Goal: Task Accomplishment & Management: Manage account settings

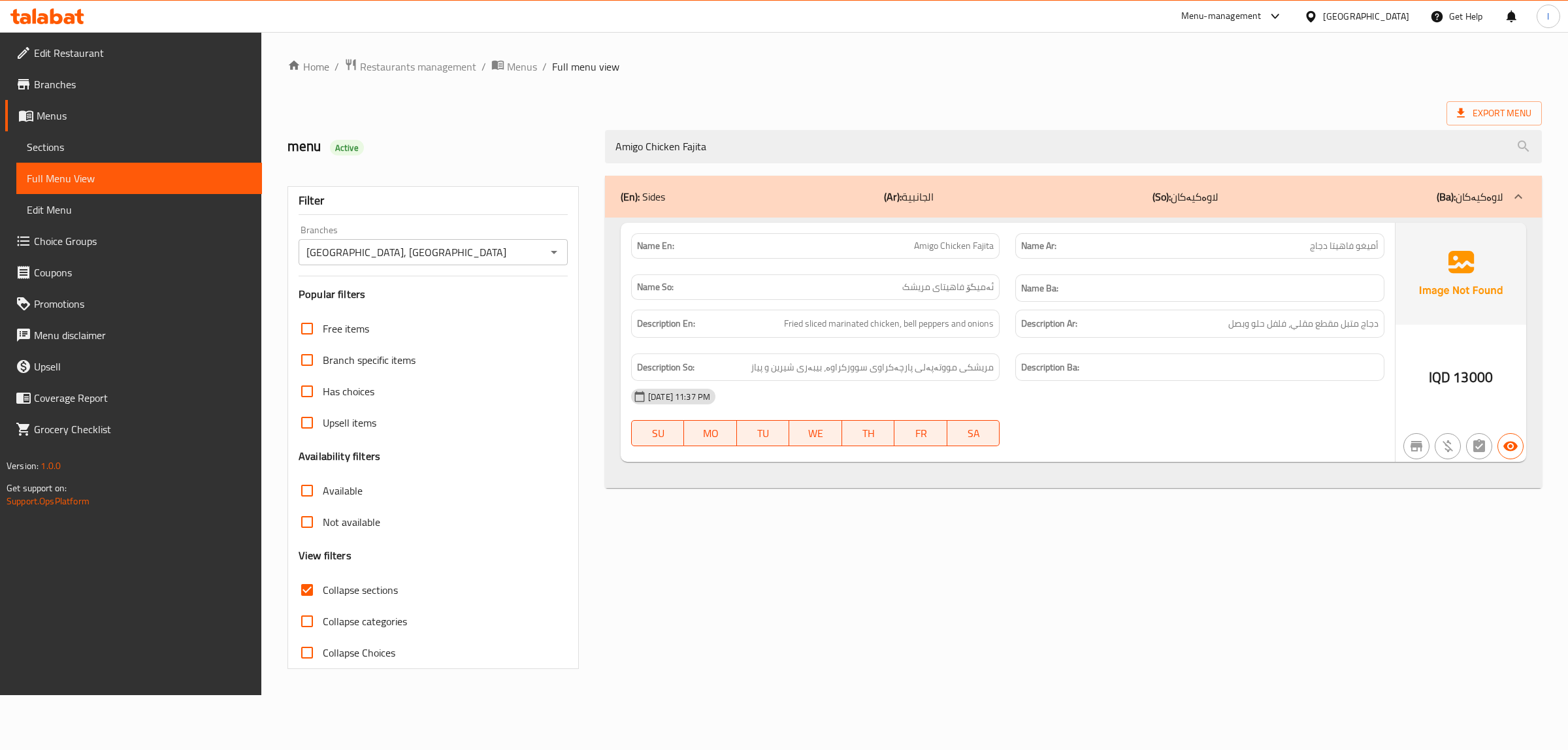
type input "Amigo Chicken Fajita"
drag, startPoint x: 730, startPoint y: 158, endPoint x: 511, endPoint y: 168, distance: 219.2
click at [513, 168] on div "Home / Restaurants management / Menus / Full menu view Export Menu menu Active …" at bounding box center [914, 364] width 1254 height 611
click at [66, 129] on link "Menus" at bounding box center [133, 115] width 257 height 31
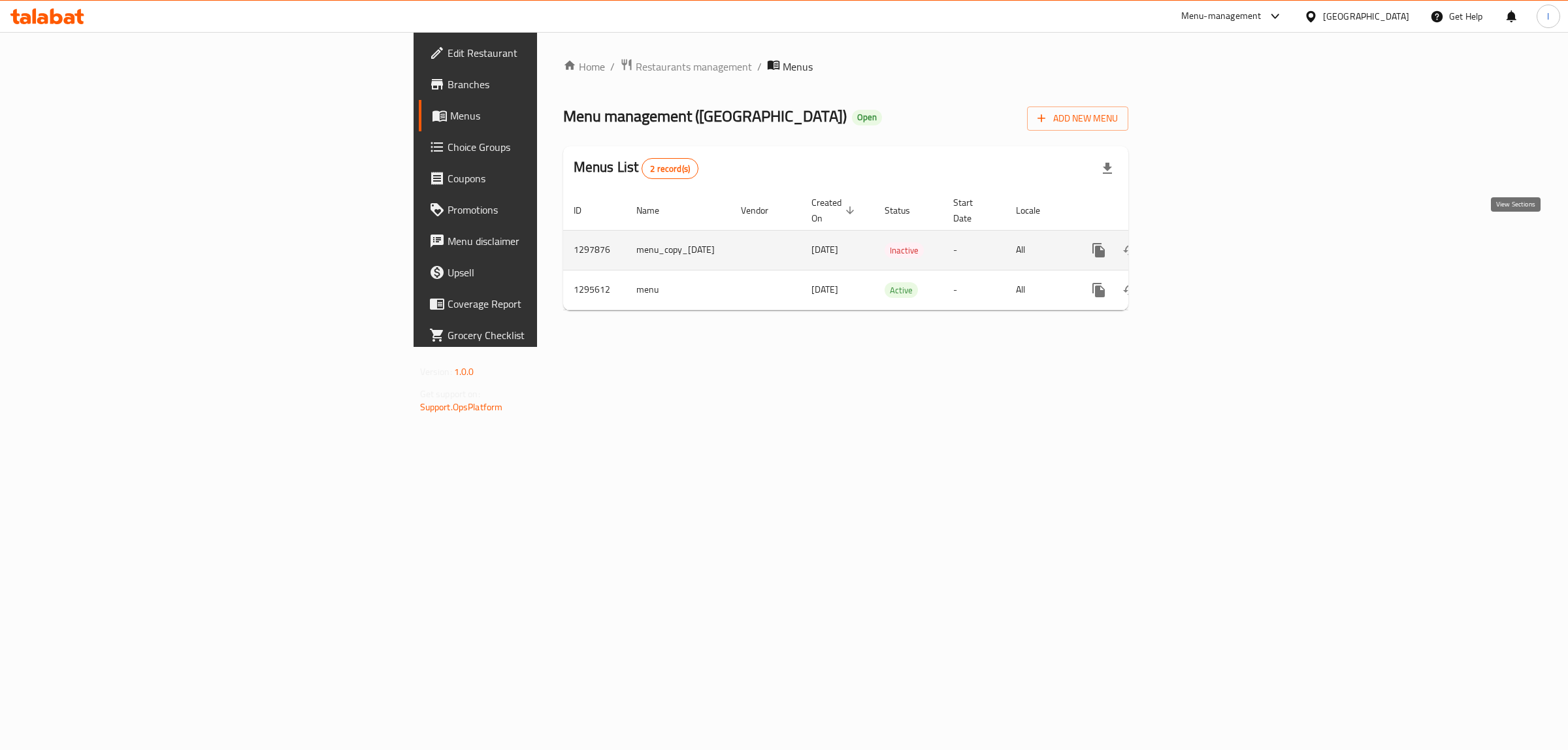
click at [1201, 242] on icon "enhanced table" at bounding box center [1193, 250] width 16 height 16
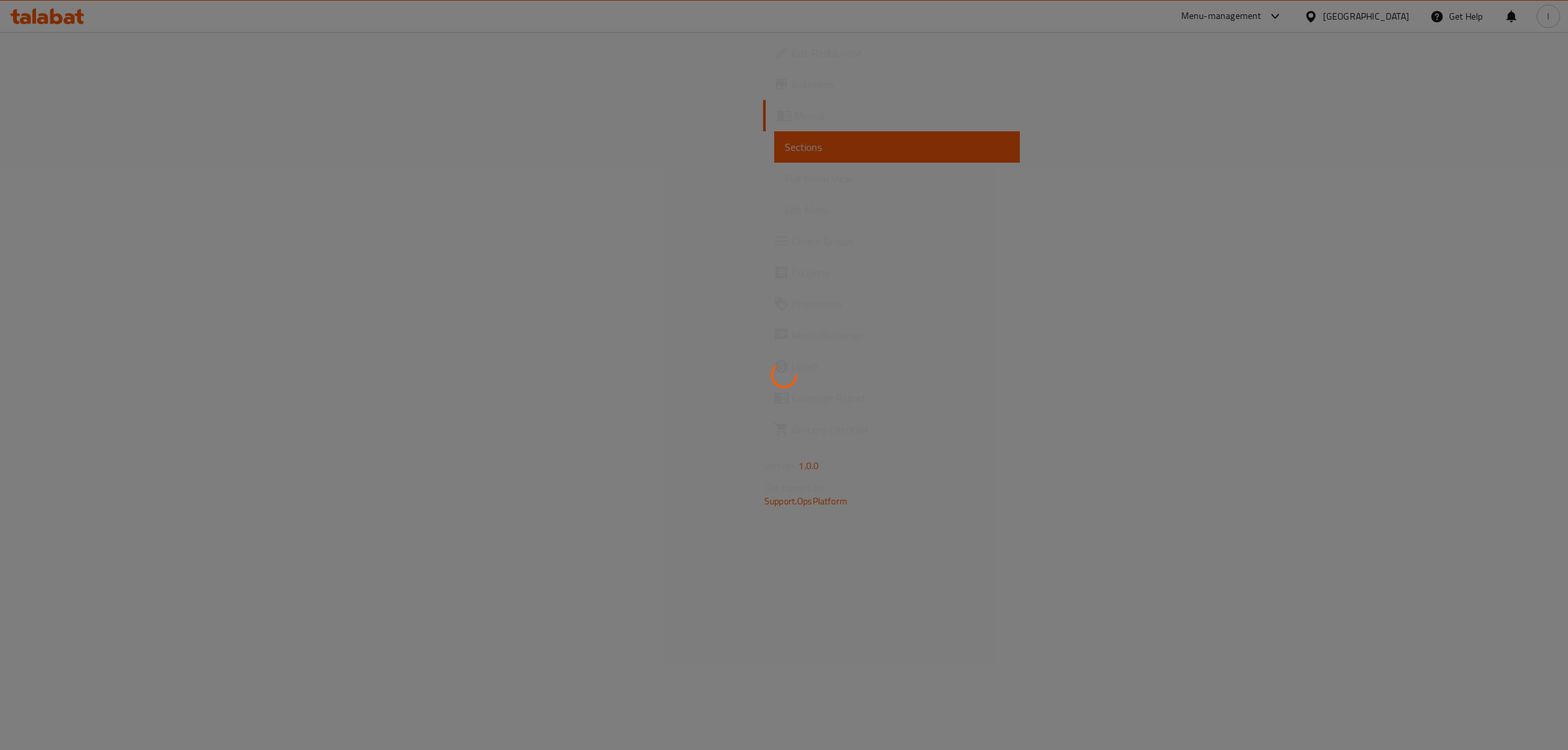
click at [1519, 236] on div at bounding box center [784, 375] width 1568 height 750
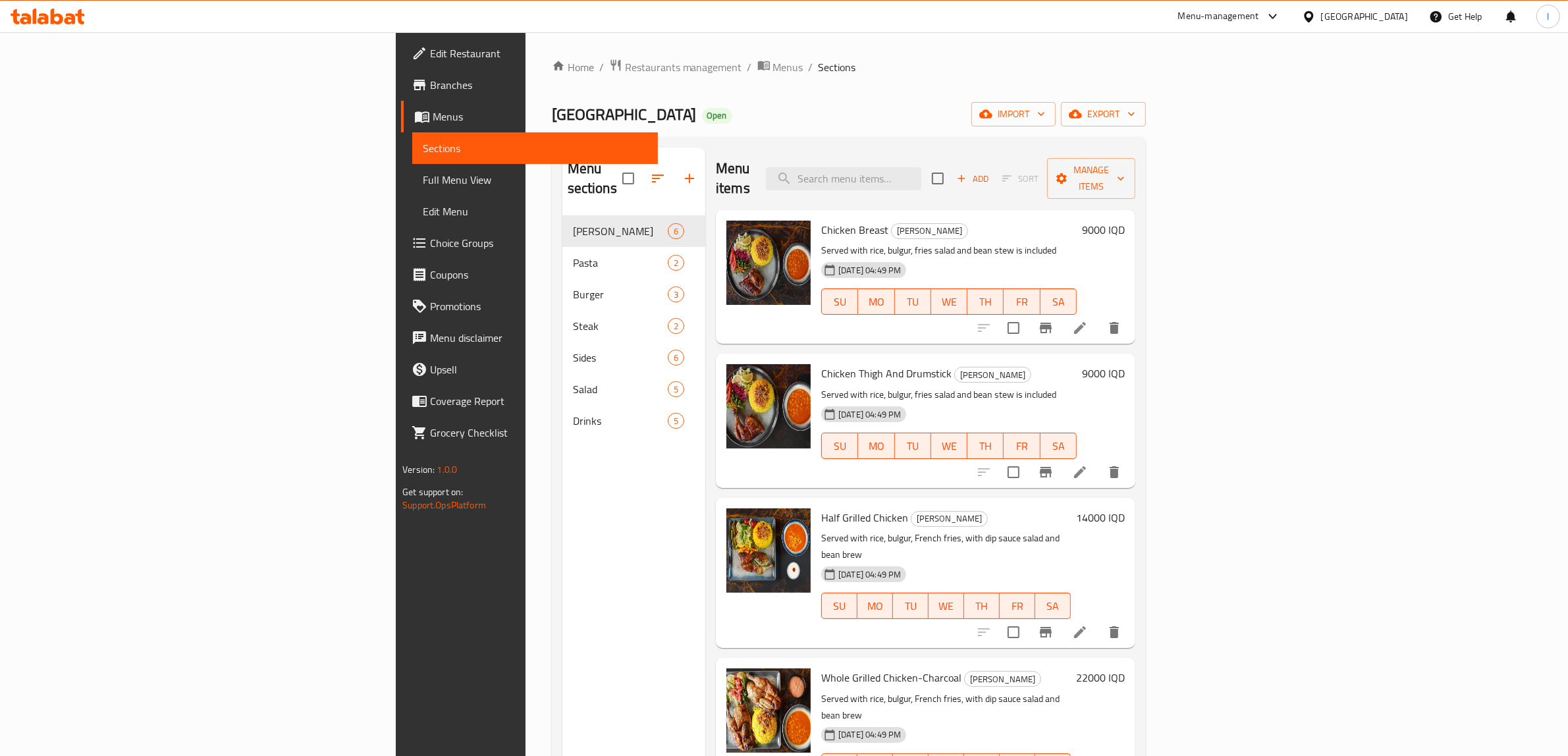
click at [423, 181] on span "Full Menu View" at bounding box center [535, 180] width 225 height 16
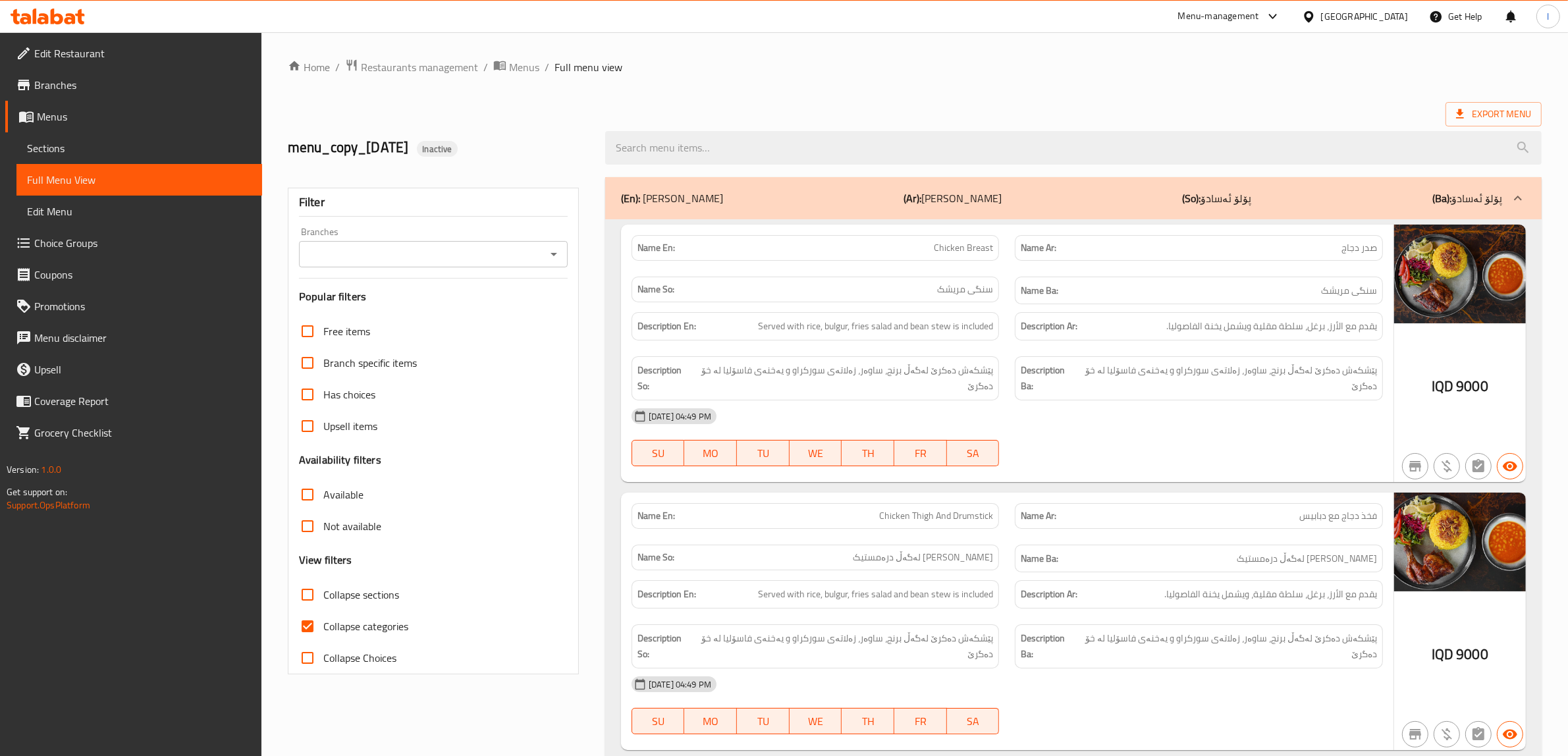
click at [50, 112] on span "Menus" at bounding box center [144, 116] width 215 height 16
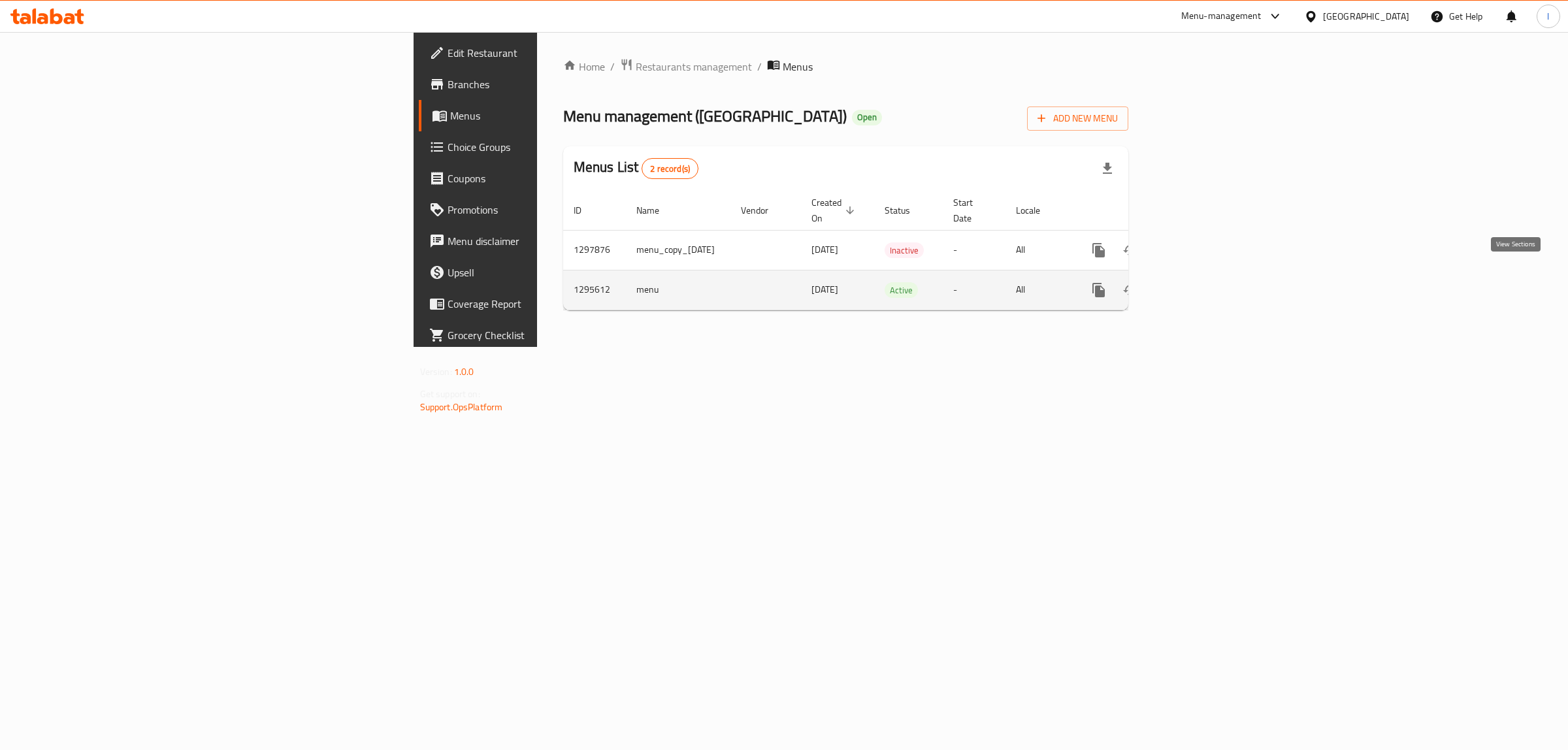
click at [1199, 284] on icon "enhanced table" at bounding box center [1193, 290] width 12 height 12
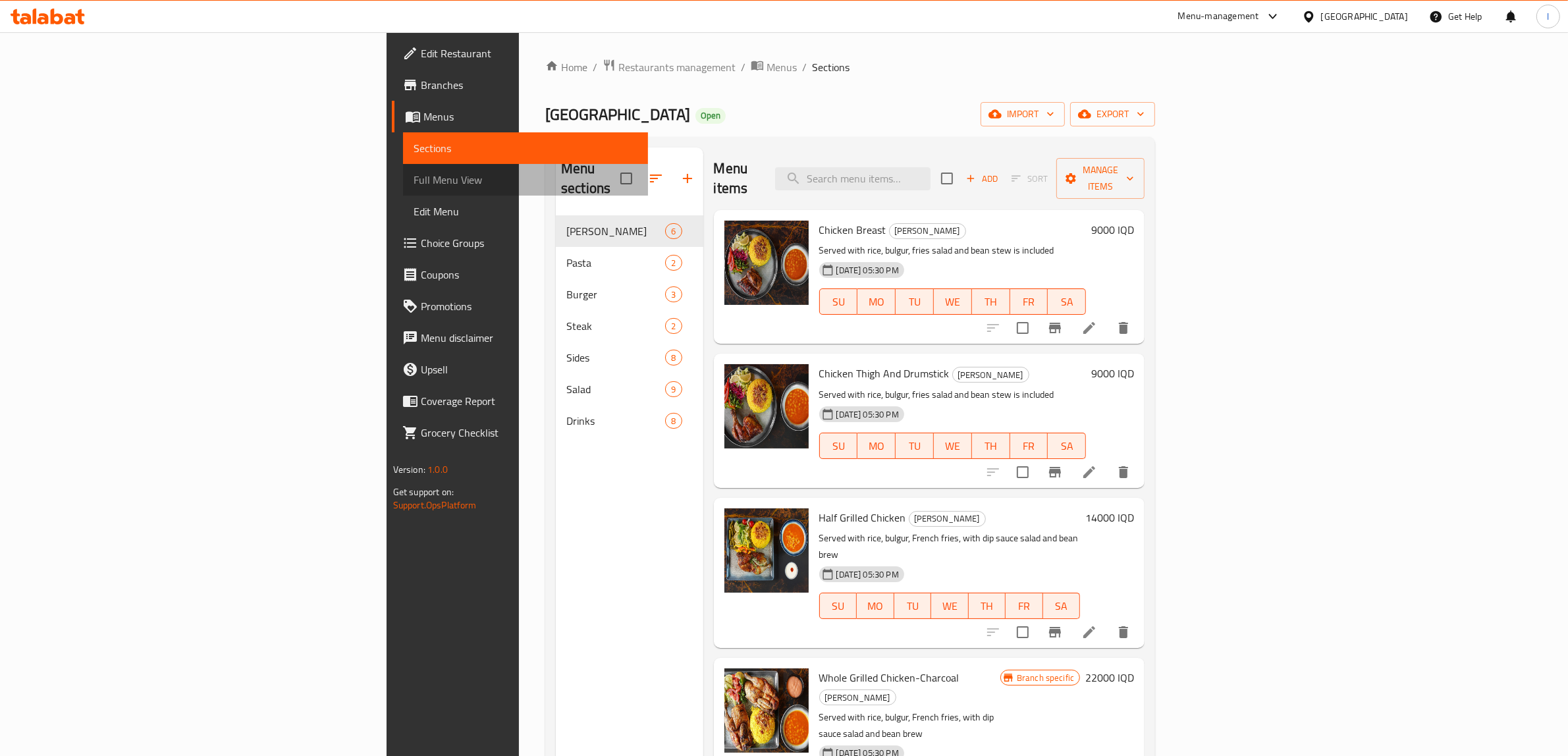
click at [414, 183] on span "Full Menu View" at bounding box center [526, 180] width 225 height 16
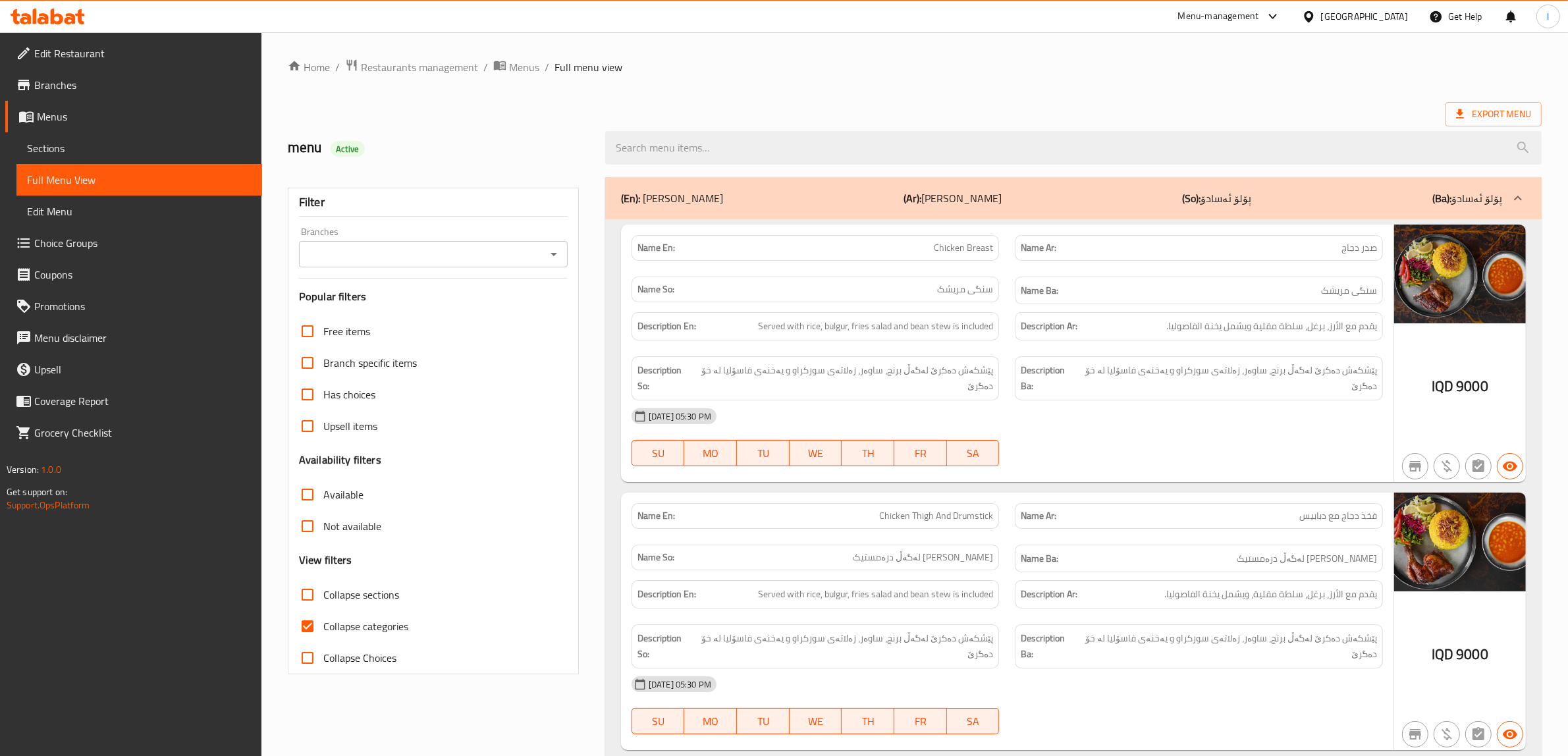
click at [765, 129] on div at bounding box center [1073, 148] width 952 height 50
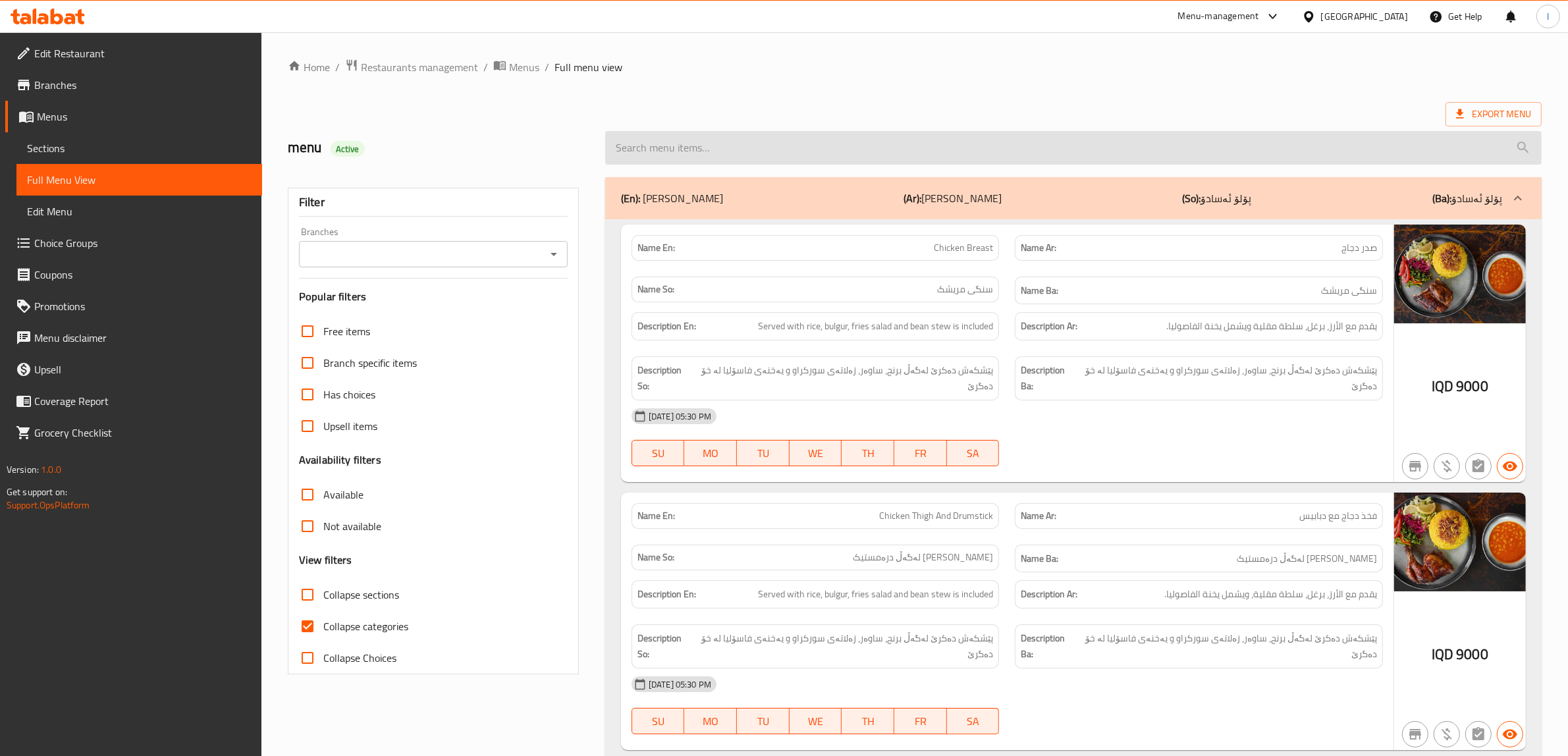
click at [748, 142] on input "search" at bounding box center [1073, 148] width 936 height 33
paste input "Amigo Chicken Fajita"
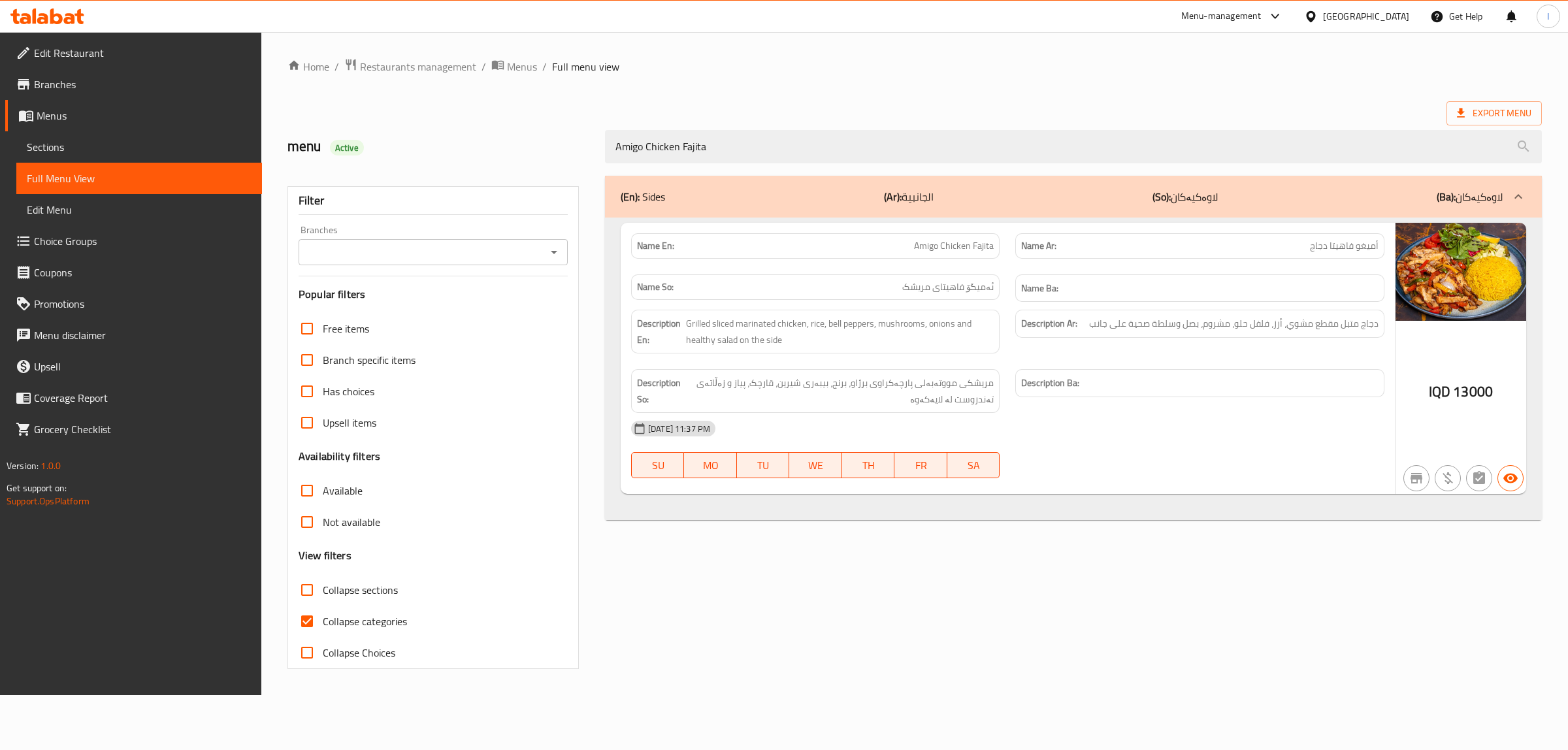
type input "Amigo Chicken Fajita"
click at [487, 246] on input "Branches" at bounding box center [422, 252] width 240 height 19
click at [420, 250] on input "Branches" at bounding box center [422, 252] width 240 height 19
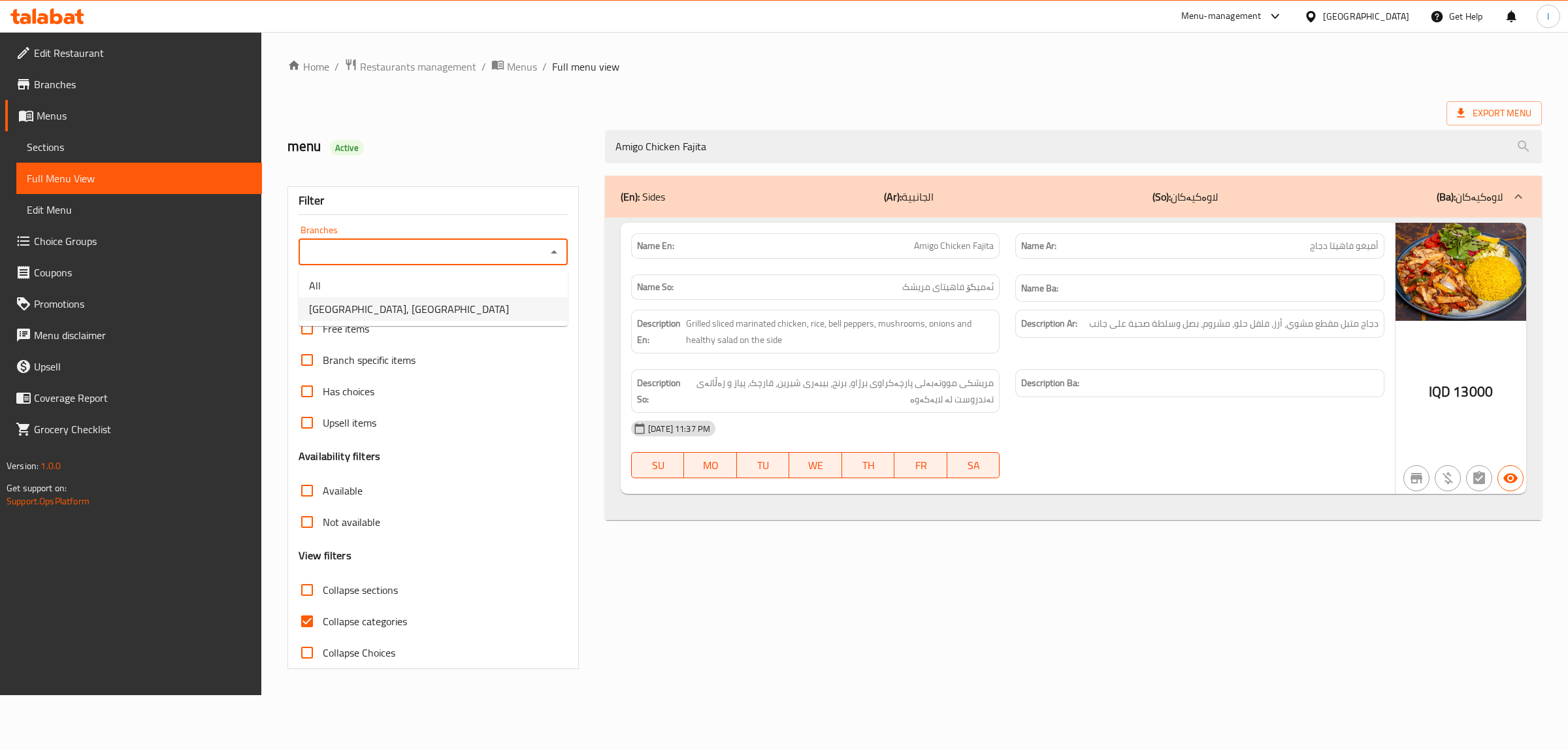
click at [404, 313] on span "[GEOGRAPHIC_DATA], [GEOGRAPHIC_DATA]" at bounding box center [408, 309] width 200 height 16
type input "[GEOGRAPHIC_DATA], [GEOGRAPHIC_DATA]"
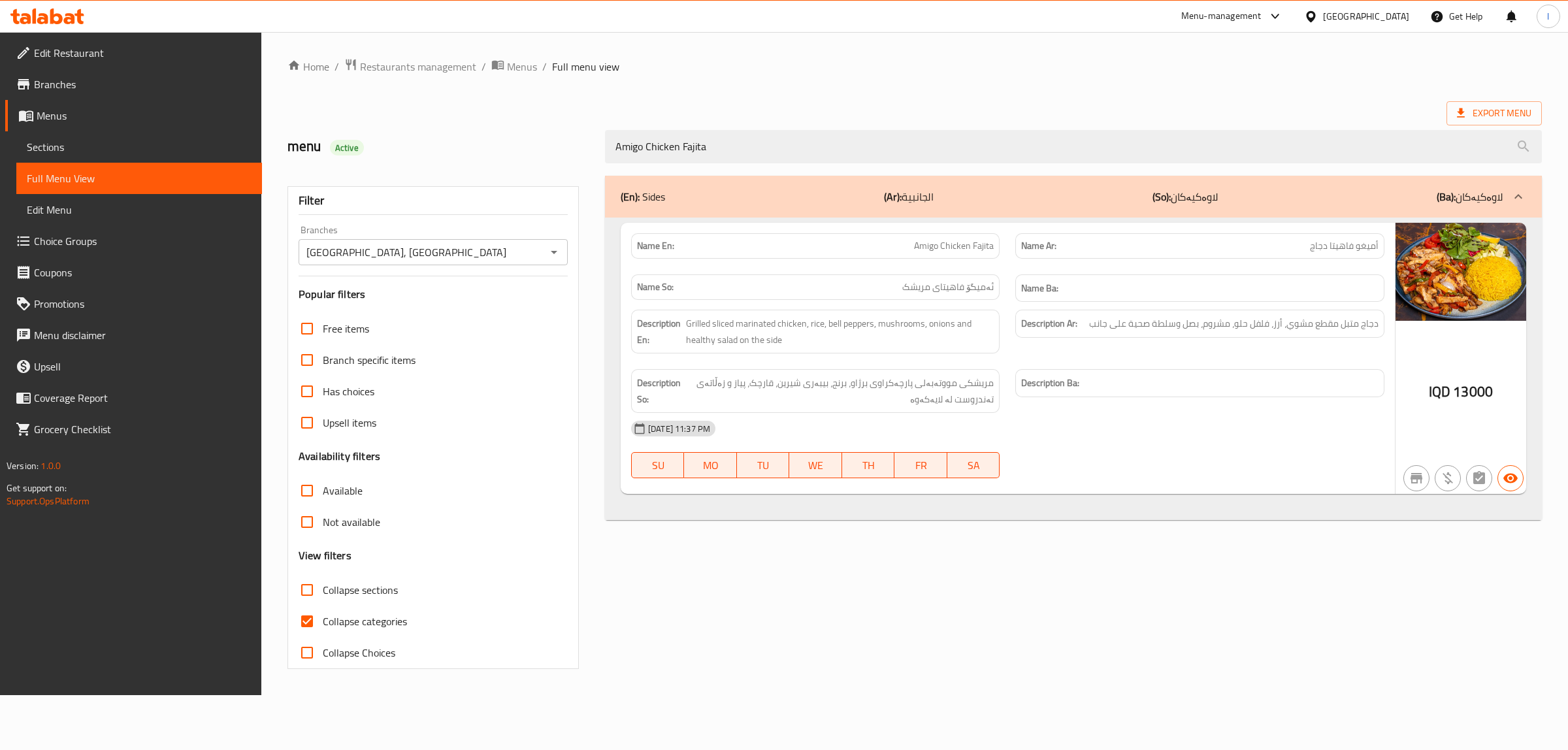
drag, startPoint x: 719, startPoint y: 158, endPoint x: 255, endPoint y: 147, distance: 464.1
click at [260, 148] on div "Edit Restaurant Branches Menus Sections Full Menu View Edit Menu Choice Groups …" at bounding box center [784, 363] width 1568 height 663
click at [69, 147] on span "Sections" at bounding box center [139, 147] width 225 height 16
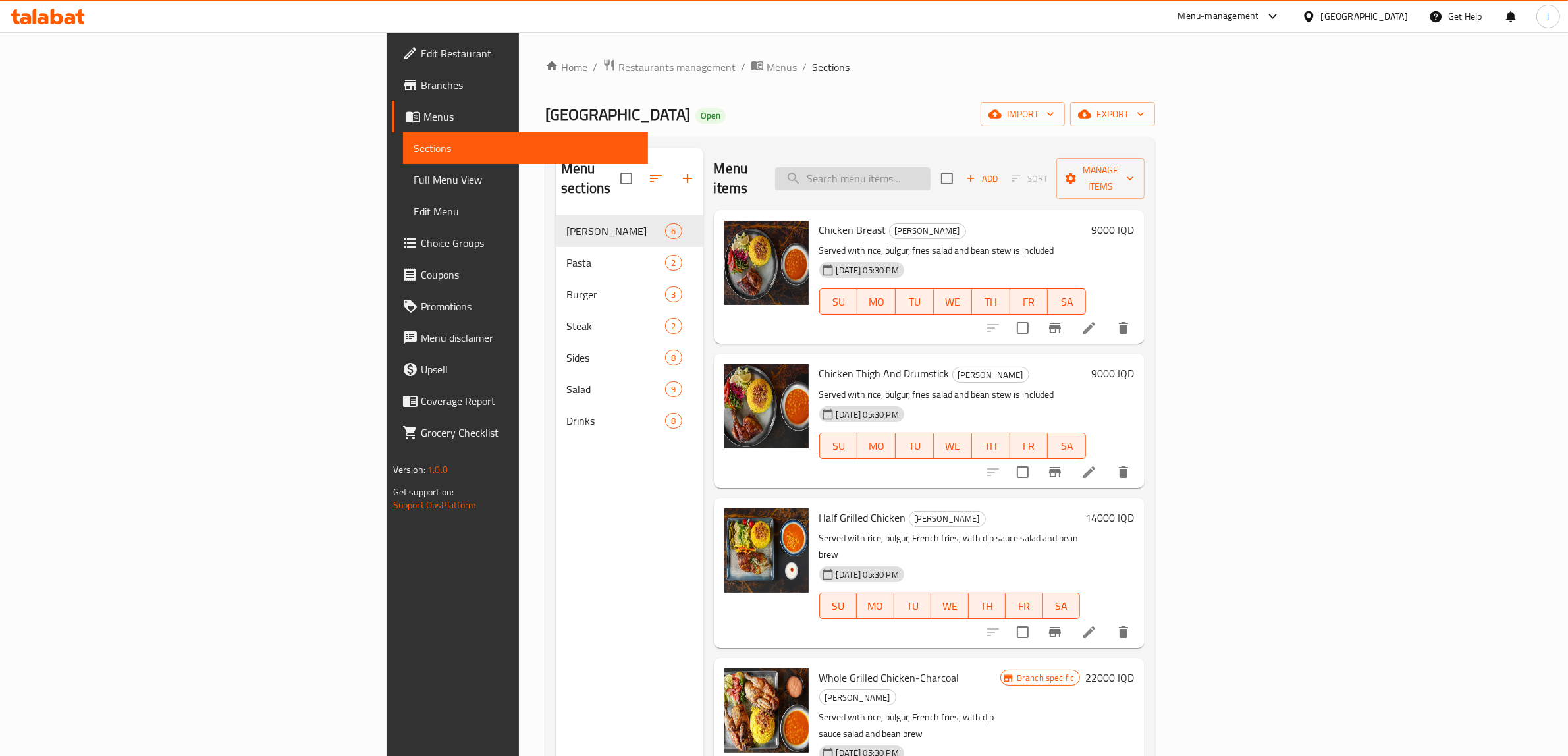
click at [931, 167] on input "search" at bounding box center [853, 179] width 155 height 23
paste input "Amigo Chicken Fajita"
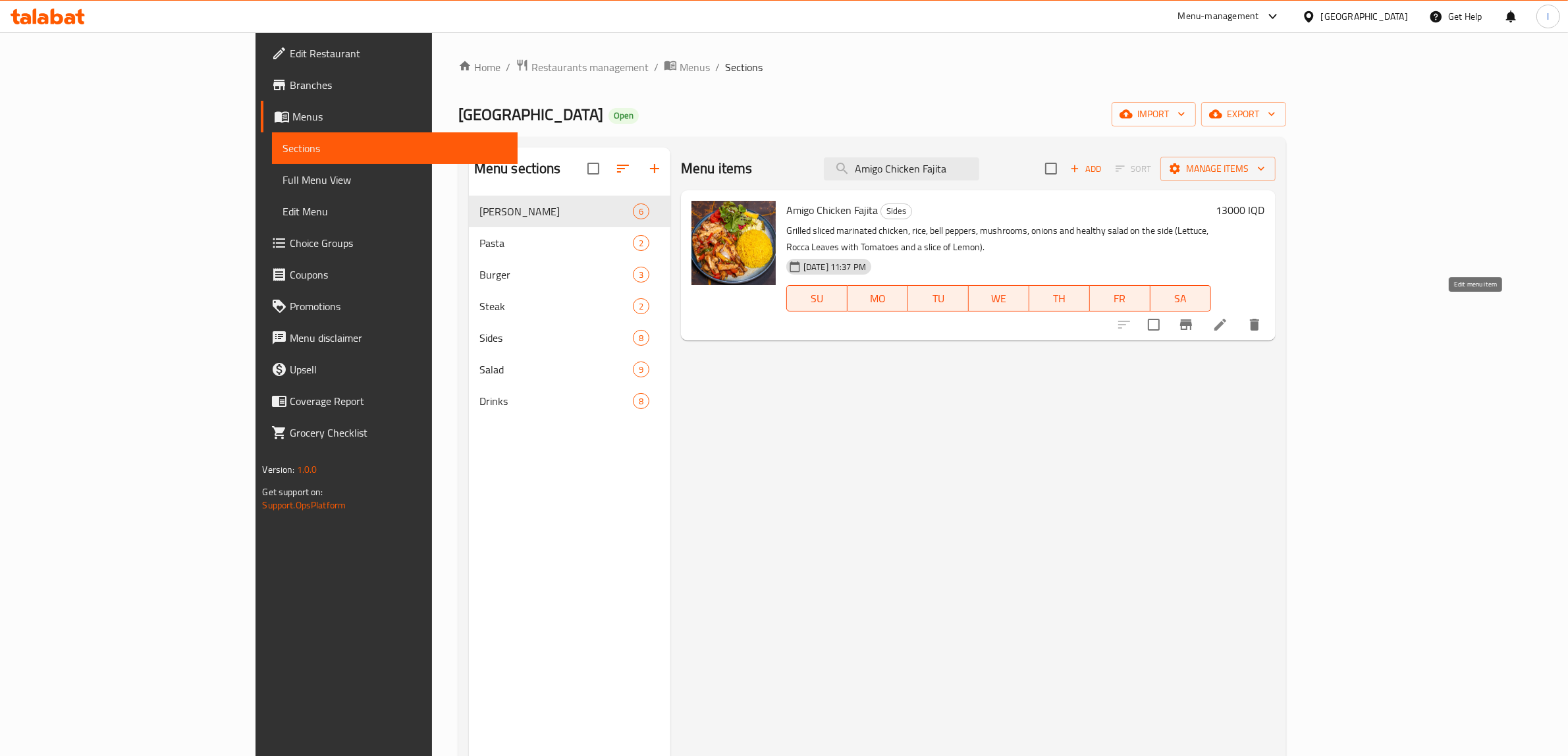
type input "Amigo Chicken Fajita"
click at [1228, 316] on icon at bounding box center [1221, 324] width 16 height 16
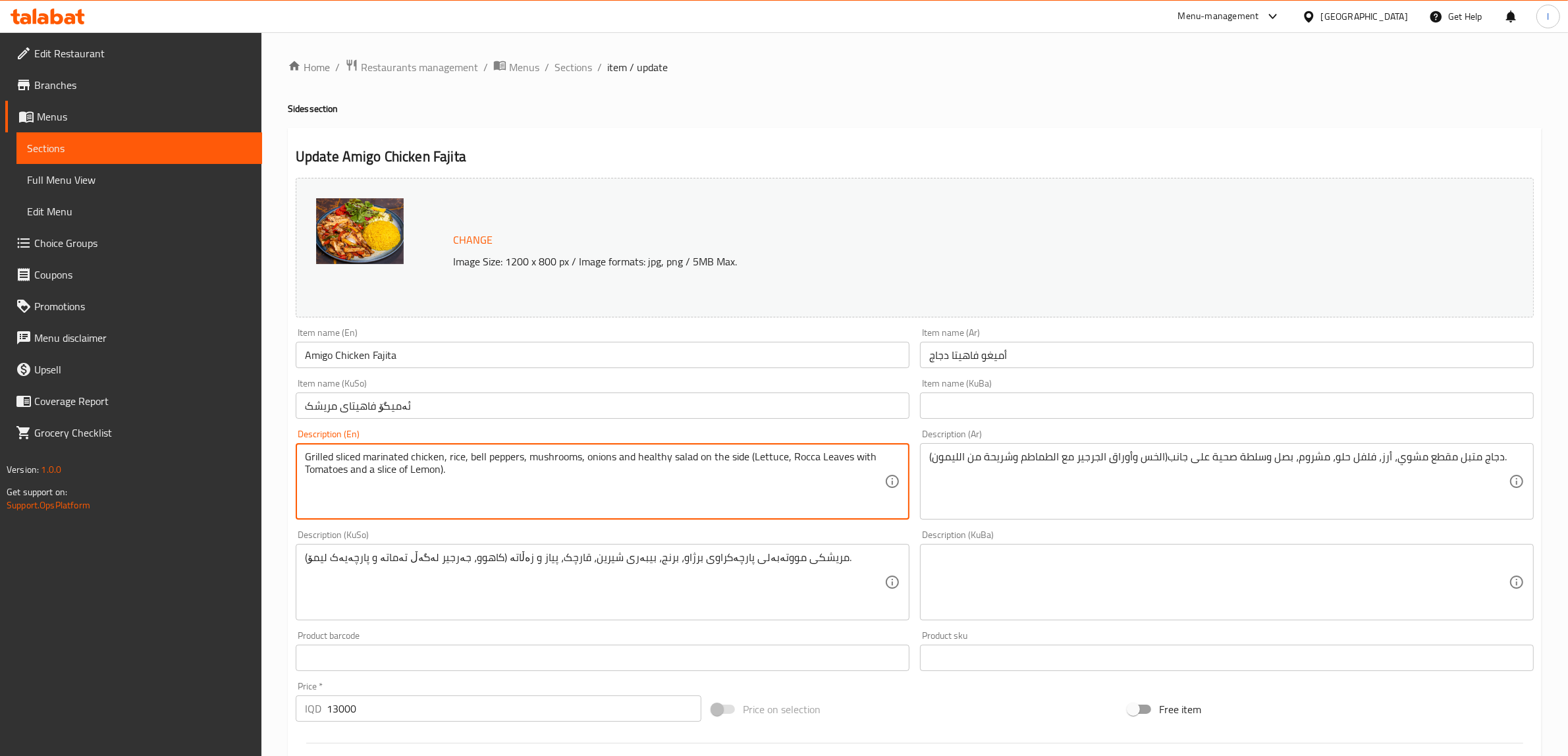
drag, startPoint x: 752, startPoint y: 462, endPoint x: 744, endPoint y: 463, distance: 8.1
drag, startPoint x: 451, startPoint y: 476, endPoint x: 440, endPoint y: 484, distance: 13.6
click at [440, 484] on textarea "Grilled sliced marinated chicken, rice, bell peppers, mushrooms, onions and hea…" at bounding box center [595, 481] width 580 height 62
type textarea "Grilled sliced marinated chicken, rice, bell peppers, mushrooms, onions and hea…"
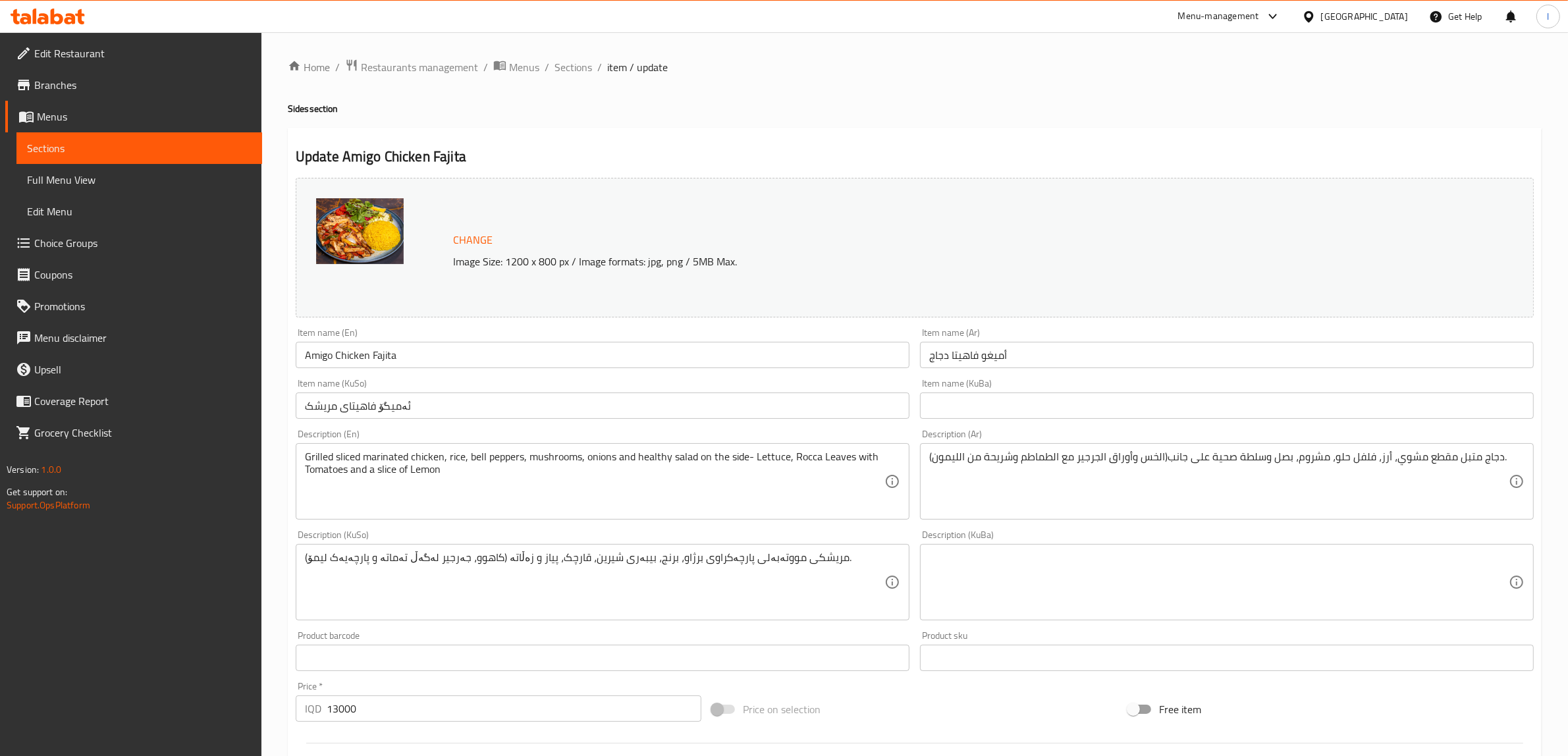
click at [926, 462] on div "دجاج متبل مقطع مشوي، أرز، فلفل حلو، مشروم، بصل وسلطة صحية على جانب(الخس وأوراق …" at bounding box center [1227, 481] width 614 height 76
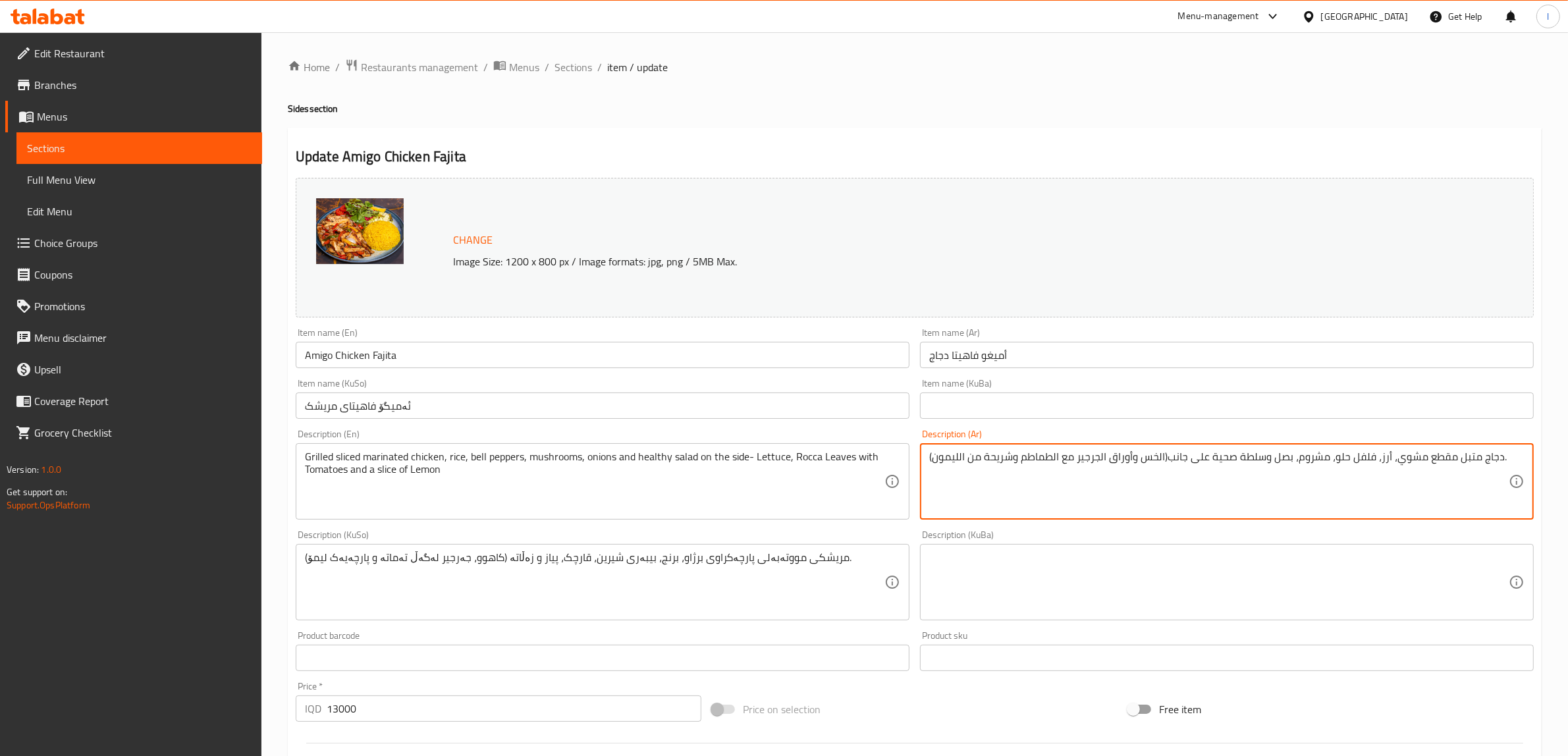
click at [1168, 461] on textarea "دجاج متبل مقطع مشوي، أرز، فلفل حلو، مشروم، بصل وسلطة صحية على جانب(الخس وأوراق …" at bounding box center [1219, 481] width 580 height 62
click at [1500, 458] on textarea "دجاج متبل مقطع مشوي، أرز، فلفل حلو، مشروم، بصل وسلطة صحية على جانب- الخس وأوراق…" at bounding box center [1219, 481] width 580 height 62
click at [930, 465] on textarea "دجاج متبل مقطع مشوي، أرز، فلفل حلو، مشروم، بصل وسلطة صحية على جانب- الخس وأوراق…" at bounding box center [1219, 481] width 580 height 62
type textarea "دجاج متبل مقطع مشوي، أرز، فلفل حلو، مشروم، بصل وسلطة صحية على جانب- الخس وأوراق…"
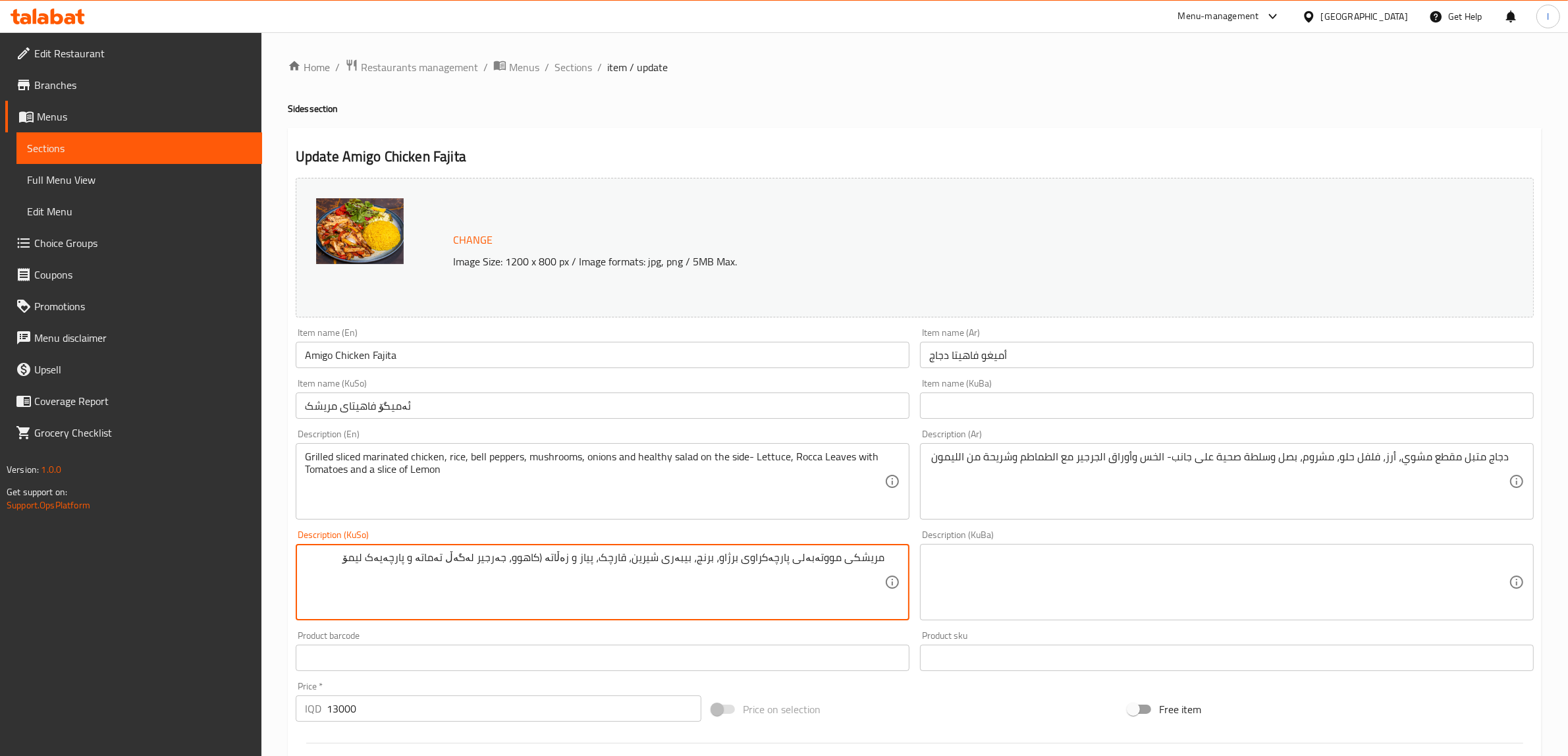
click at [559, 563] on textarea "مریشکی مووتەبەلی پارچەکراوی برژاو، برنج، بیبەری شیرین، قارچک، پیاز و زەڵاتە (کا…" at bounding box center [595, 582] width 580 height 62
type textarea "مریشکی مووتەبەلی پارچەکراوی برژاو، برنج، بیبەری شیرین، قارچک، پیاز و زەڵاتە - ک…"
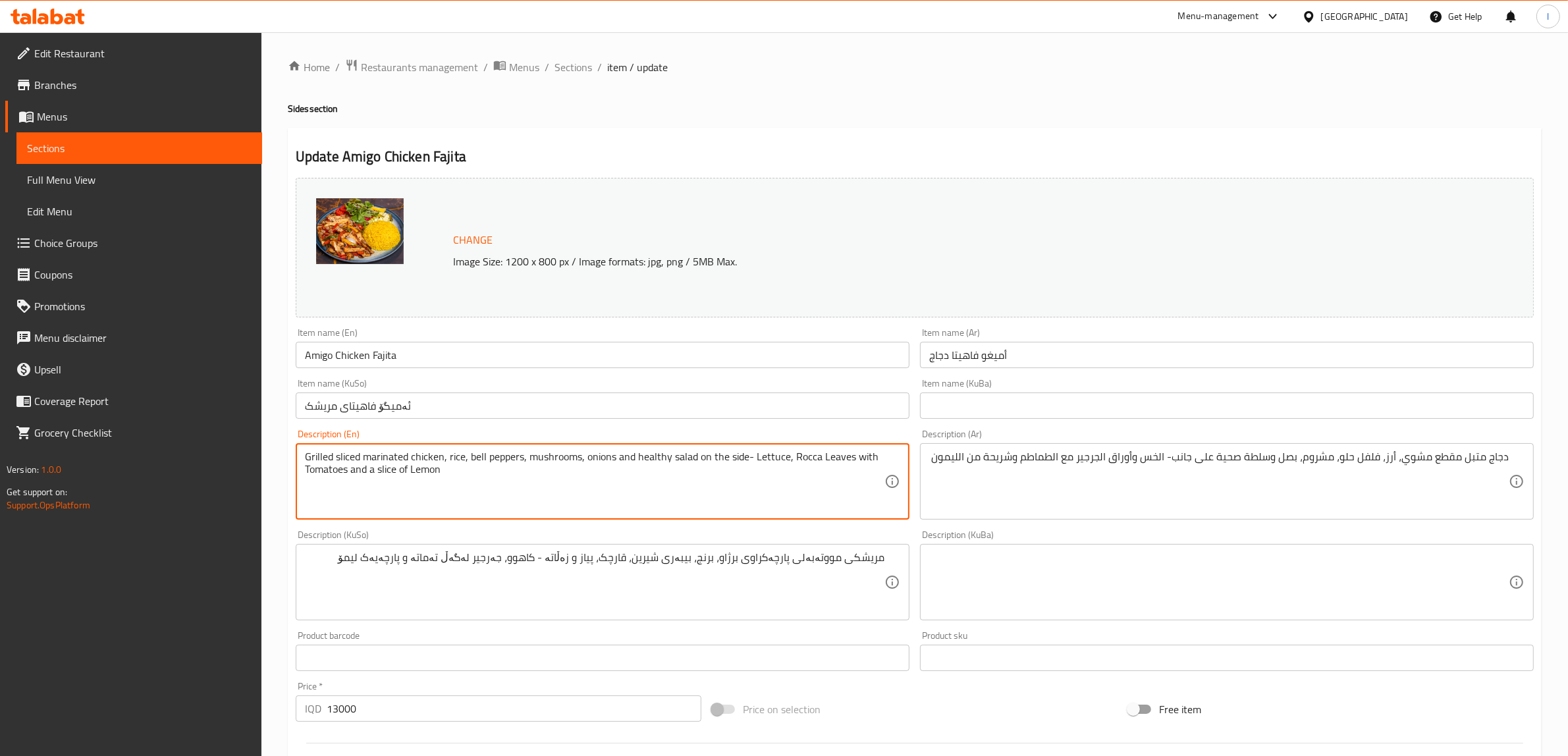
drag, startPoint x: 633, startPoint y: 461, endPoint x: 614, endPoint y: 465, distance: 19.4
drag, startPoint x: 545, startPoint y: 482, endPoint x: 203, endPoint y: 423, distance: 347.1
click at [203, 423] on div "Edit Restaurant Branches Menus Sections Full Menu View Edit Menu Choice Groups …" at bounding box center [784, 566] width 1568 height 1068
paste textarea "lettuce, [PERSON_NAME] leaves with tomatoes and a slice of l"
drag, startPoint x: 782, startPoint y: 456, endPoint x: 731, endPoint y: 471, distance: 53.2
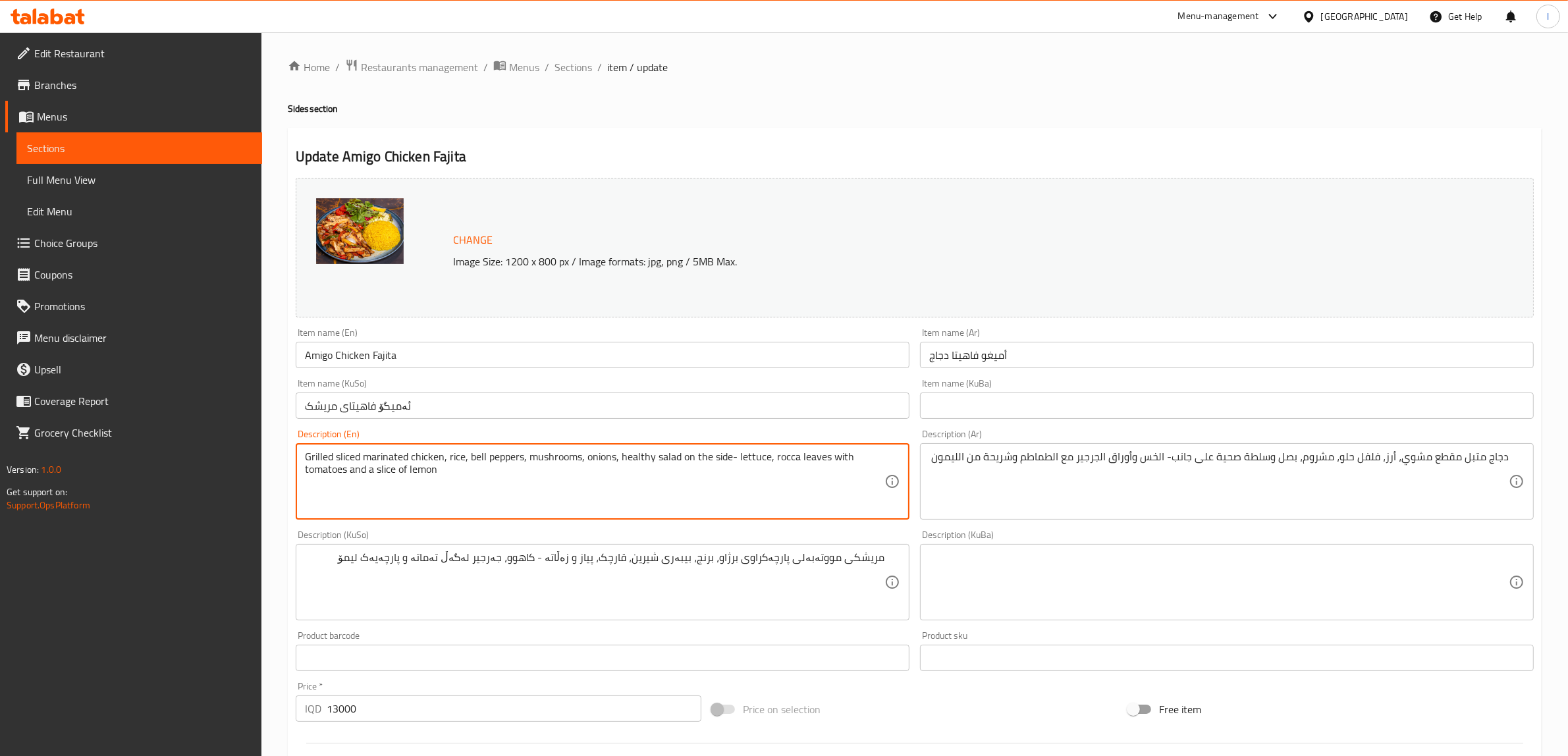
click at [731, 471] on textarea "Grilled sliced marinated chicken, rice, bell peppers, mushrooms, onions, health…" at bounding box center [595, 481] width 580 height 62
click at [374, 472] on textarea "Grilled sliced marinated chicken, rice, bell peppers, mushrooms, onions, health…" at bounding box center [595, 481] width 580 height 62
drag, startPoint x: 849, startPoint y: 459, endPoint x: 825, endPoint y: 462, distance: 24.2
click at [825, 462] on textarea "Grilled sliced marinated chicken, rice, bell peppers, mushrooms, onions, health…" at bounding box center [595, 481] width 580 height 62
type textarea "Grilled sliced marinated chicken, rice, bell peppers, mushrooms, onions, health…"
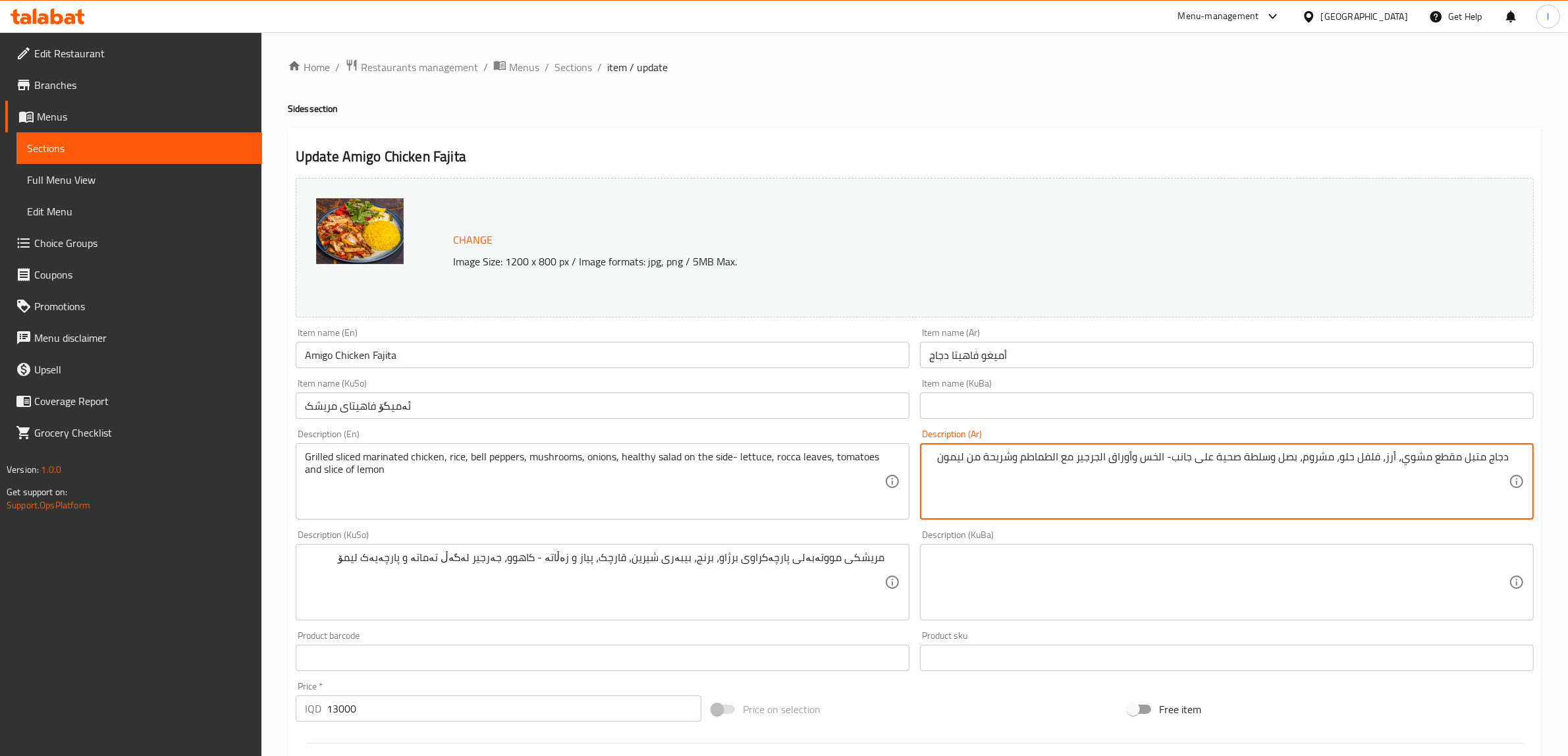
click at [1060, 464] on textarea "دجاج متبل مقطع مشوي، أرز، فلفل حلو، مشروم، بصل وسلطة صحية على جانب- الخس وأوراق…" at bounding box center [1219, 481] width 580 height 62
drag, startPoint x: 1067, startPoint y: 462, endPoint x: 1082, endPoint y: 472, distance: 18.0
click at [1082, 472] on textarea "دجاج متبل مقطع مشوي، أرز، فلفل حلو، مشروم، بصل وسلطة صحية على جانب- الخس وأوراق…" at bounding box center [1219, 481] width 580 height 62
click at [1106, 468] on textarea "دجاج متبل مقطع مشوي، أرز، فلفل حلو، مشروم، بصل وسلطة صحية على جانب- الخس وأوراق…" at bounding box center [1219, 481] width 580 height 62
click at [1164, 459] on textarea "دجاج متبل مقطع مشوي، أرز، فلفل حلو، مشروم، بصل وسلطة صحية على جانب- الخس وأوراق…" at bounding box center [1219, 481] width 580 height 62
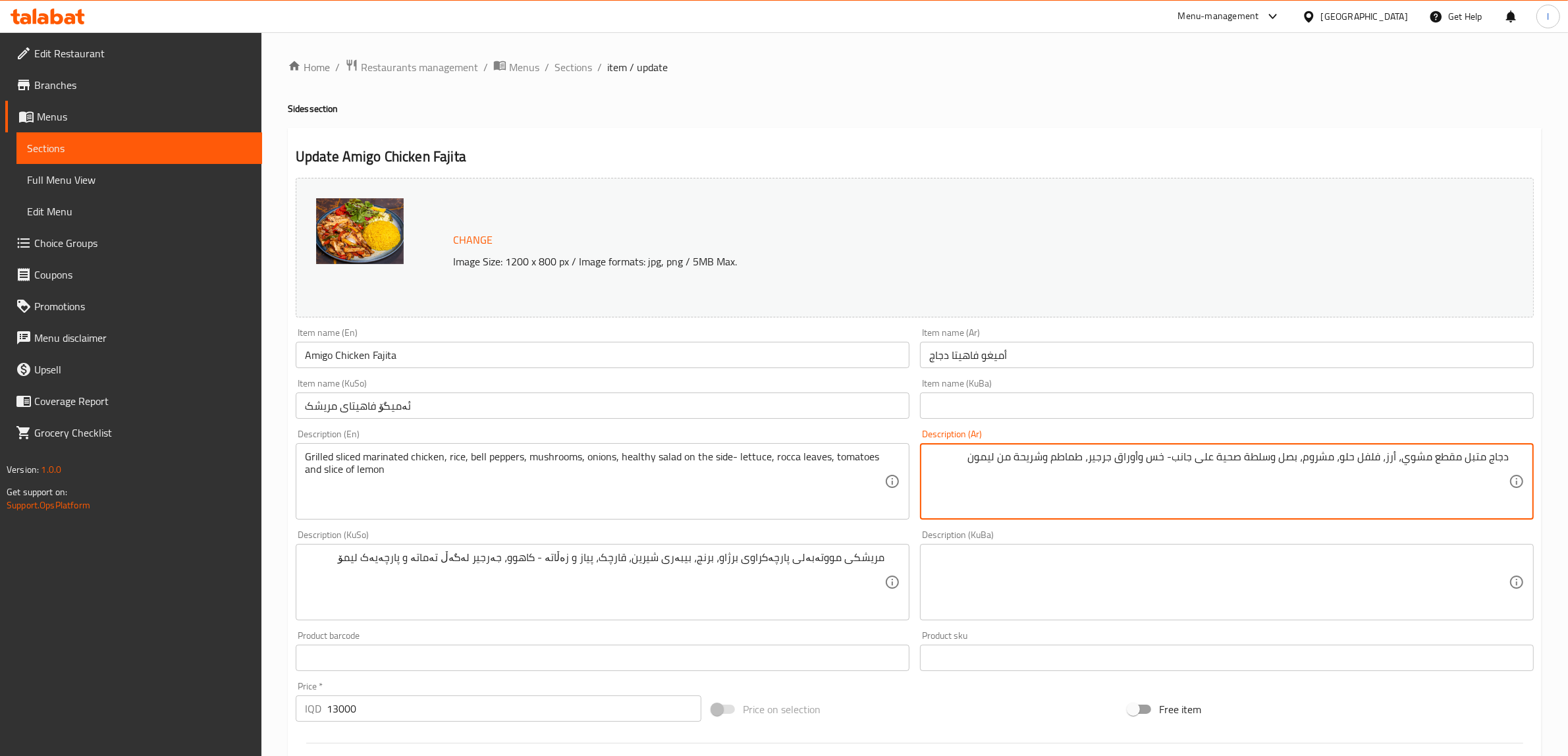
type textarea "دجاج متبل مقطع مشوي، أرز، فلفل حلو، مشروم، بصل وسلطة صحية على جانب- خس وأوراق ج…"
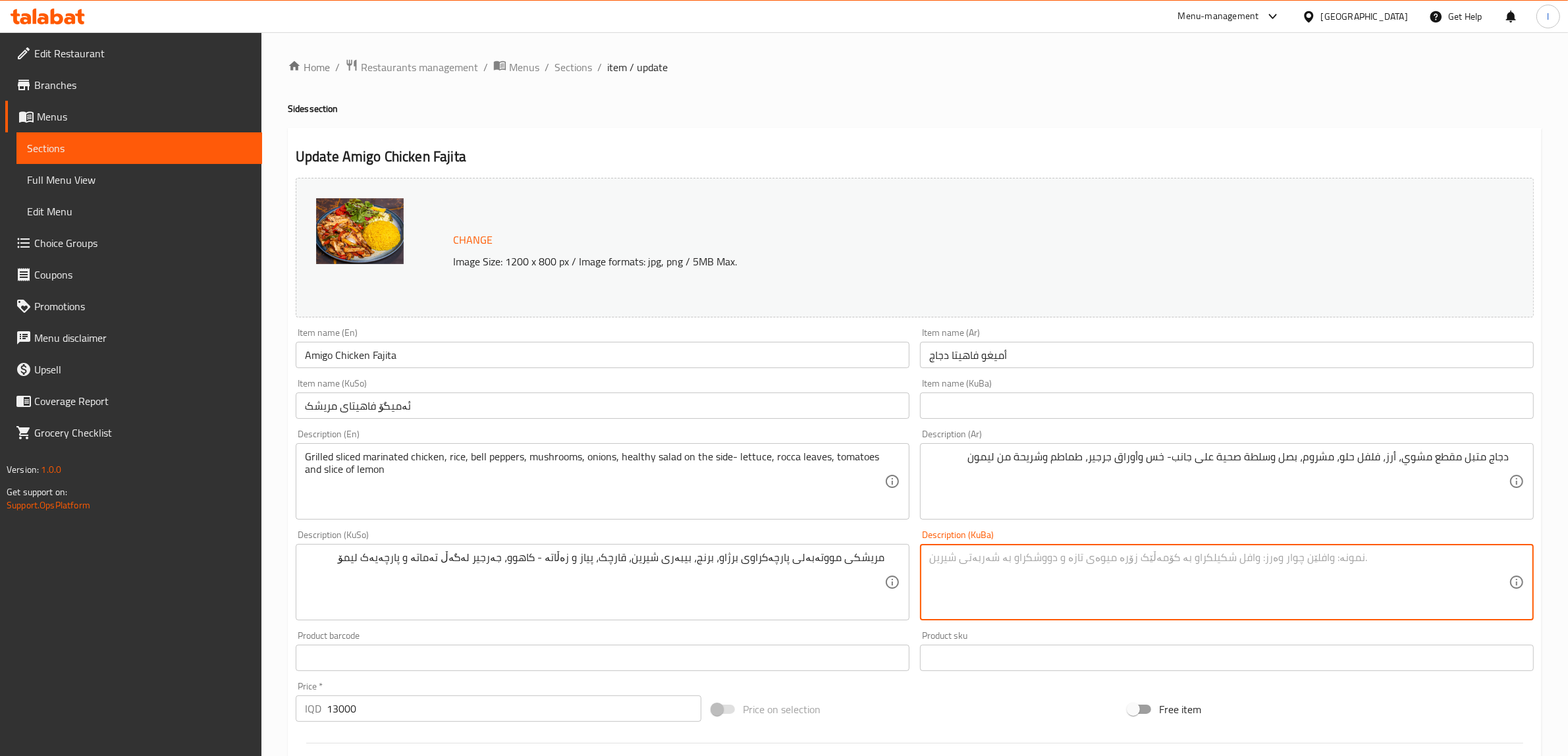
click at [1061, 578] on textarea at bounding box center [1219, 582] width 580 height 62
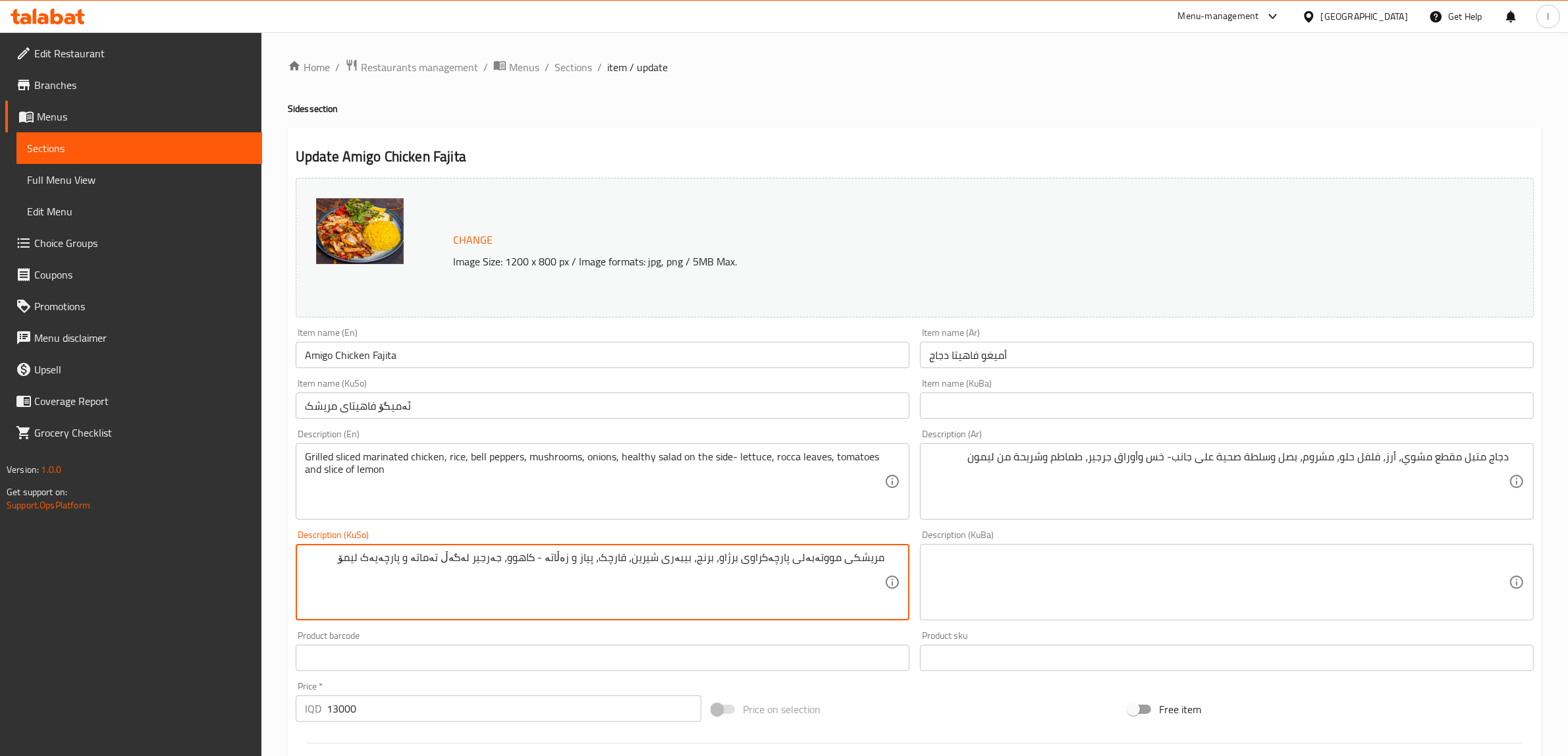
click at [563, 564] on textarea "مریشکی مووتەبەلی پارچەکراوی برژاو، برنج، بیبەری شیرین، قارچک، پیاز و زەڵاتە - ک…" at bounding box center [595, 582] width 580 height 62
drag, startPoint x: 379, startPoint y: 559, endPoint x: 402, endPoint y: 561, distance: 23.1
click at [402, 561] on textarea "مریشکی مووتەبەلی پارچەکراوی برژاو، برنج، بیبەری شیرین، قارچک، پیاز و زەڵاتەی تە…" at bounding box center [595, 582] width 580 height 62
click at [429, 561] on textarea "مریشکی مووتەبەلی پارچەکراوی برژاو، برنج، بیبەری شیرین، قارچک، پیاز و زەڵاتەی تە…" at bounding box center [595, 582] width 580 height 62
type textarea "مریشکی مووتەبەلی پارچەکراوی برژاو، برنج، بیبەری شیرین، قارچک، پیاز و زەڵاتەی تە…"
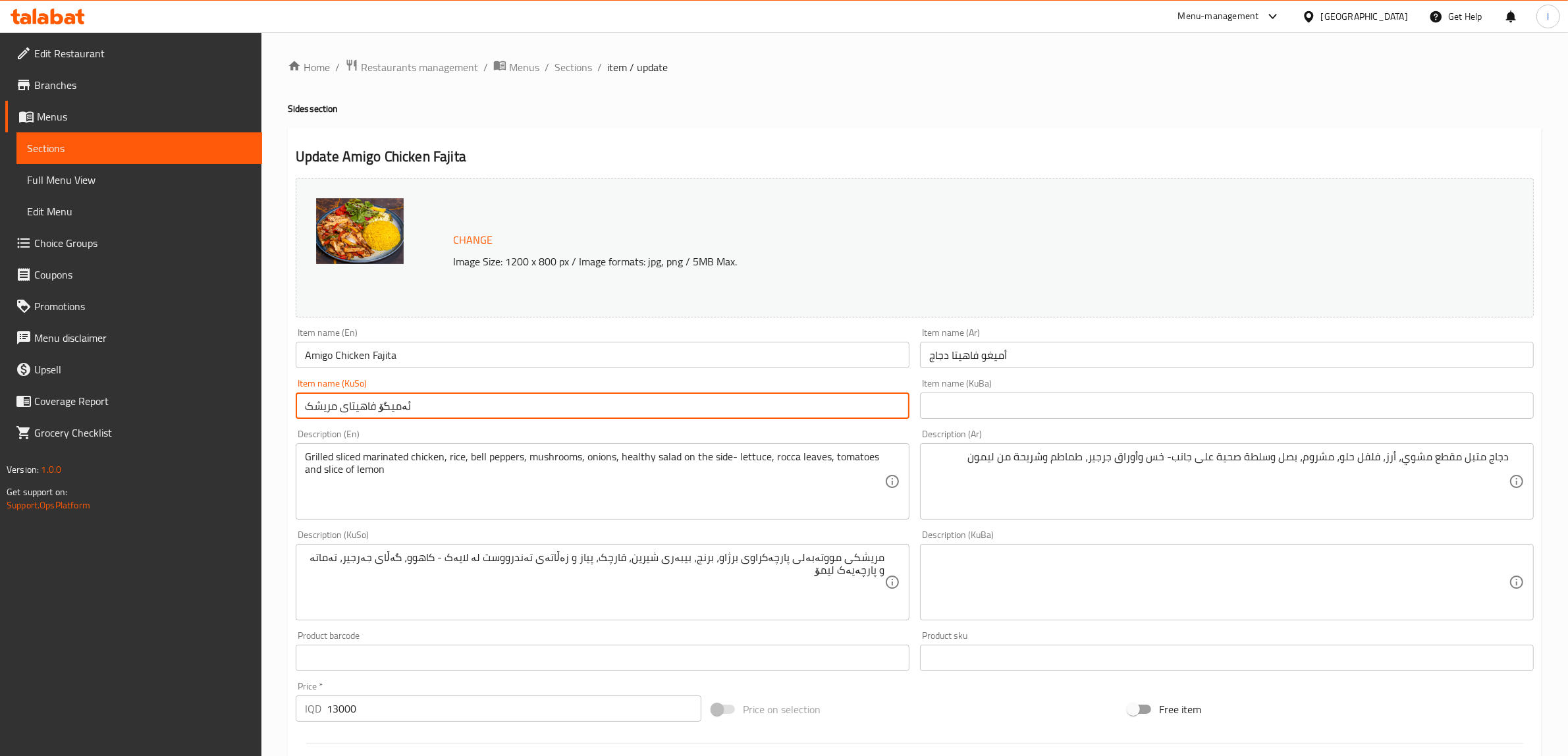
drag, startPoint x: 448, startPoint y: 400, endPoint x: 0, endPoint y: 395, distance: 448.0
click at [0, 397] on div "Edit Restaurant Branches Menus Sections Full Menu View Edit Menu Choice Groups …" at bounding box center [784, 566] width 1568 height 1068
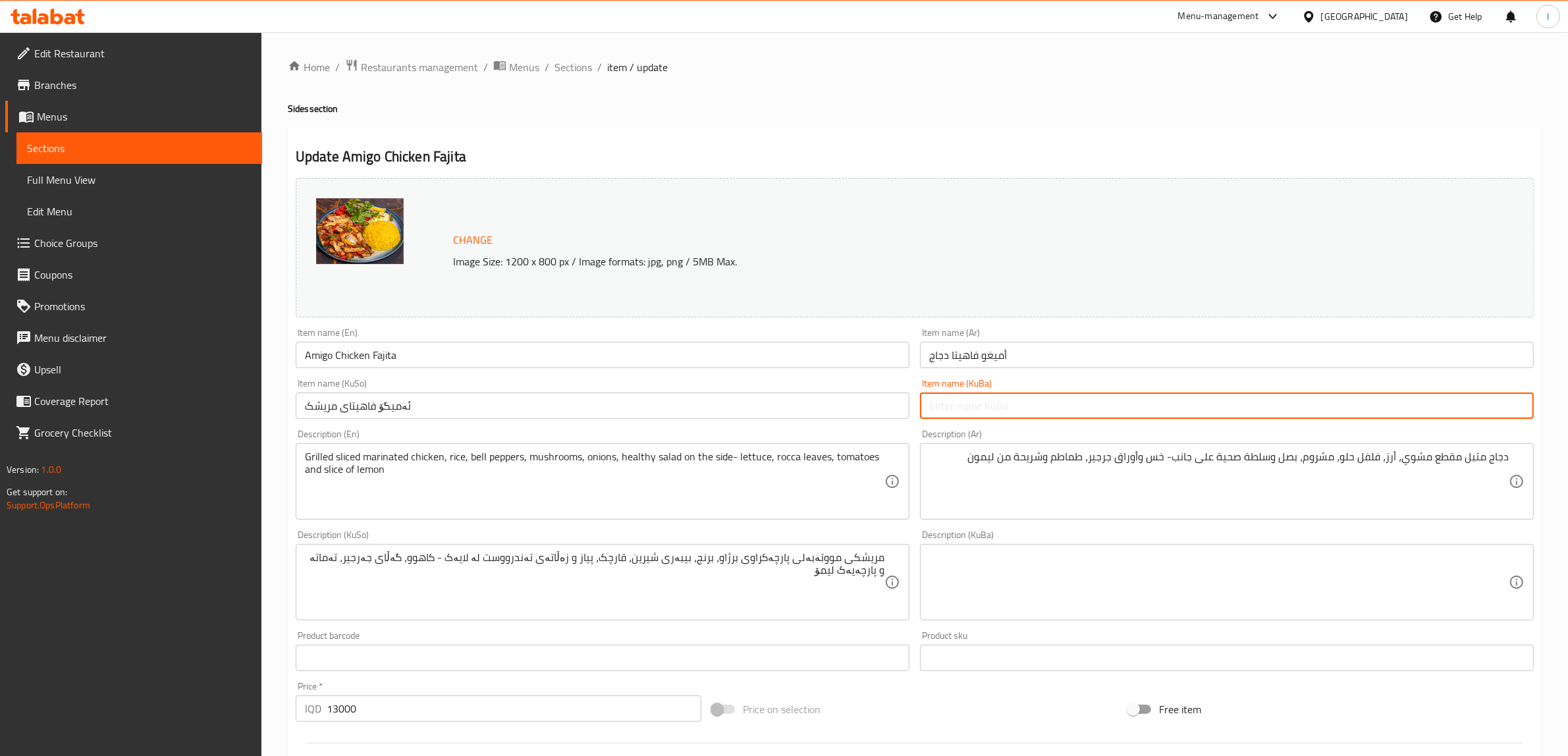
drag, startPoint x: 1039, startPoint y: 401, endPoint x: 1029, endPoint y: 409, distance: 12.8
click at [1039, 402] on input "text" at bounding box center [1227, 405] width 614 height 26
paste input "ئەمیگۆ فاهیتای مریشک"
type input "ئەمیگۆ فاهیتای مریشک"
drag, startPoint x: 1097, startPoint y: 407, endPoint x: 545, endPoint y: 361, distance: 553.9
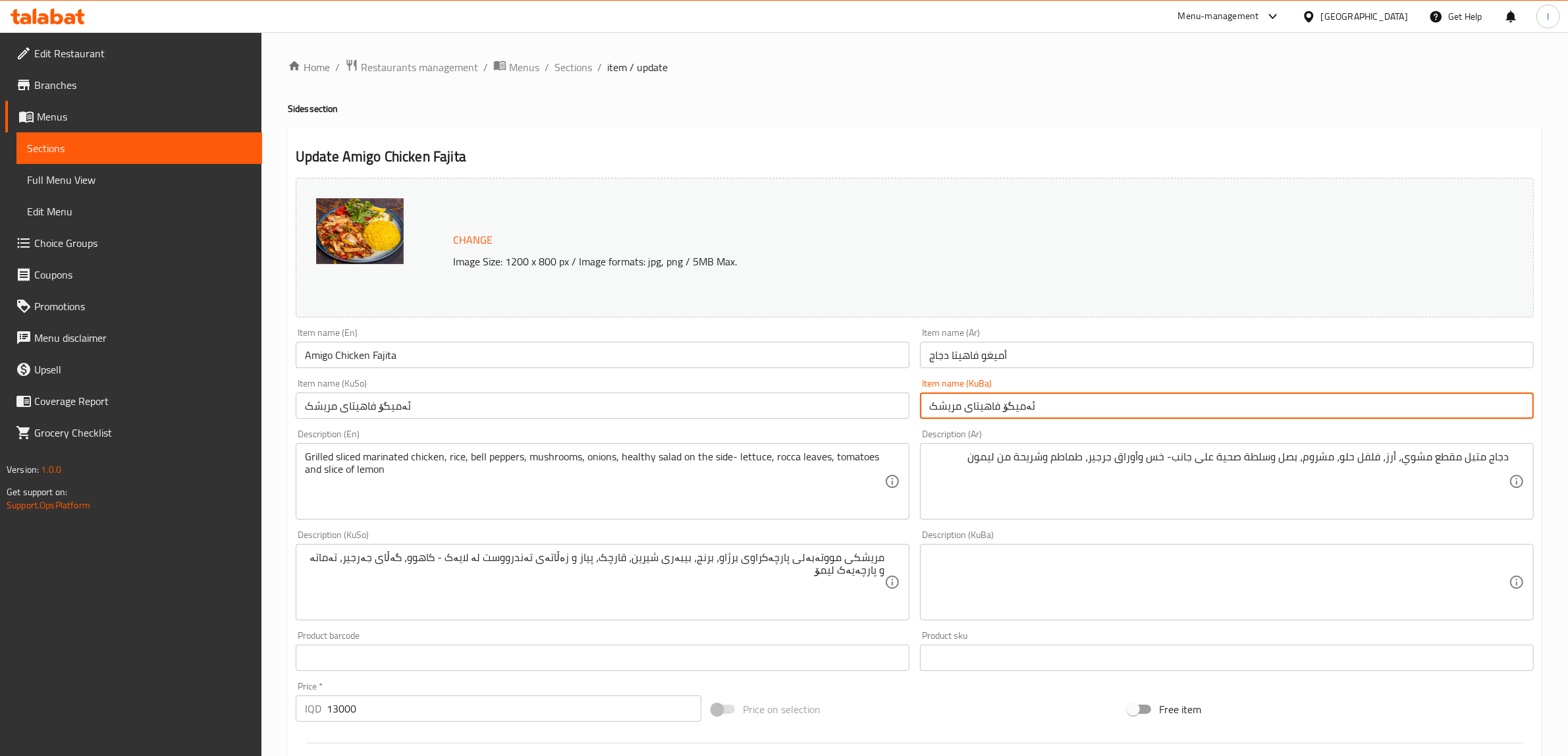
click at [551, 370] on div "Change Image Size: 1200 x 800 px / Image formats: jpg, png / 5MB Max. Item name…" at bounding box center [915, 541] width 1249 height 738
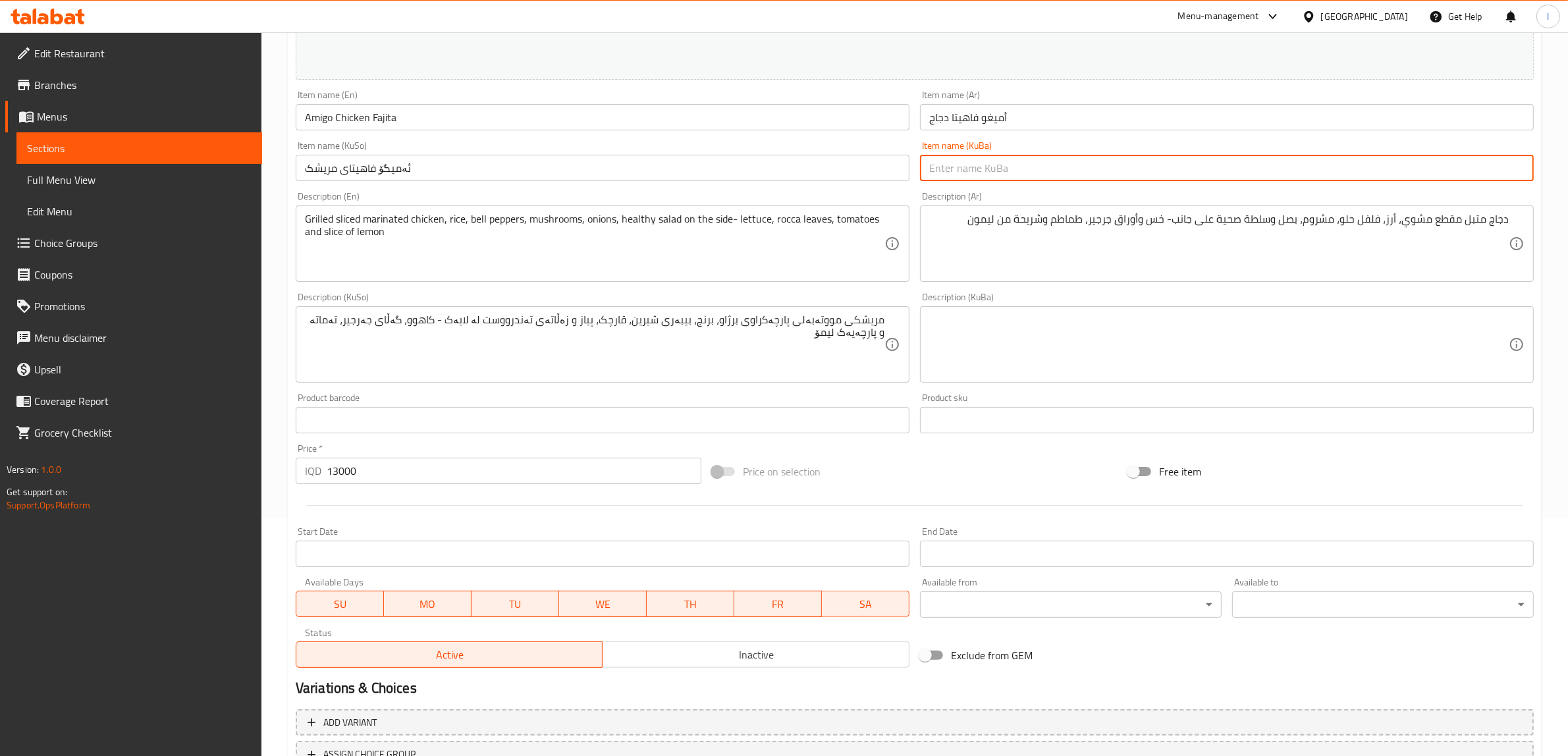
scroll to position [247, 0]
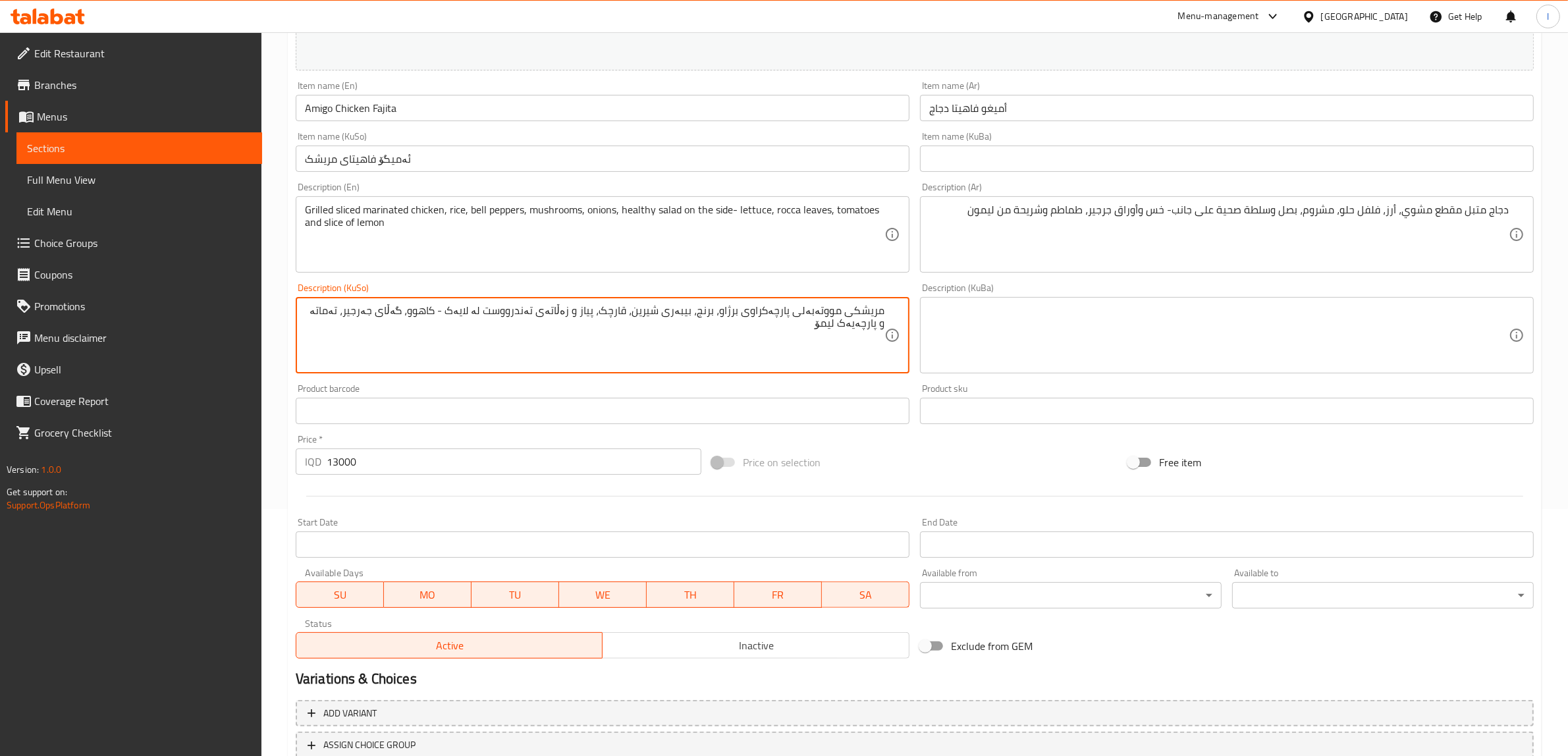
click at [798, 337] on textarea "مریشکی مووتەبەلی پارچەکراوی برژاو، برنج، بیبەری شیرین، قارچک، پیاز و زەڵاتەی تە…" at bounding box center [595, 335] width 580 height 62
click at [1070, 312] on textarea at bounding box center [1219, 335] width 580 height 62
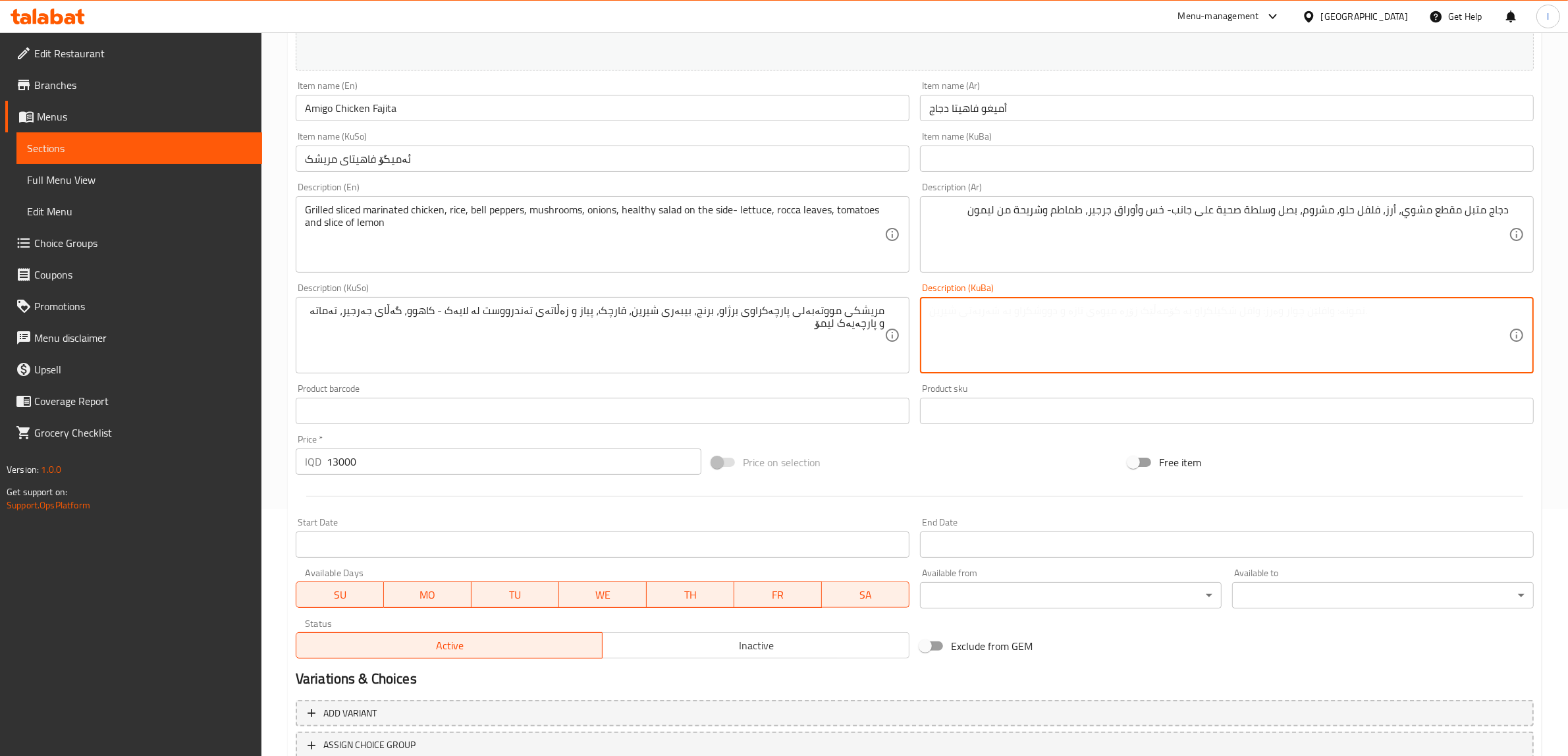
paste textarea "مریشکی مووتەبەلی پارچەکراوی برژاو، برنج، بیبەری شیرین، قارچک، پیاز و زەڵاتەی تە…"
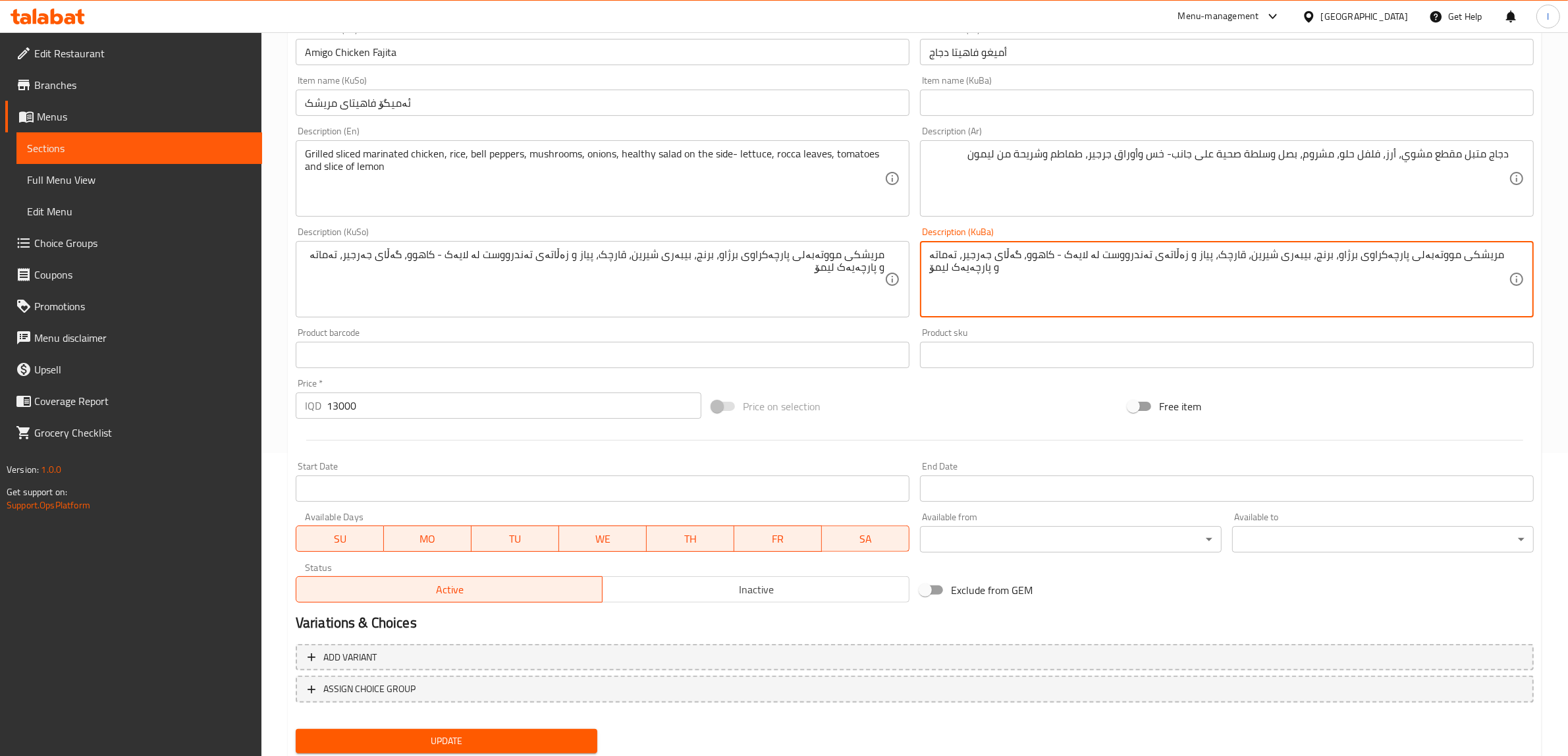
scroll to position [329, 0]
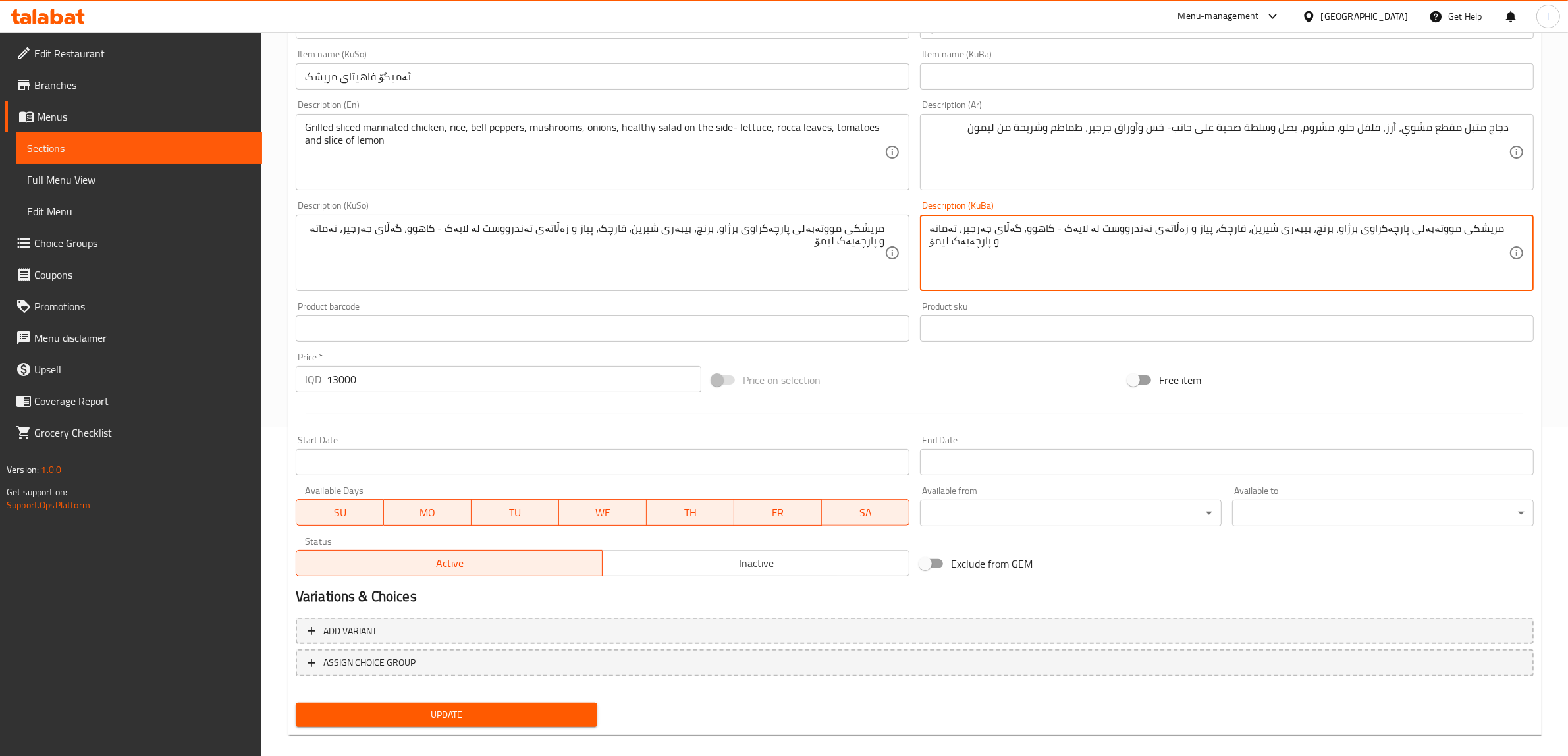
type textarea "مریشکی مووتەبەلی پارچەکراوی برژاو، برنج، بیبەری شیرین، قارچک، پیاز و زەڵاتەی تە…"
click at [410, 719] on span "Update" at bounding box center [446, 715] width 280 height 17
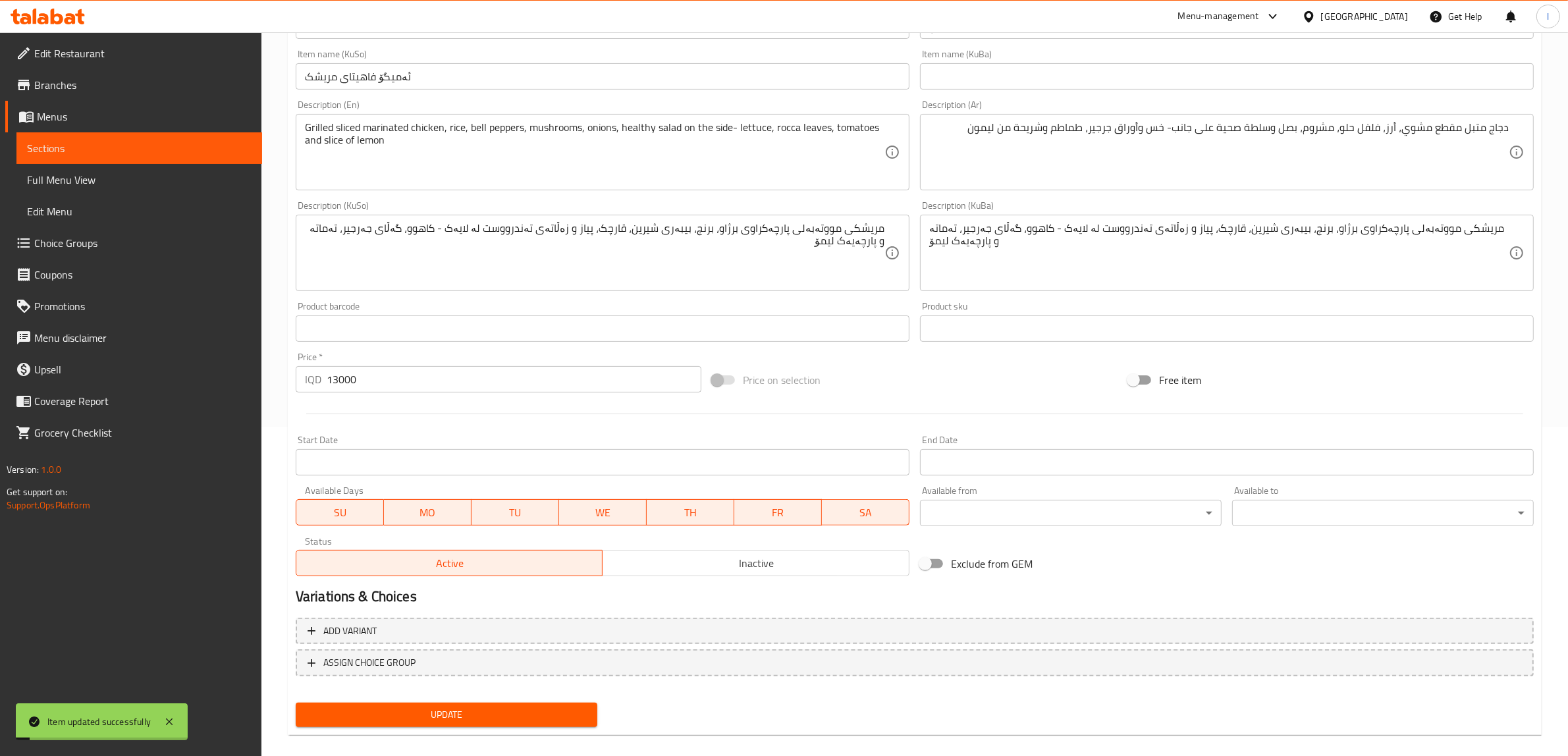
click at [122, 151] on span "Sections" at bounding box center [139, 149] width 225 height 16
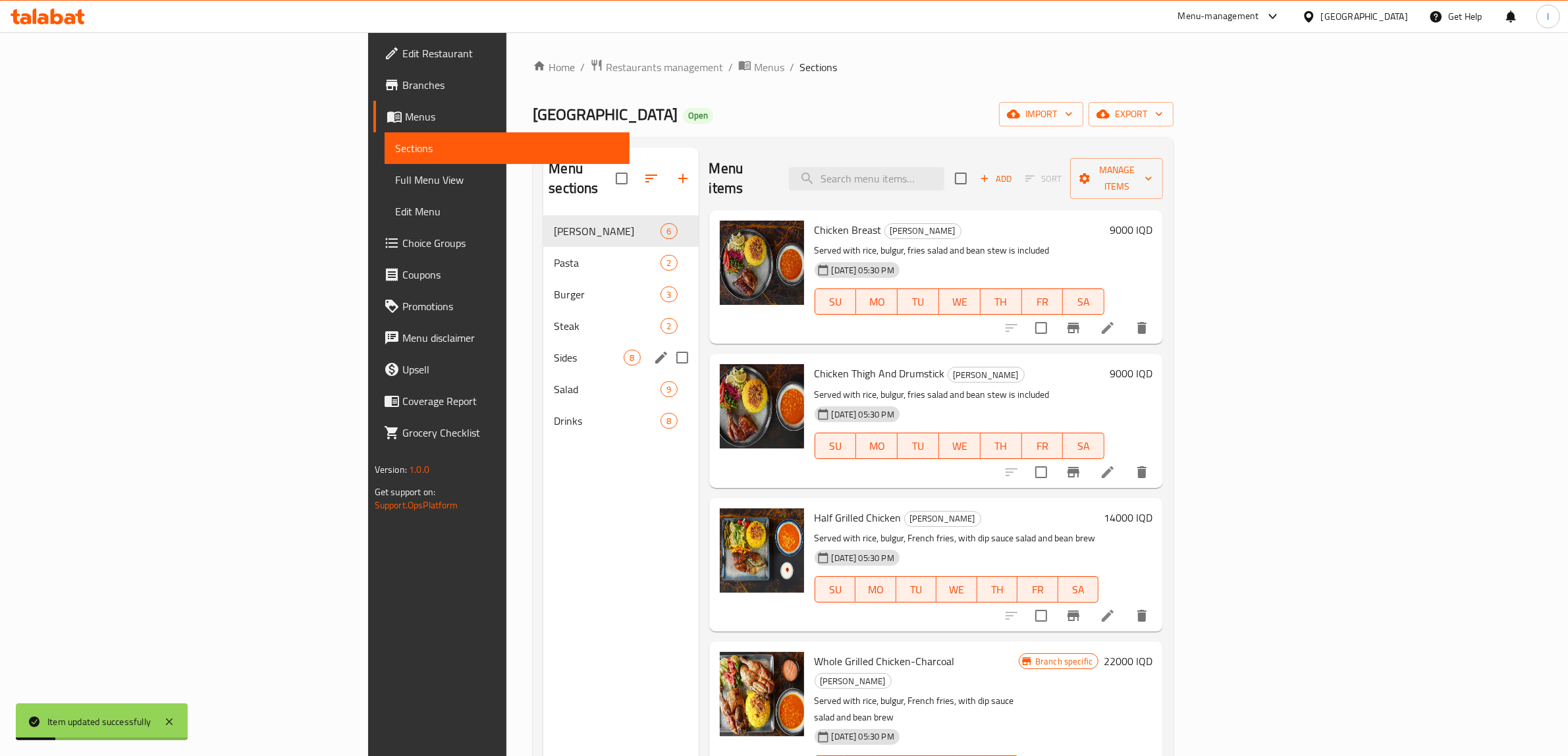
click at [554, 350] on span "Sides" at bounding box center [589, 358] width 70 height 16
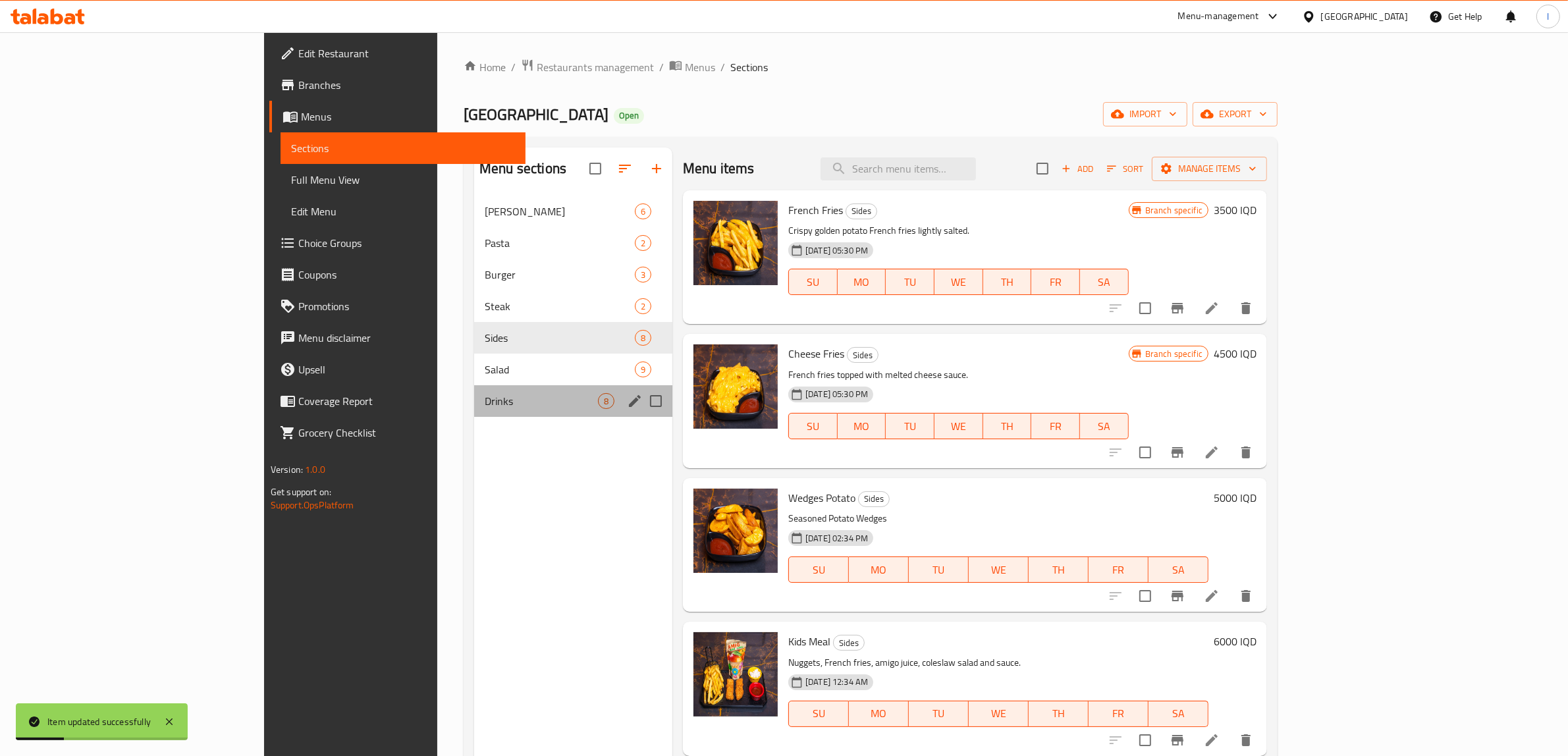
click at [474, 392] on div "Drinks 8" at bounding box center [574, 401] width 198 height 31
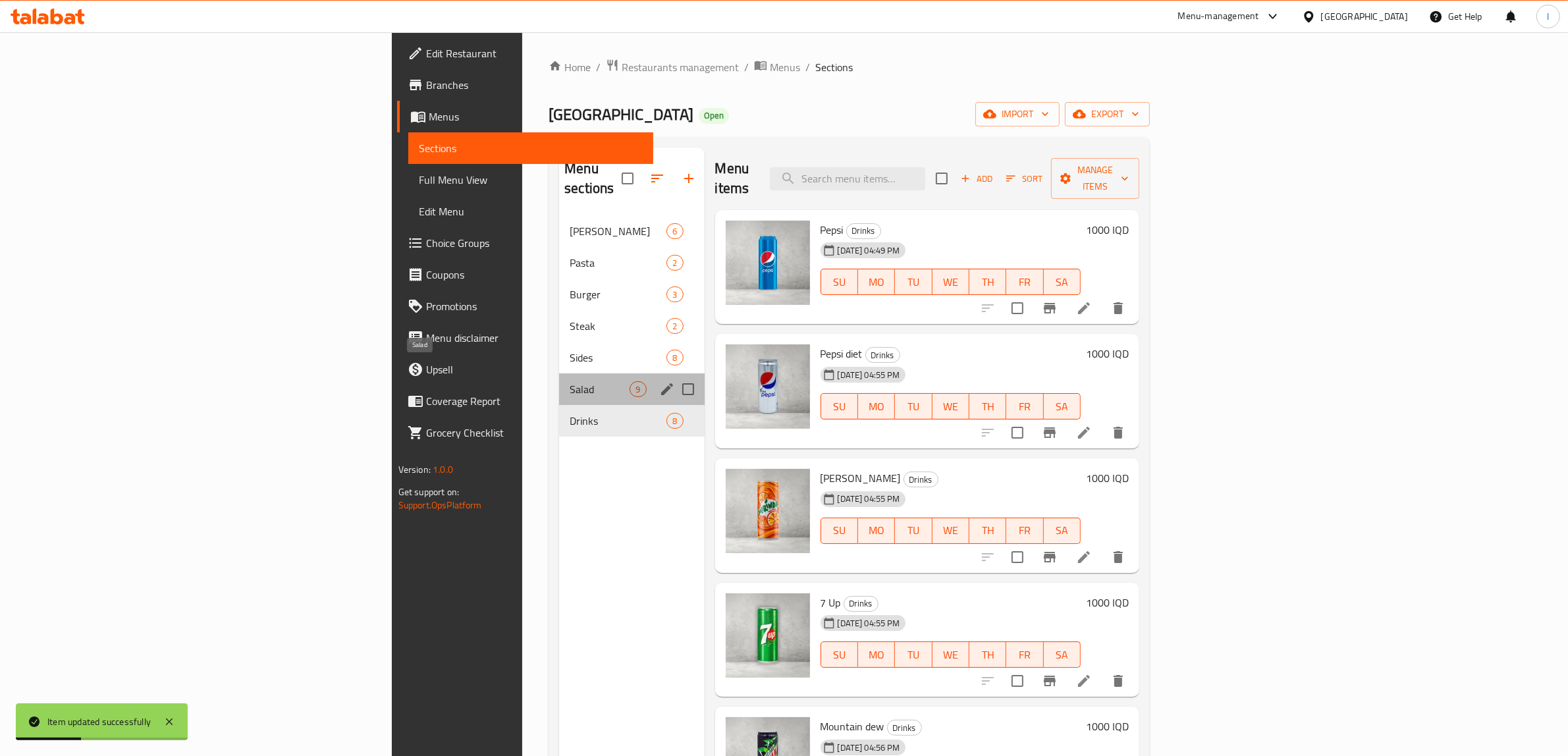
click at [570, 381] on span "Salad" at bounding box center [600, 389] width 60 height 16
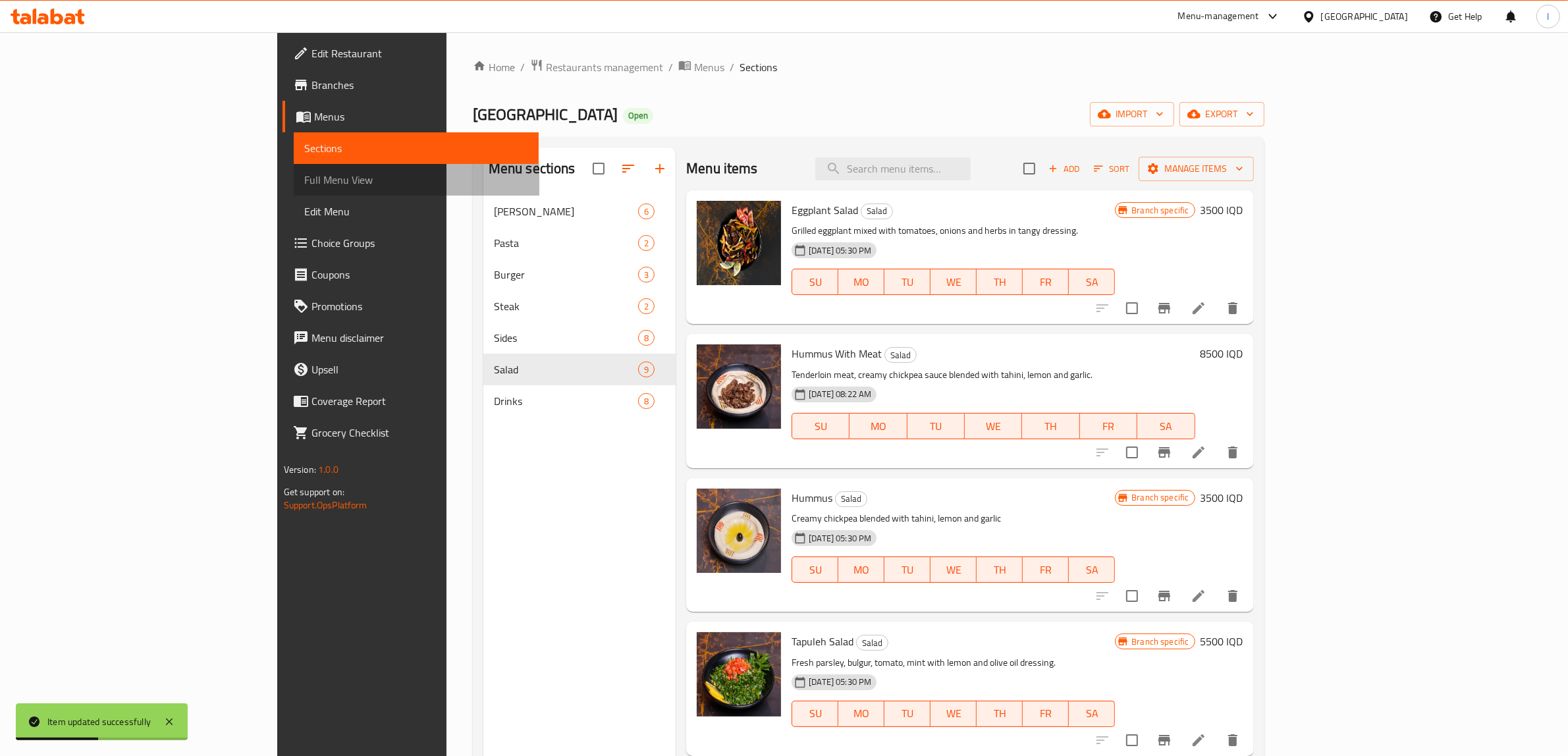
click at [304, 179] on span "Full Menu View" at bounding box center [417, 180] width 225 height 16
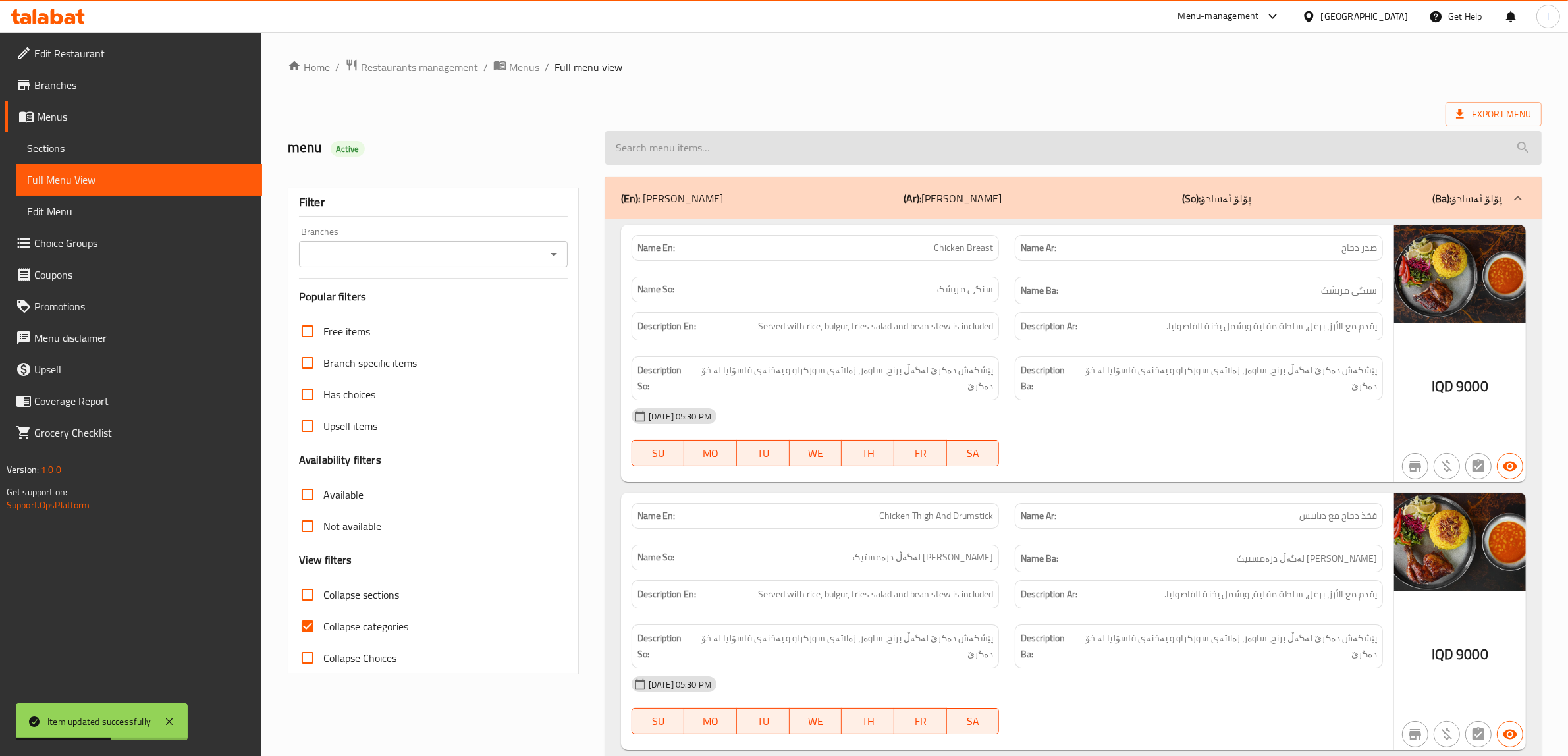
click at [919, 144] on input "search" at bounding box center [1073, 148] width 936 height 33
paste input "Amigo Chicken Fajita"
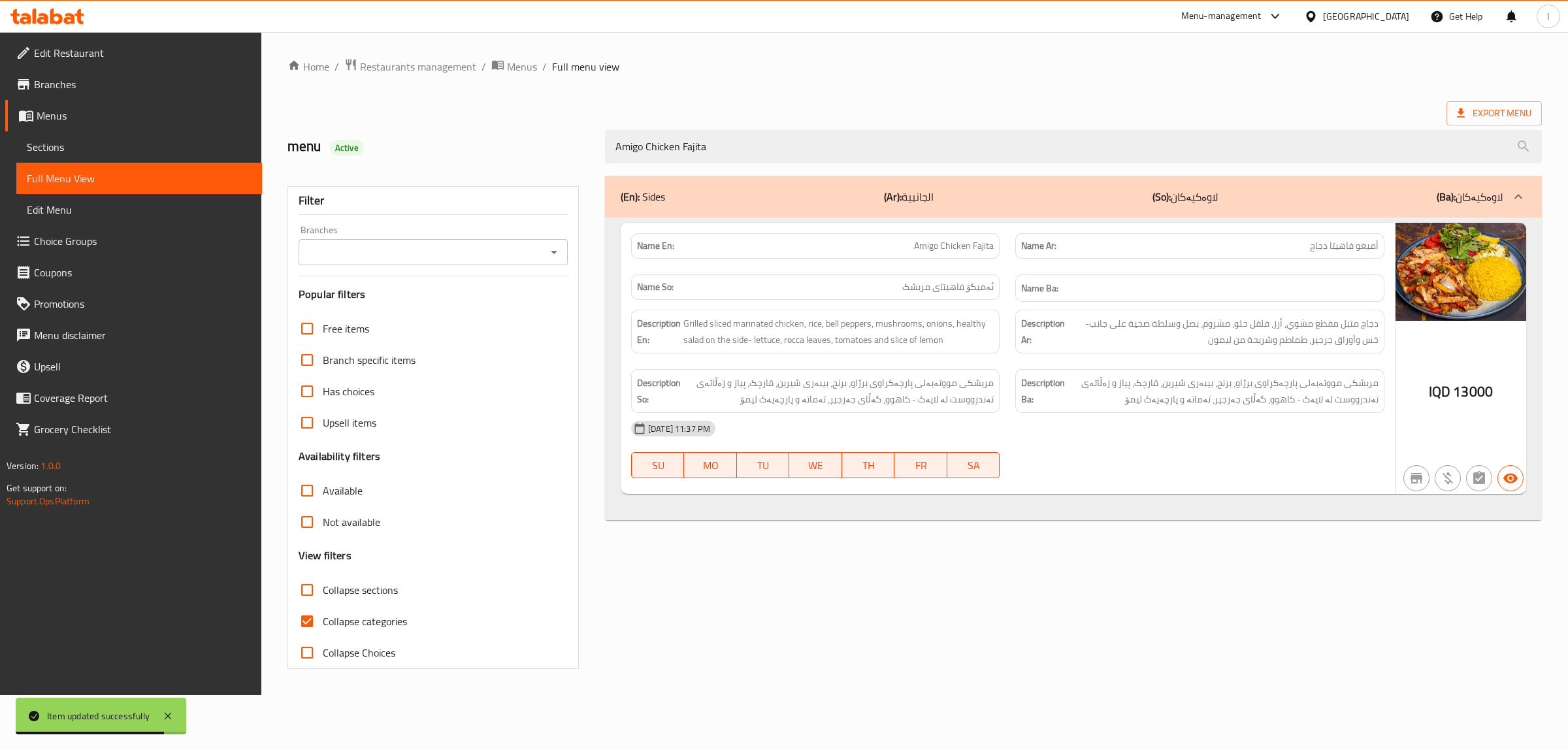
type input "Amigo Chicken Fajita"
click at [490, 255] on input "Branches" at bounding box center [422, 252] width 240 height 19
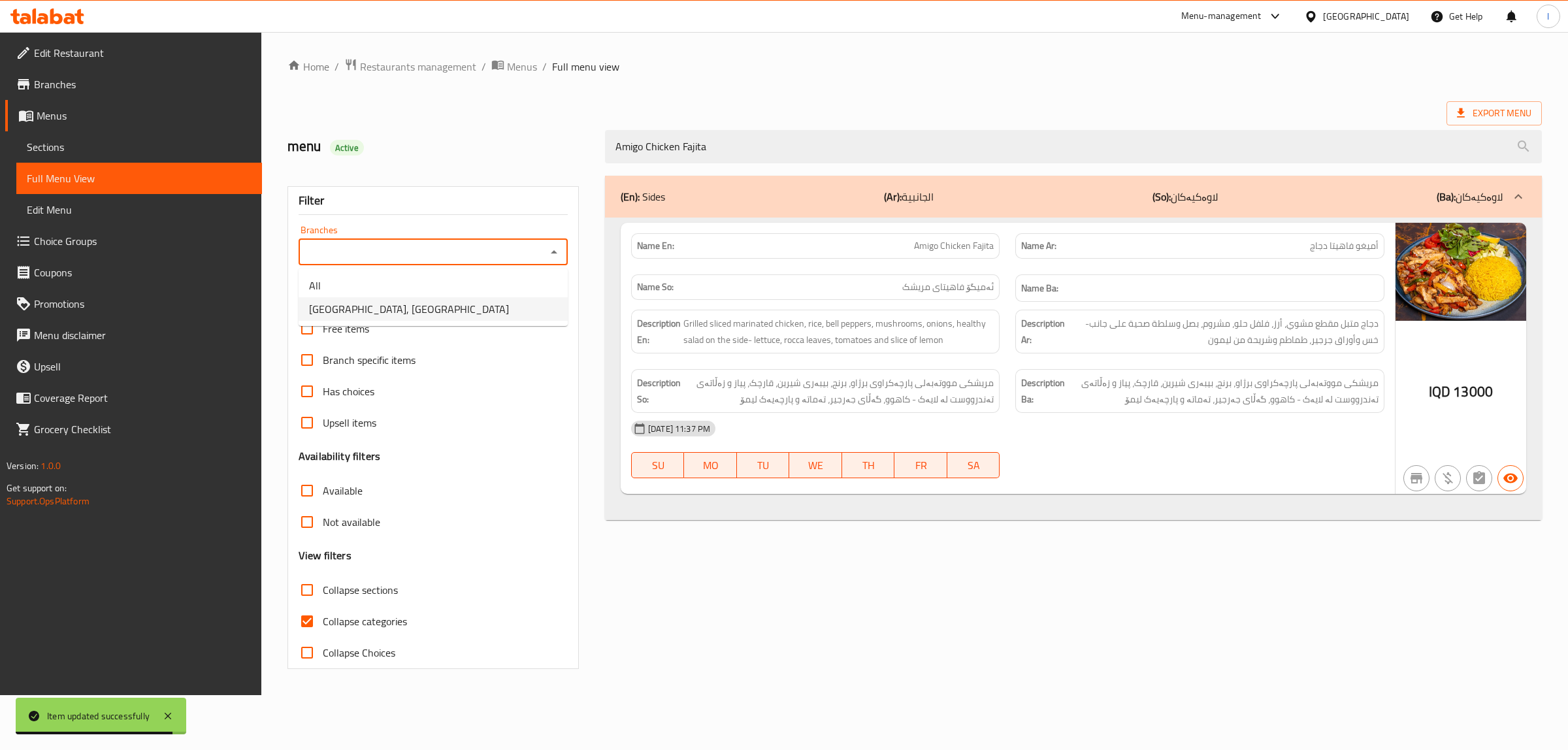
click at [449, 308] on li "[GEOGRAPHIC_DATA], [GEOGRAPHIC_DATA]" at bounding box center [433, 309] width 269 height 23
type input "[GEOGRAPHIC_DATA], [GEOGRAPHIC_DATA]"
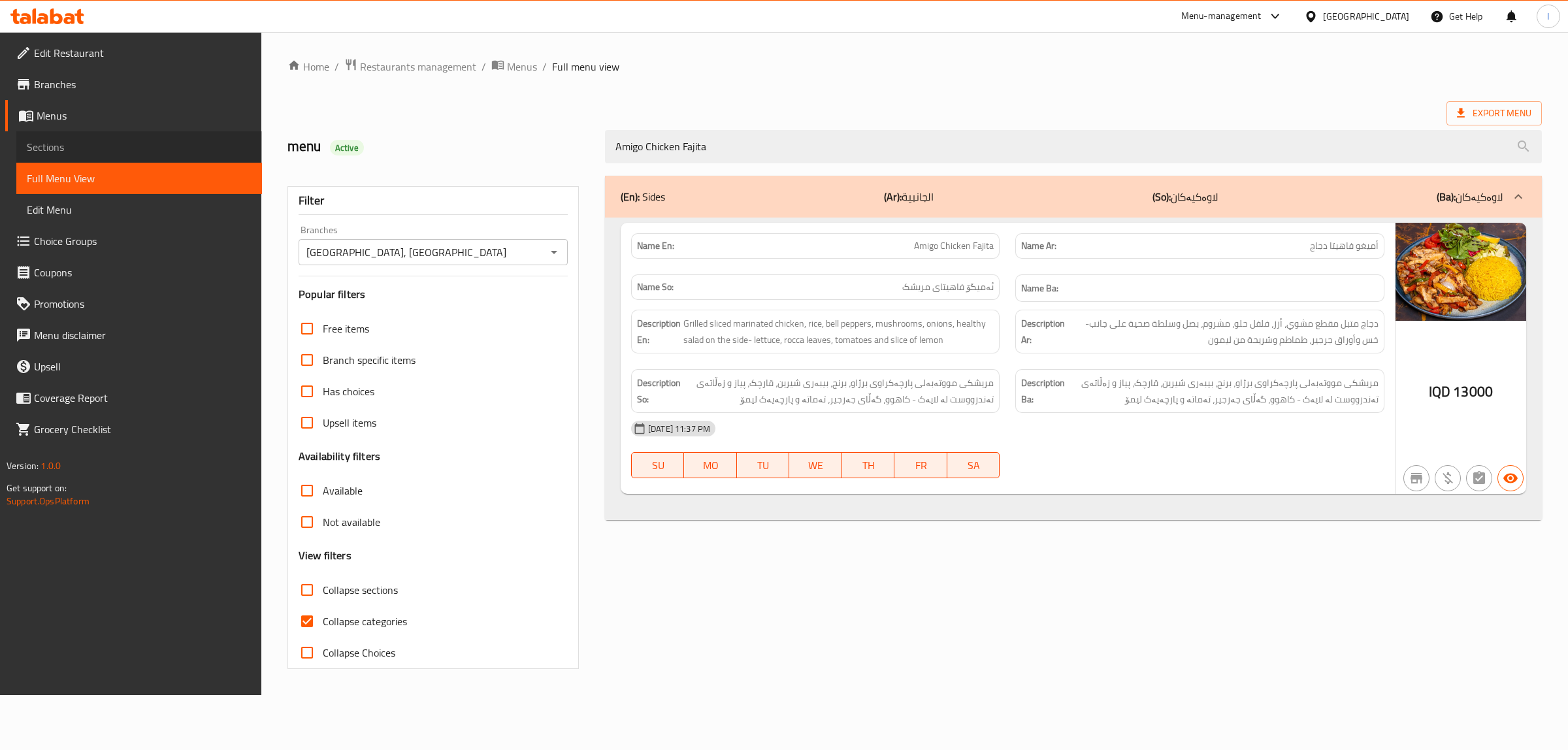
click at [110, 148] on span "Sections" at bounding box center [139, 147] width 225 height 16
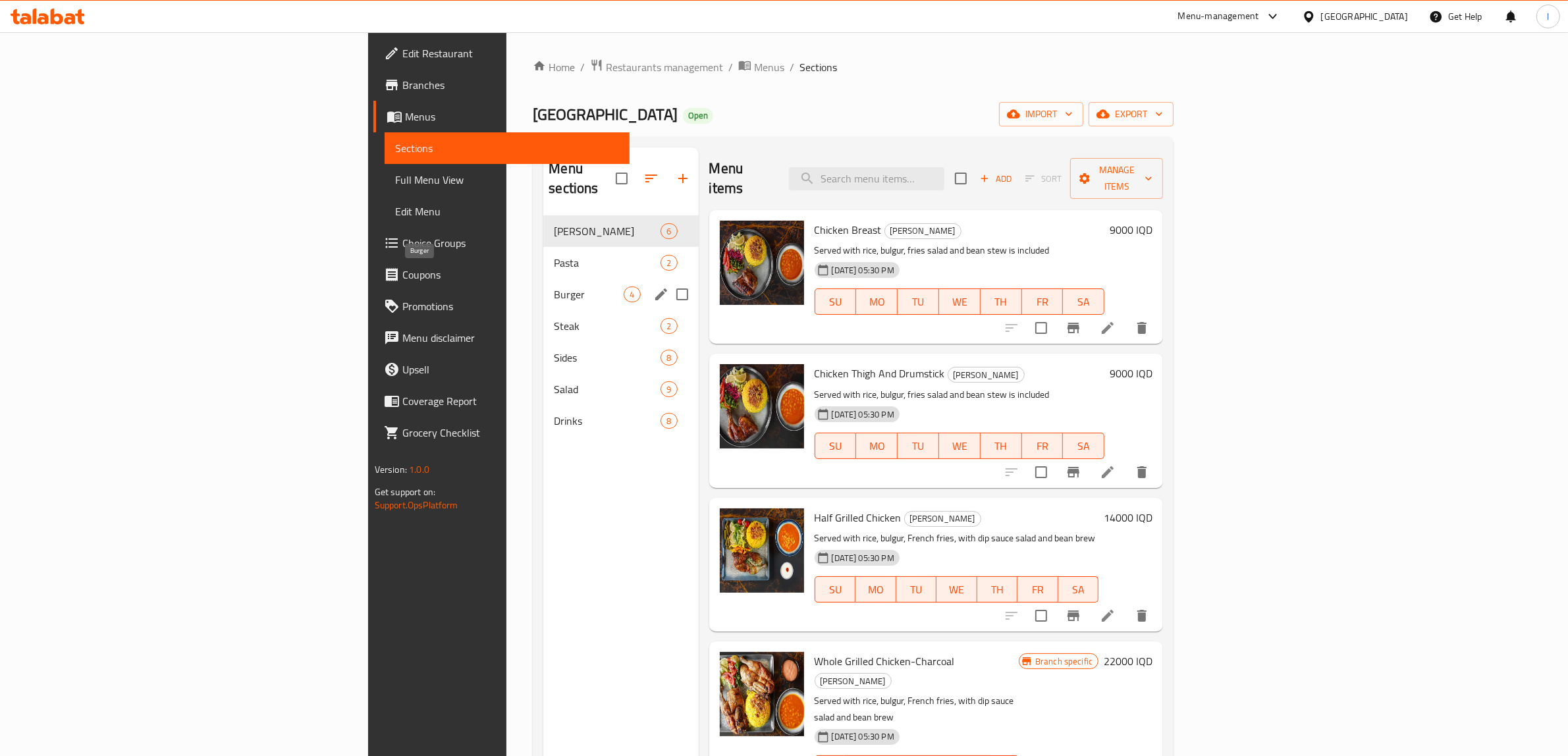
click at [554, 286] on span "Burger" at bounding box center [589, 294] width 70 height 16
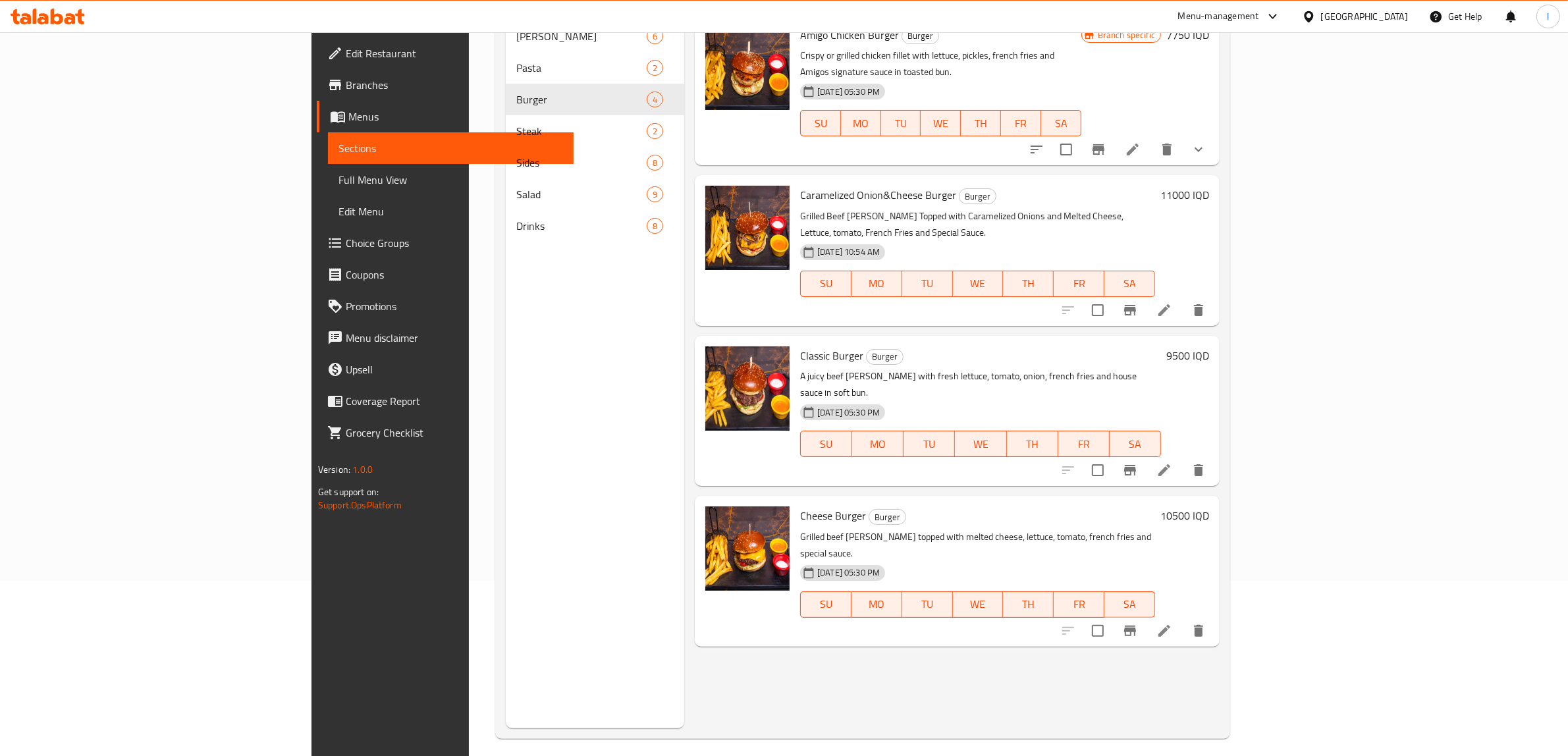
scroll to position [185, 0]
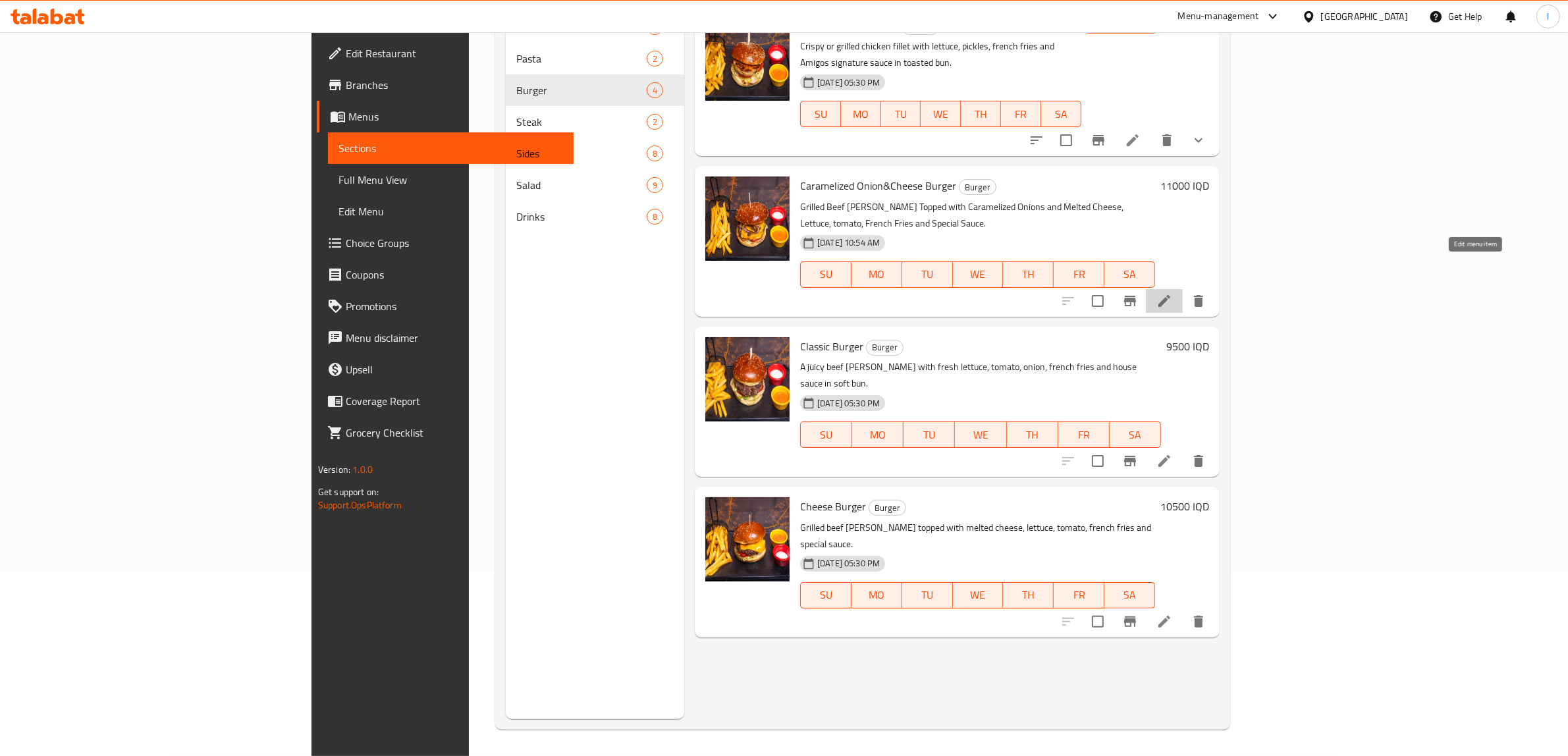
click at [1172, 293] on icon at bounding box center [1164, 301] width 16 height 16
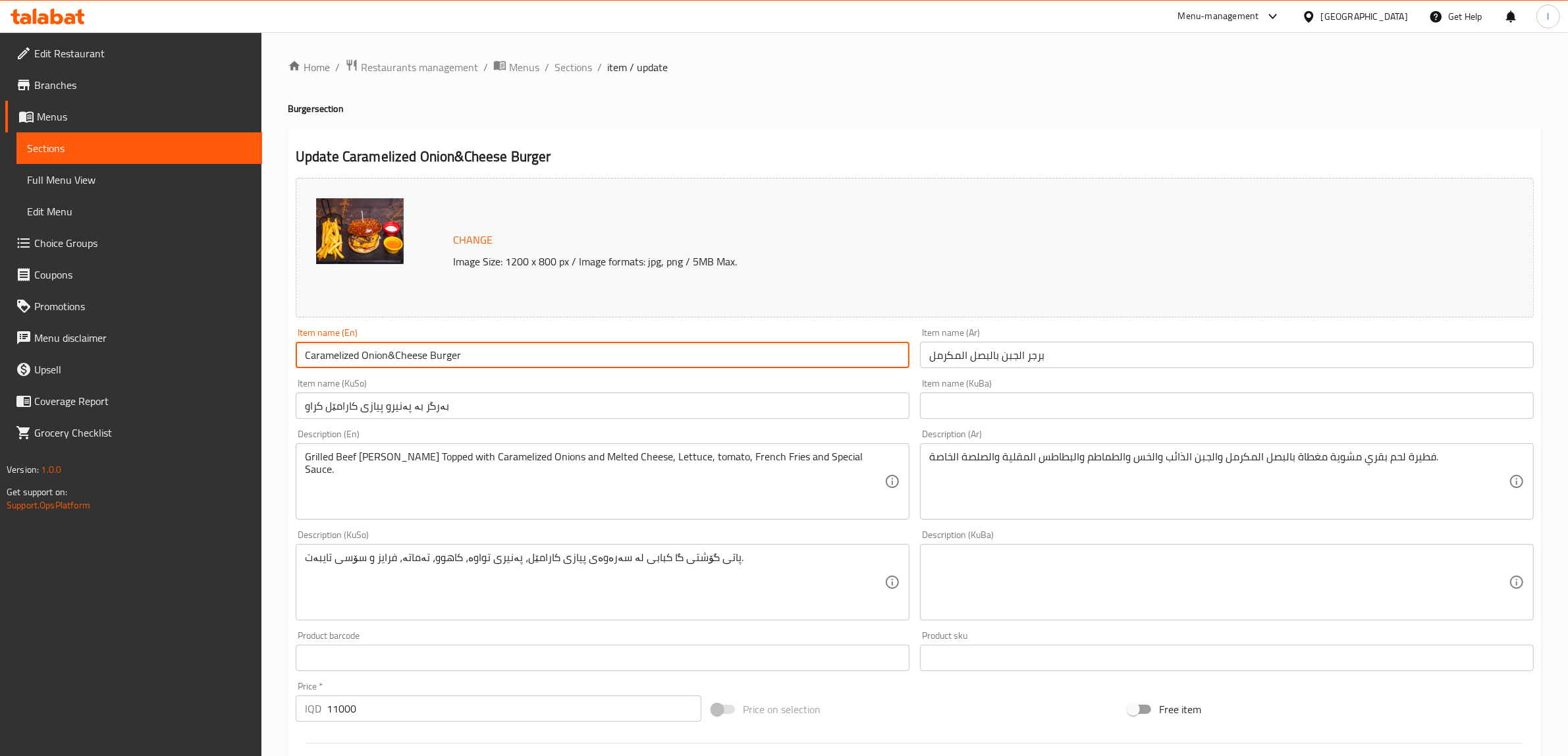
drag, startPoint x: 396, startPoint y: 344, endPoint x: 5, endPoint y: 348, distance: 391.0
click at [0, 347] on div "Edit Restaurant Branches Menus Sections Full Menu View Edit Menu Choice Groups …" at bounding box center [784, 566] width 1568 height 1068
paste input "And"
type input "Caramelized Onion And Cheese Burger"
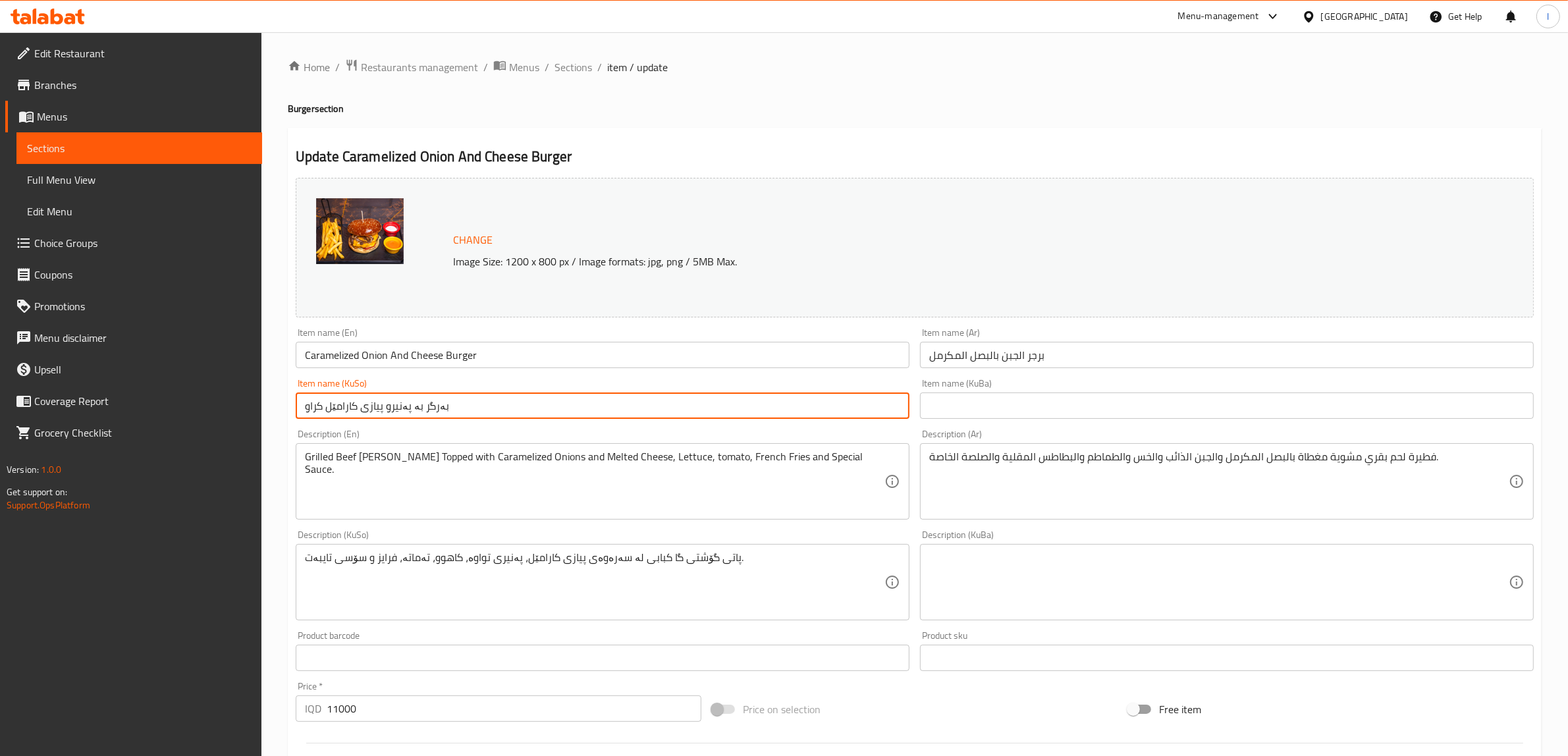
drag, startPoint x: 484, startPoint y: 405, endPoint x: 0, endPoint y: 403, distance: 484.0
click at [0, 403] on div "Edit Restaurant Branches Menus Sections Full Menu View Edit Menu Choice Groups …" at bounding box center [784, 566] width 1568 height 1068
click at [1122, 402] on input "text" at bounding box center [1227, 405] width 614 height 26
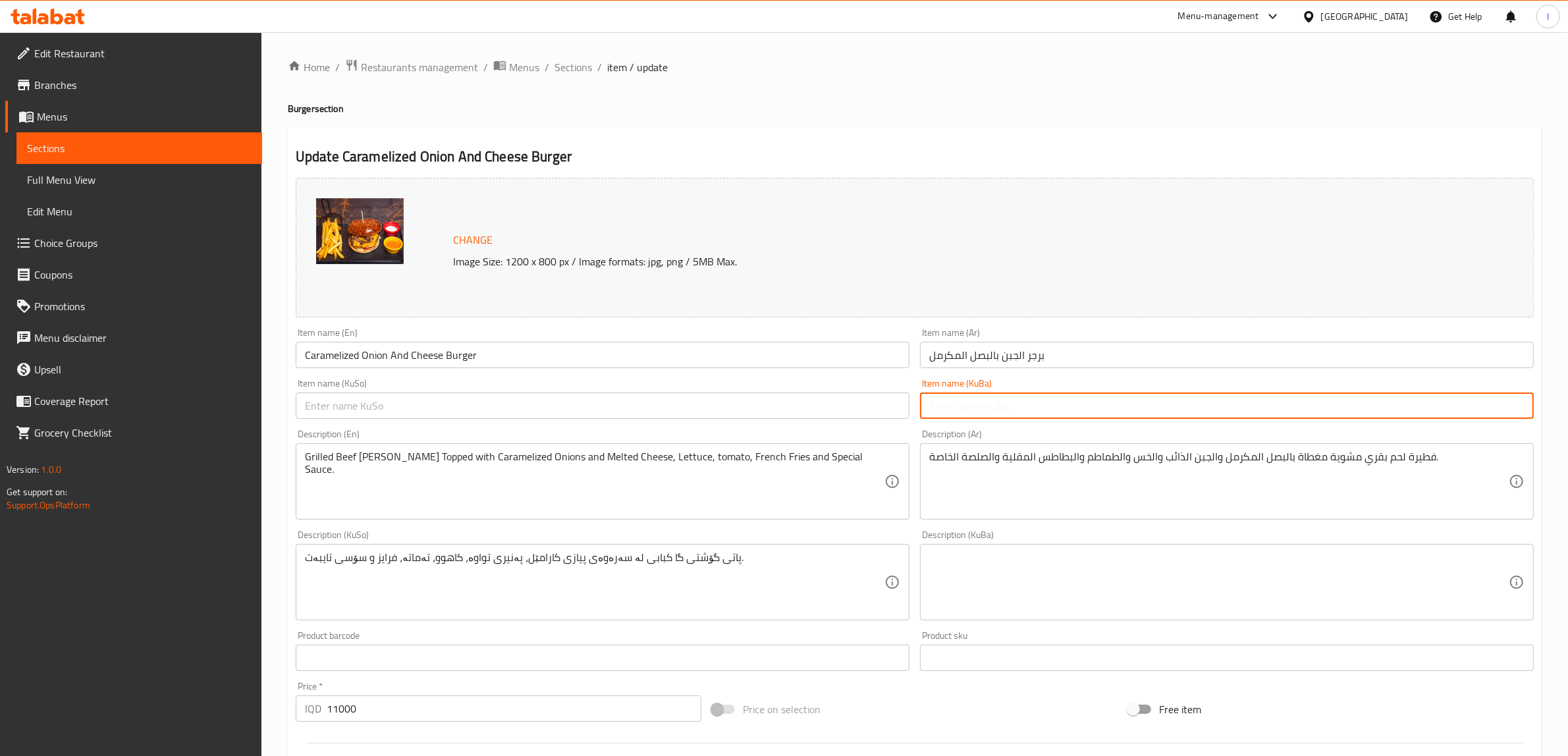
paste input "بەرگر بە پەنیرو پیازی کارامێل کراو"
click at [1328, 402] on input "بەرگر بە پەنیرو پیازی کارامێل کراو" at bounding box center [1227, 405] width 614 height 26
click at [331, 353] on input "Caramelized Onion And Cheese Burger" at bounding box center [602, 355] width 614 height 26
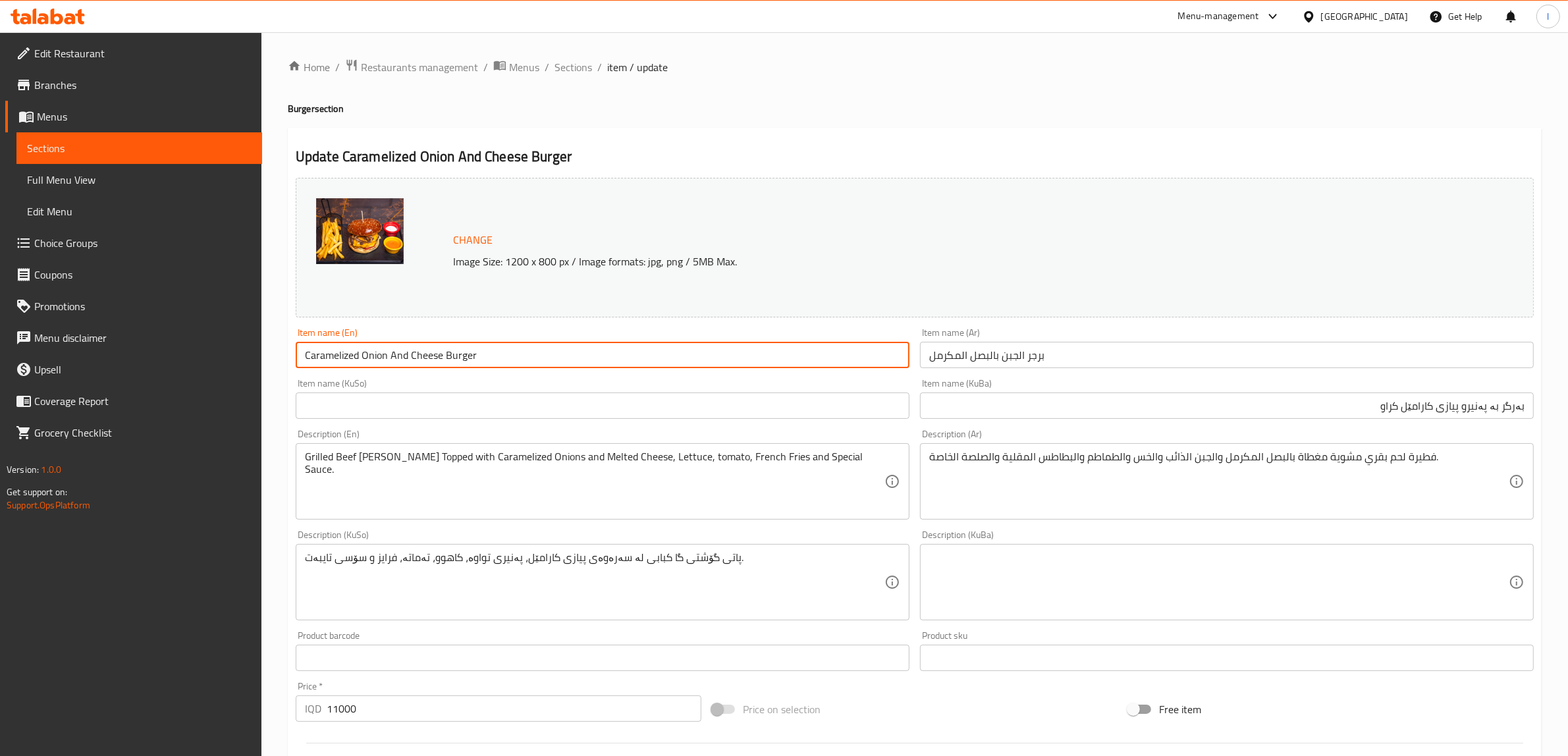
click at [331, 352] on input "Caramelized Onion And Cheese Burger" at bounding box center [602, 355] width 614 height 26
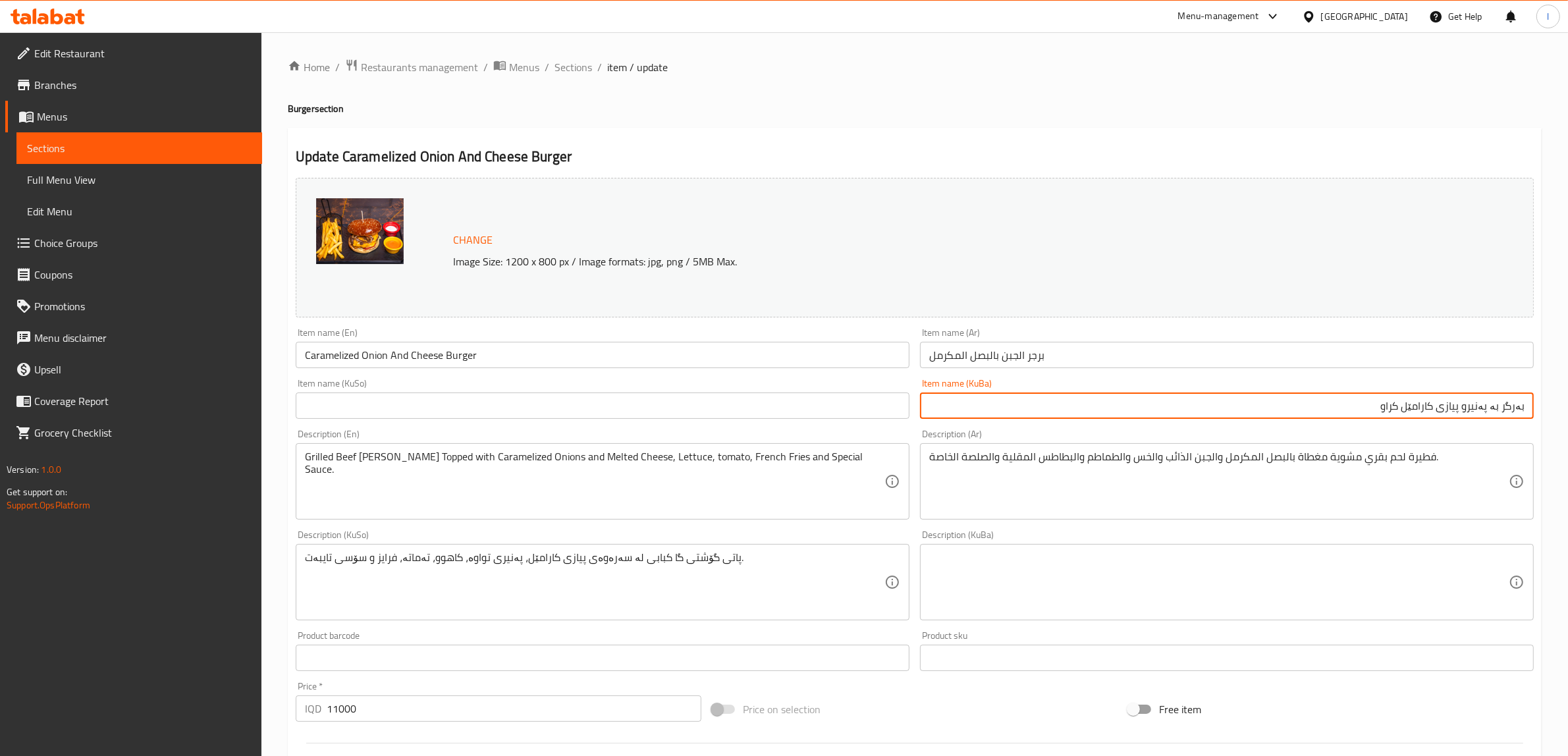
drag, startPoint x: 1340, startPoint y: 403, endPoint x: 1466, endPoint y: 435, distance: 130.0
click at [1466, 435] on div "Change Image Size: 1200 x 800 px / Image formats: jpg, png / 5MB Max. Item name…" at bounding box center [915, 541] width 1249 height 738
paste input "قرچێن"
click at [1476, 413] on input "بەرگر بە پەنیرو پیازی قرچێنکراو" at bounding box center [1227, 405] width 614 height 26
click at [1473, 415] on input "بەرگر بە پەنیرو پیازی قرچێنکراو" at bounding box center [1227, 405] width 614 height 26
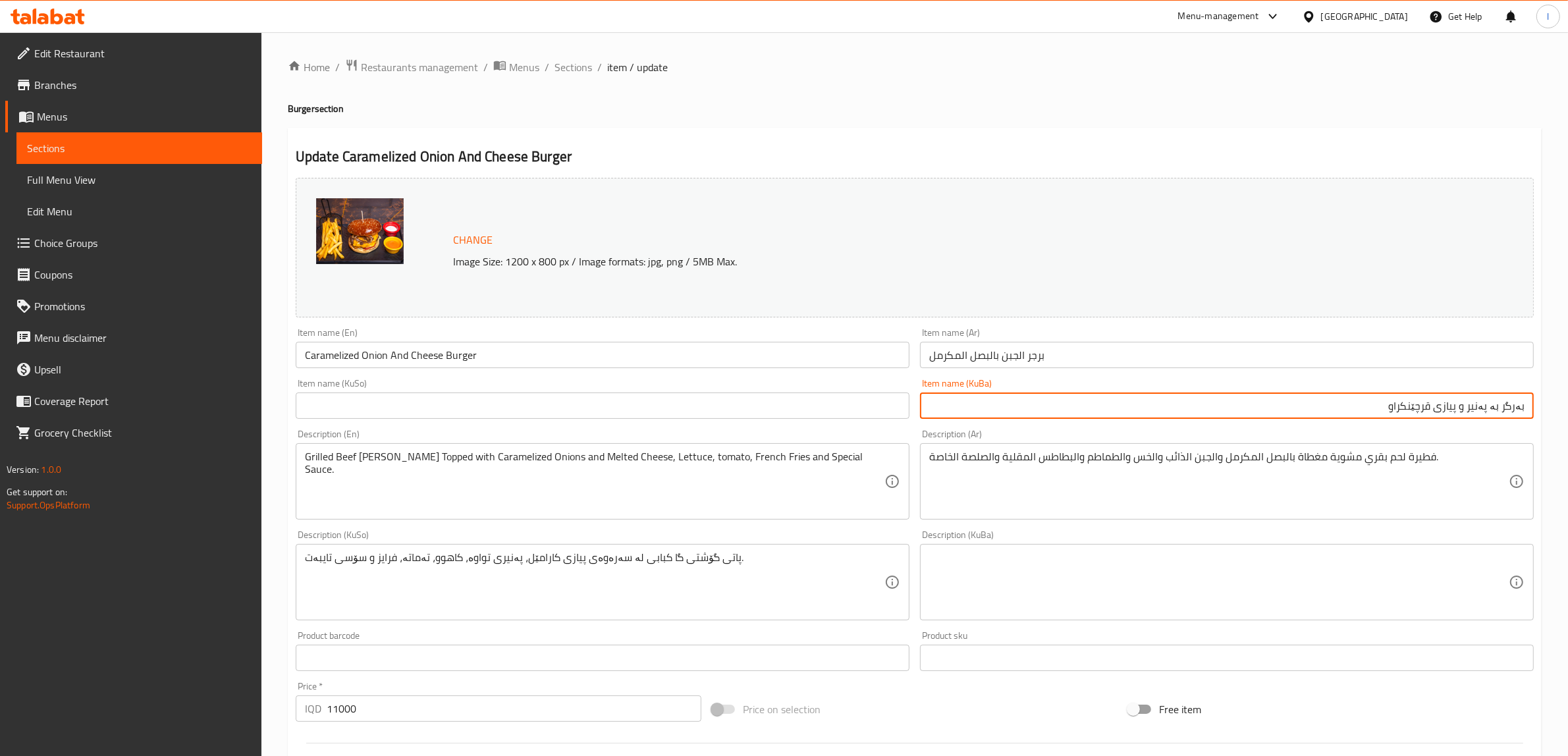
click at [1466, 406] on input "بەرگر بە پەنیر و پیازی قرچێنکراو" at bounding box center [1227, 405] width 614 height 26
type input "بەرگر بە پەنیر و پیازی قرچێنکراو"
click at [966, 363] on input "برجر الجبن بالبصل المكرمل" at bounding box center [1227, 355] width 614 height 26
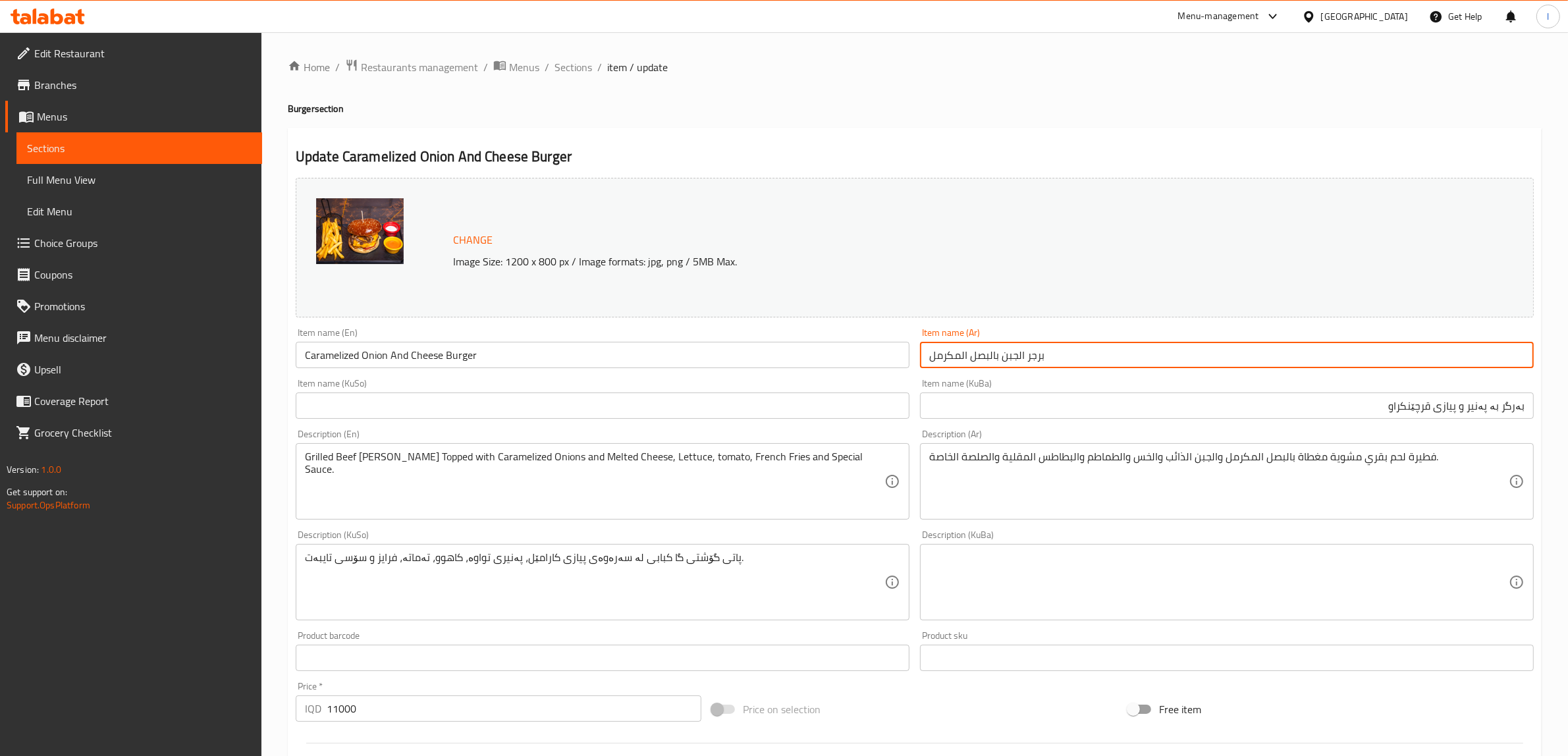
click at [960, 360] on input "برجر الجبن بالبصل المكرمل" at bounding box center [1227, 355] width 614 height 26
click at [1013, 355] on input "برجر الجبن بالبصل مكرمل" at bounding box center [1227, 355] width 614 height 26
click at [1011, 361] on input "برجر الجبن بالبصل مكرمل" at bounding box center [1227, 355] width 614 height 26
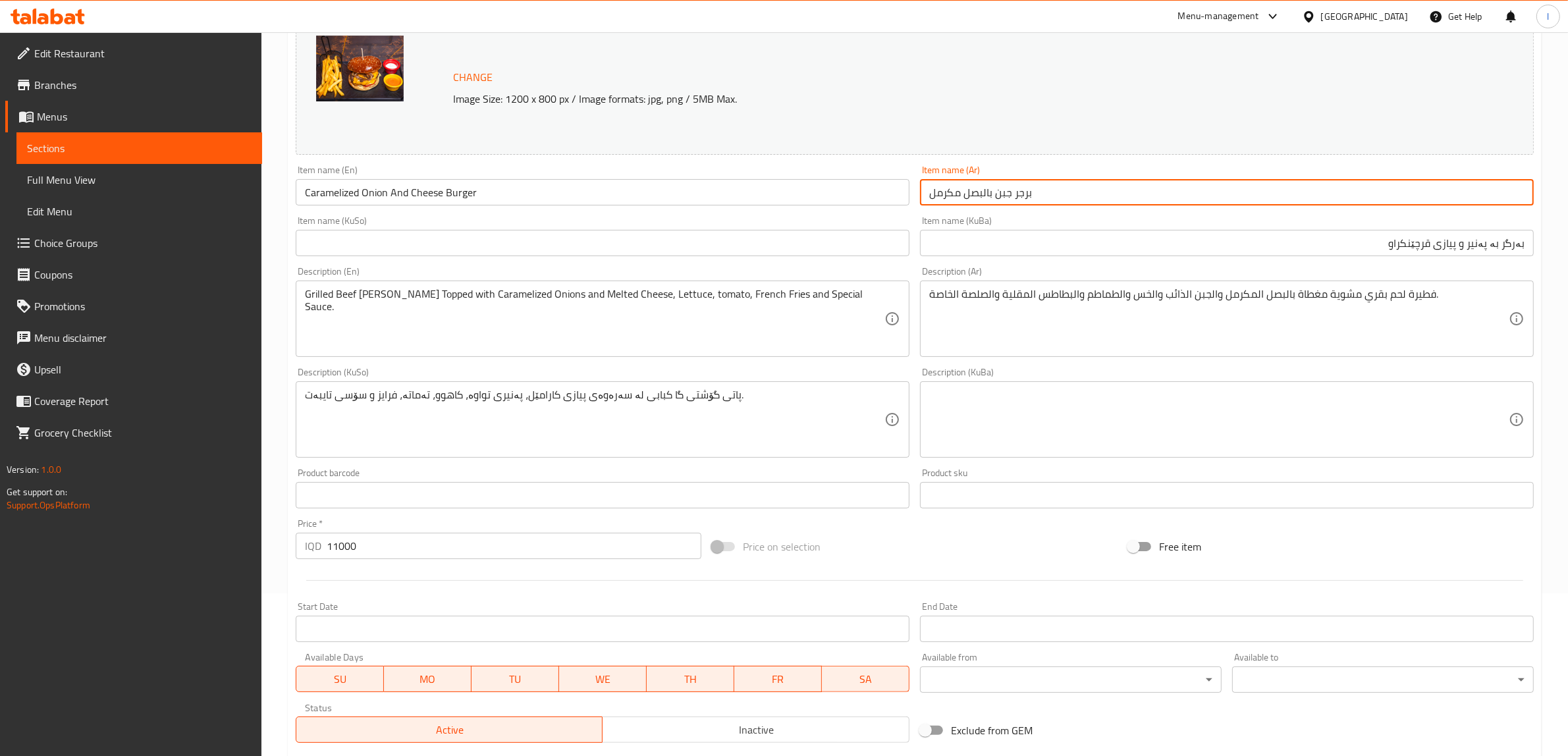
scroll to position [165, 0]
type input "برجر جبن بالبصل مكرمل"
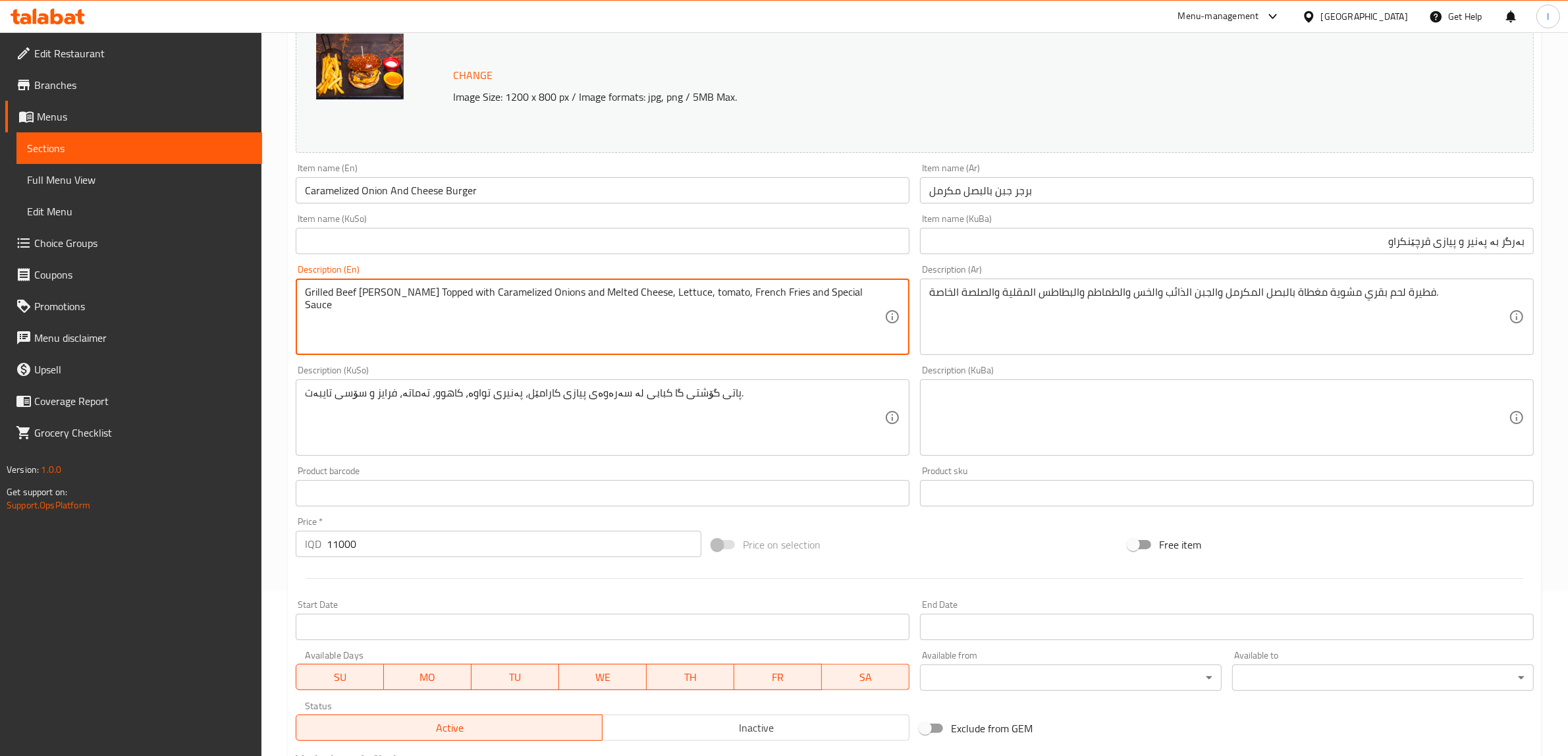
drag, startPoint x: 883, startPoint y: 294, endPoint x: 25, endPoint y: 237, distance: 859.9
click at [0, 247] on div "Edit Restaurant Branches Menus Sections Full Menu View Edit Menu Choice Groups …" at bounding box center [784, 401] width 1568 height 1068
paste textarea "beef [PERSON_NAME] topped with caramelized onions and melted cheese, lettuce, t…"
drag, startPoint x: 434, startPoint y: 294, endPoint x: 412, endPoint y: 298, distance: 22.4
click at [412, 298] on textarea "Grilled beef [PERSON_NAME] topped with caramelized onions and melted cheese, le…" at bounding box center [595, 316] width 580 height 62
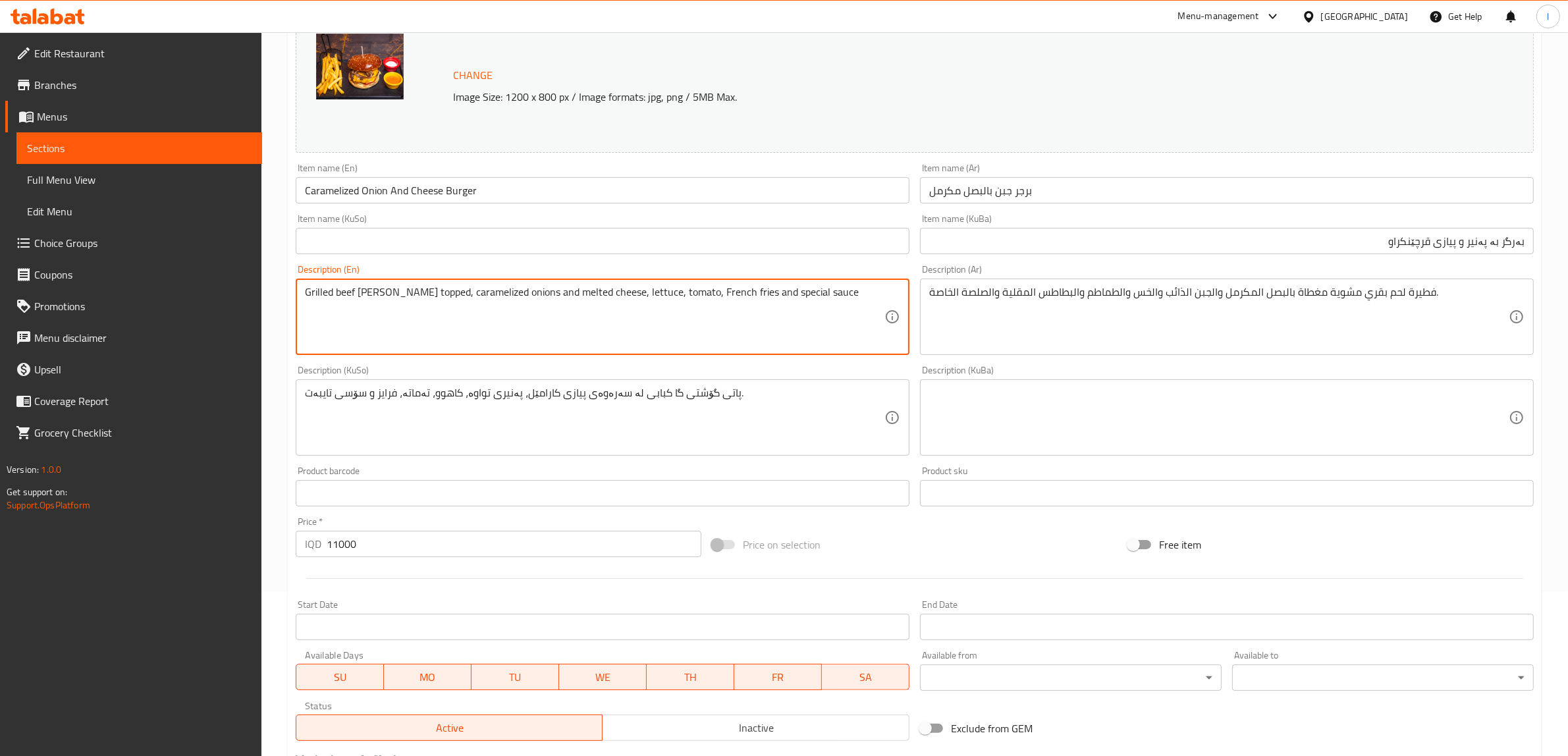
drag, startPoint x: 522, startPoint y: 292, endPoint x: 503, endPoint y: 298, distance: 19.9
click at [503, 298] on textarea "Grilled beef [PERSON_NAME] topped, caramelized onions and melted cheese, lettuc…" at bounding box center [595, 316] width 580 height 62
click at [517, 298] on textarea "Grilled beef [PERSON_NAME] topped with caramelized onions and melted cheese, le…" at bounding box center [595, 316] width 580 height 62
drag, startPoint x: 540, startPoint y: 297, endPoint x: 521, endPoint y: 306, distance: 21.0
click at [521, 306] on textarea "Grilled beef [PERSON_NAME] topped with caramelized onions and melted cheese, le…" at bounding box center [595, 316] width 580 height 62
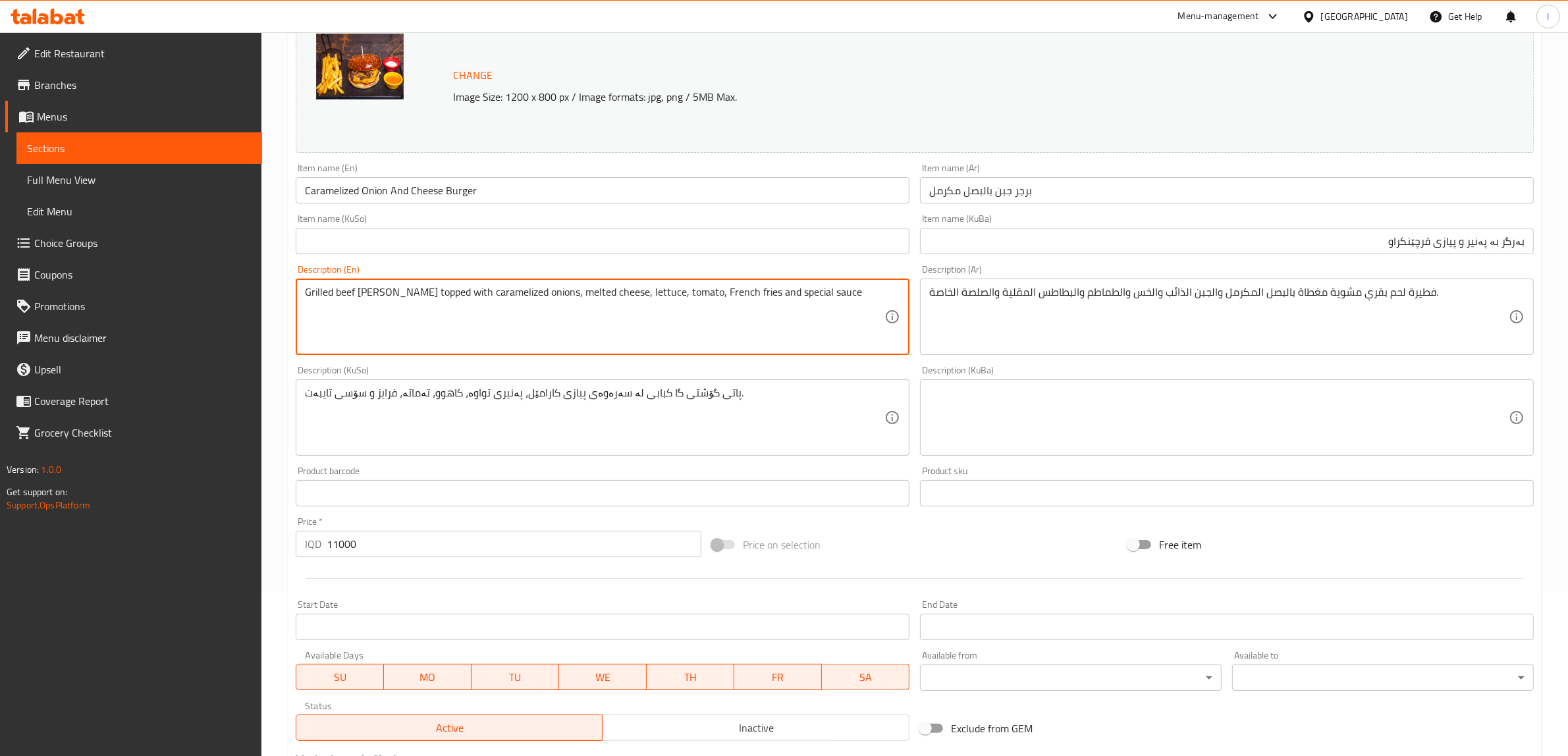
click at [382, 297] on textarea "Grilled beef [PERSON_NAME] topped with caramelized onions, melted cheese, lettu…" at bounding box center [595, 316] width 580 height 62
click at [379, 298] on textarea "Grilled beef [PERSON_NAME] topped with caramelized onions, melted cheese, lettu…" at bounding box center [595, 316] width 580 height 62
click at [557, 327] on textarea "Grilled beef [PERSON_NAME] topped with caramelized onions, melted cheese, lettu…" at bounding box center [595, 316] width 580 height 62
type textarea "Grilled beef [PERSON_NAME] topped with caramelized onions, melted cheese, lettu…"
click at [369, 297] on textarea "Grilled beef [PERSON_NAME] topped with caramelized onions, melted cheese, lettu…" at bounding box center [595, 316] width 580 height 62
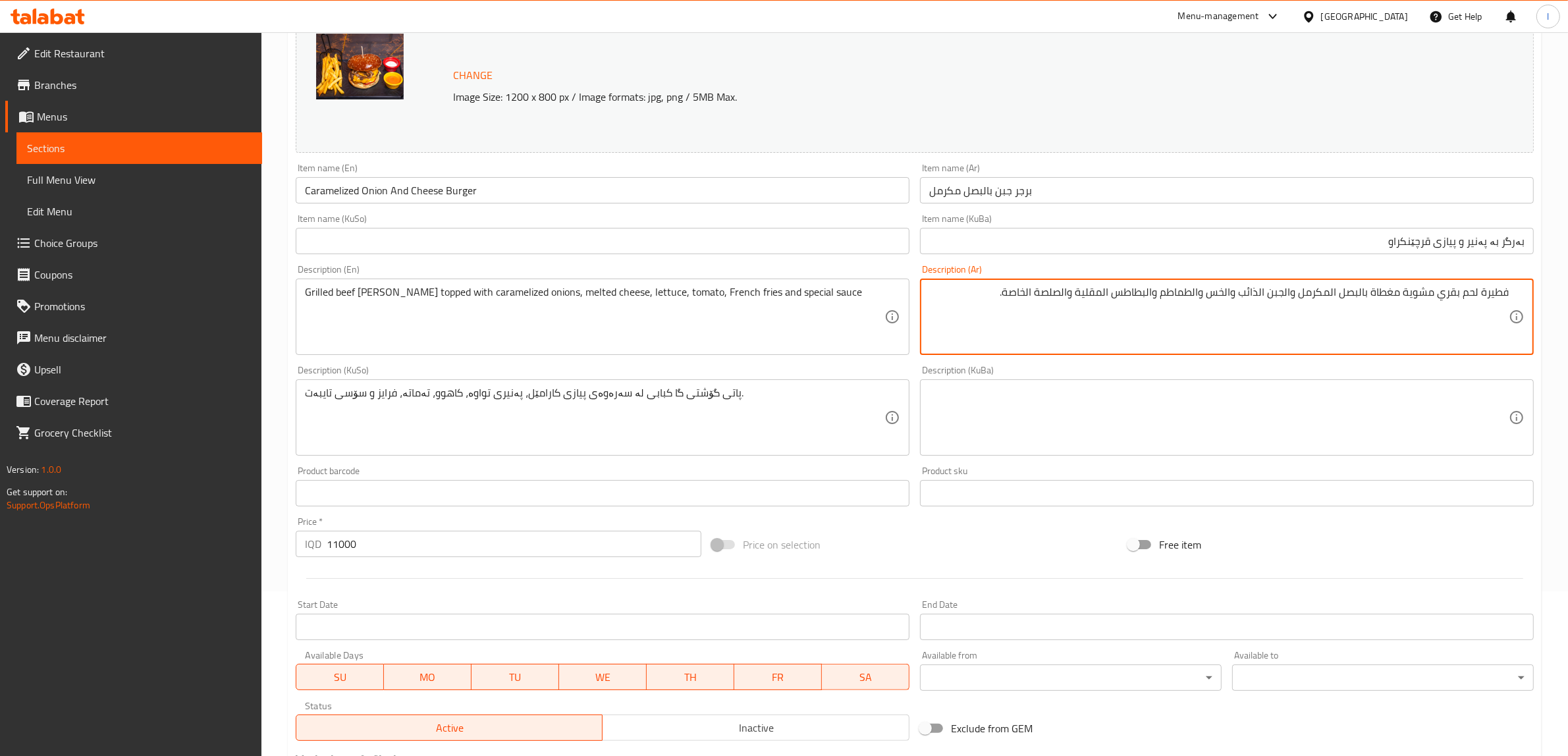
drag, startPoint x: 1485, startPoint y: 298, endPoint x: 1552, endPoint y: 294, distance: 67.1
drag, startPoint x: 1482, startPoint y: 296, endPoint x: 1533, endPoint y: 298, distance: 51.0
click at [1533, 298] on div "فطيرة لحم بقري مشوية مغطاة بالبصل المكرمل والجبن الذائب والخس والطماطم والبطاطس…" at bounding box center [1227, 316] width 614 height 76
paste textarea "شريح"
drag, startPoint x: 1292, startPoint y: 297, endPoint x: 1299, endPoint y: 303, distance: 9.2
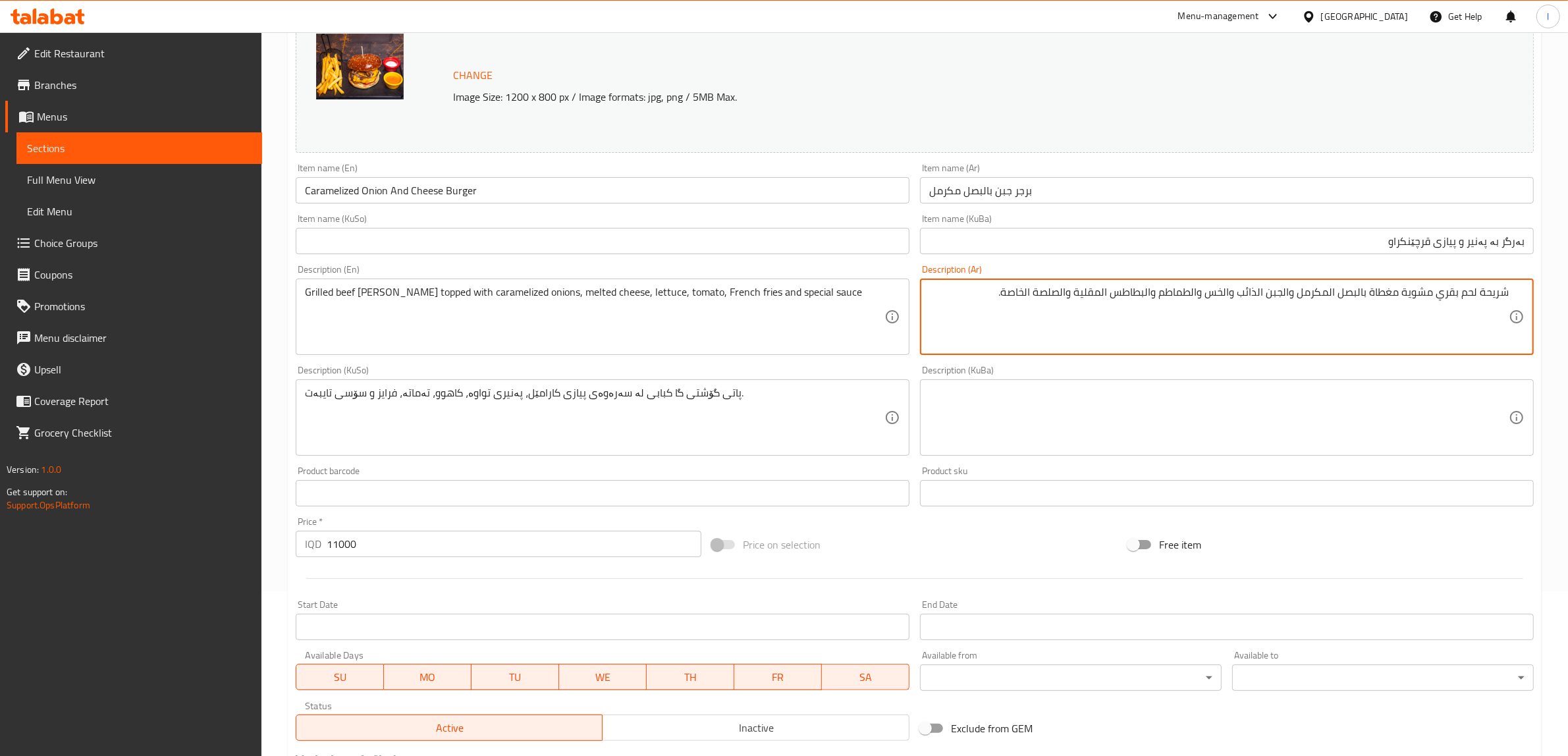
click at [1299, 303] on textarea "شريحة لحم بقري مشوية مغطاة بالبصل المكرمل والجبن الذائب والخس والطماطم والبطاطس…" at bounding box center [1219, 316] width 580 height 62
click at [1298, 297] on textarea "شريحة لحم بقري مشوية مغطاة بالبصل المكرمل, الجبن الذائب والخس والطماطم والبطاطس…" at bounding box center [1219, 316] width 580 height 62
click at [1329, 300] on textarea "شريحة لحم بقري مشوية مغطاة بالبصل المكرمل، الجبن الذائب والخس والطماطم والبطاطس…" at bounding box center [1219, 316] width 580 height 62
click at [1295, 296] on textarea "شريحة لحم بقري مشوية مغطاة بالبصل مكرمل، الجبن الذائب والخس والطماطم والبطاطس ا…" at bounding box center [1219, 316] width 580 height 62
click at [1275, 297] on textarea "شريحة لحم بقري مشوية مغطاة بالبصل مكرمل، جبن الذائب والخس والطماطم والبطاطس الم…" at bounding box center [1219, 316] width 580 height 62
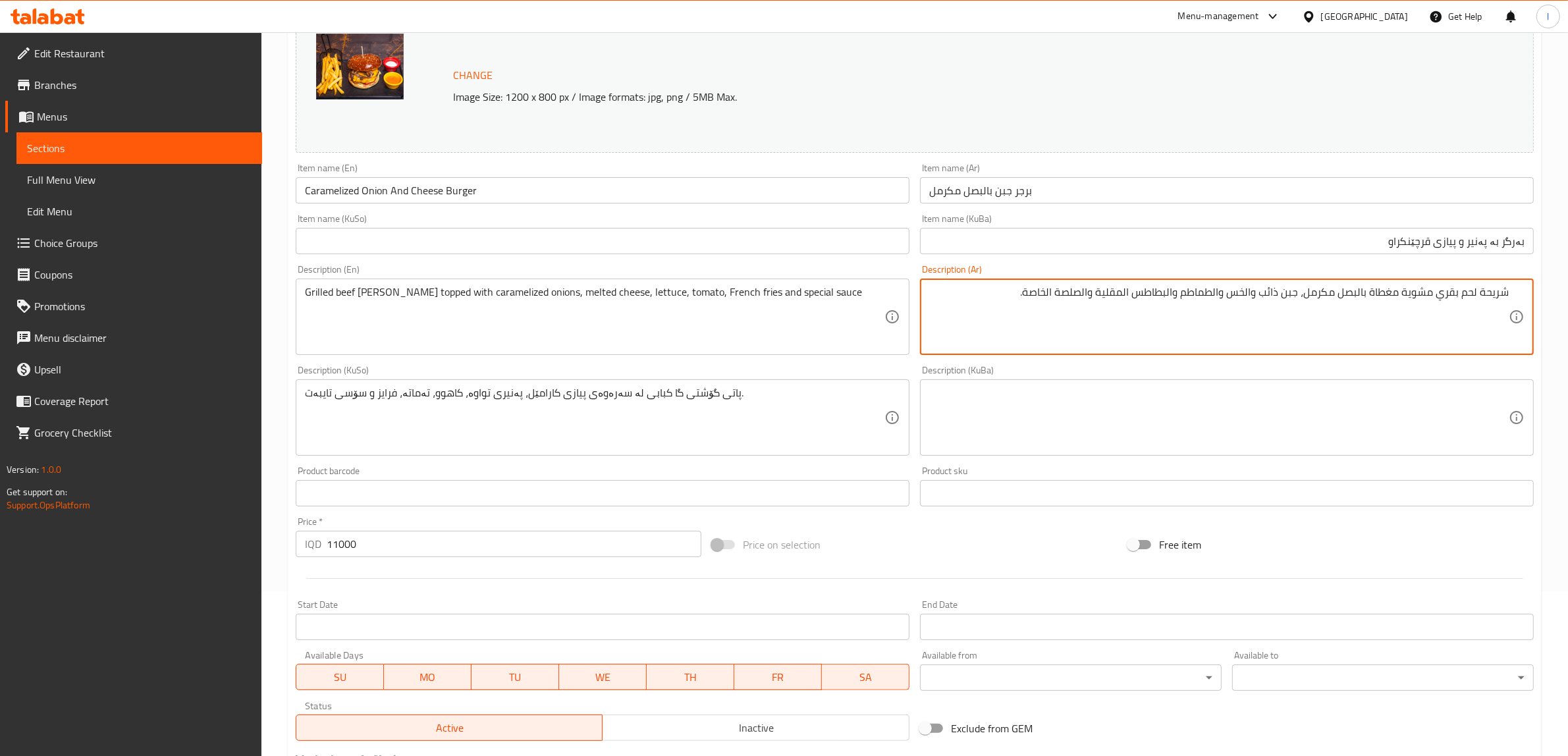
drag, startPoint x: 1256, startPoint y: 297, endPoint x: 1263, endPoint y: 302, distance: 8.6
click at [1263, 302] on textarea "شريحة لحم بقري مشوية مغطاة بالبصل مكرمل، جبن ذائب والخس والطماطم والبطاطس المقل…" at bounding box center [1219, 316] width 580 height 62
click at [1250, 295] on textarea "شريحة لحم بقري مشوية مغطاة بالبصل مكرمل، جبن ذائب، الخس والطماطم والبطاطس المقل…" at bounding box center [1219, 316] width 580 height 62
drag, startPoint x: 1232, startPoint y: 296, endPoint x: 1239, endPoint y: 301, distance: 8.6
click at [1239, 301] on textarea "شريحة لحم بقري مشوية مغطاة بالبصل مكرمل، جبن ذائب، خس والطماطم والبطاطس المقلية…" at bounding box center [1219, 316] width 580 height 62
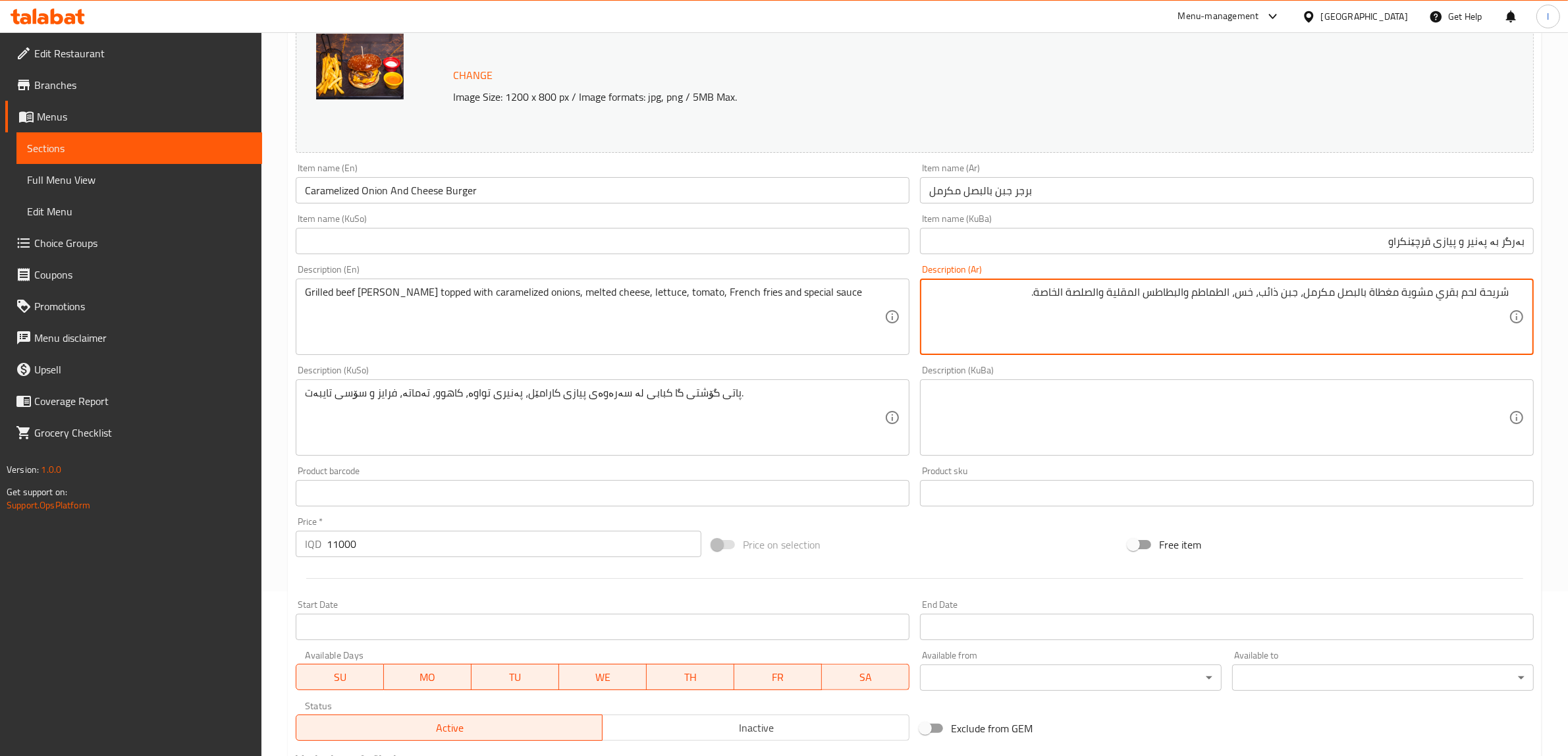
click at [1227, 294] on textarea "شريحة لحم بقري مشوية مغطاة بالبصل مكرمل، جبن ذائب، خس، الطماطم والبطاطس المقلية…" at bounding box center [1219, 316] width 580 height 62
drag, startPoint x: 1195, startPoint y: 295, endPoint x: 1202, endPoint y: 304, distance: 11.4
click at [1202, 304] on textarea "شريحة لحم بقري مشوية مغطاة بالبصل مكرمل، جبن ذائب، خس، طماطم والبطاطس المقلية و…" at bounding box center [1219, 316] width 580 height 62
click at [1189, 297] on textarea "شريحة لحم بقري مشوية مغطاة بالبصل مكرمل، جبن ذائب، خس، طماطم، البطاطس المقلية و…" at bounding box center [1219, 316] width 580 height 62
click at [1189, 300] on textarea "شريحة لحم بقري مشوية مغطاة بالبصل مكرمل، جبن ذائب، خس، طماطم، البطاطس المقلية و…" at bounding box center [1219, 316] width 580 height 62
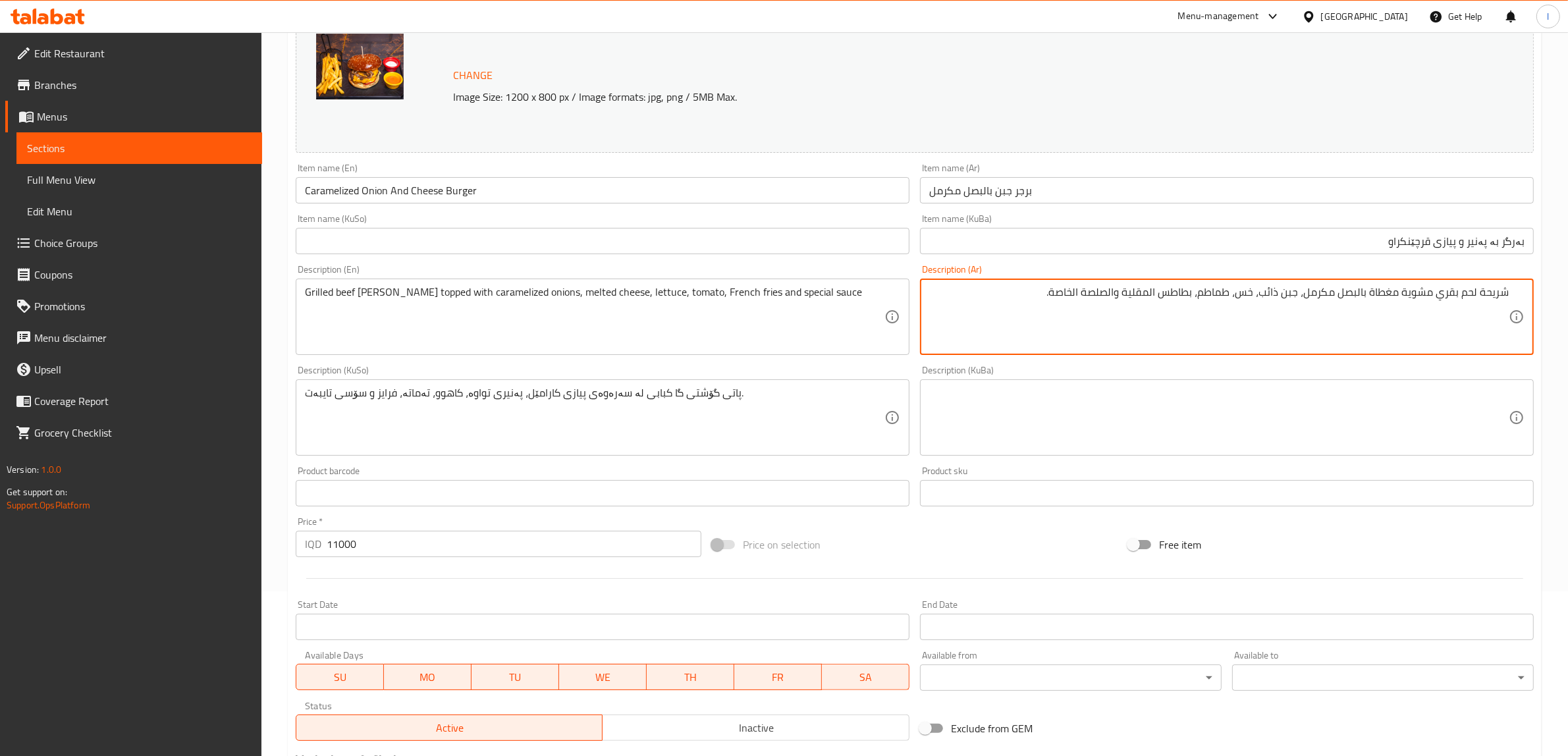
click at [1152, 295] on textarea "شريحة لحم بقري مشوية مغطاة بالبصل مكرمل، جبن ذائب، خس، طماطم، بطاطس المقلية وال…" at bounding box center [1219, 316] width 580 height 62
click at [1120, 297] on textarea "شريحة لحم بقري مشوية مغطاة بالبصل مكرمل، جبن ذائب، خس، طماطم، بطاطس مقلية والصل…" at bounding box center [1219, 316] width 580 height 62
click at [1091, 296] on textarea "شريحة لحم بقري مشوية مغطاة بالبصل مكرمل، جبن ذائب، خس، طماطم، بطاطس مقلية وصلصة…" at bounding box center [1219, 316] width 580 height 62
click at [1035, 293] on textarea "شريحة لحم بقري مشوية مغطاة بالبصل مكرمل، جبن ذائب، خس، طماطم، بطاطس مقلية وصلصة…" at bounding box center [1219, 316] width 580 height 62
click at [1212, 314] on textarea "شريحة لحم بقري مشوية مغطاة بالبصل مكرمل، جبن ذائب، خس، طماطم، بطاطس مقلية وصلصة…" at bounding box center [1219, 316] width 580 height 62
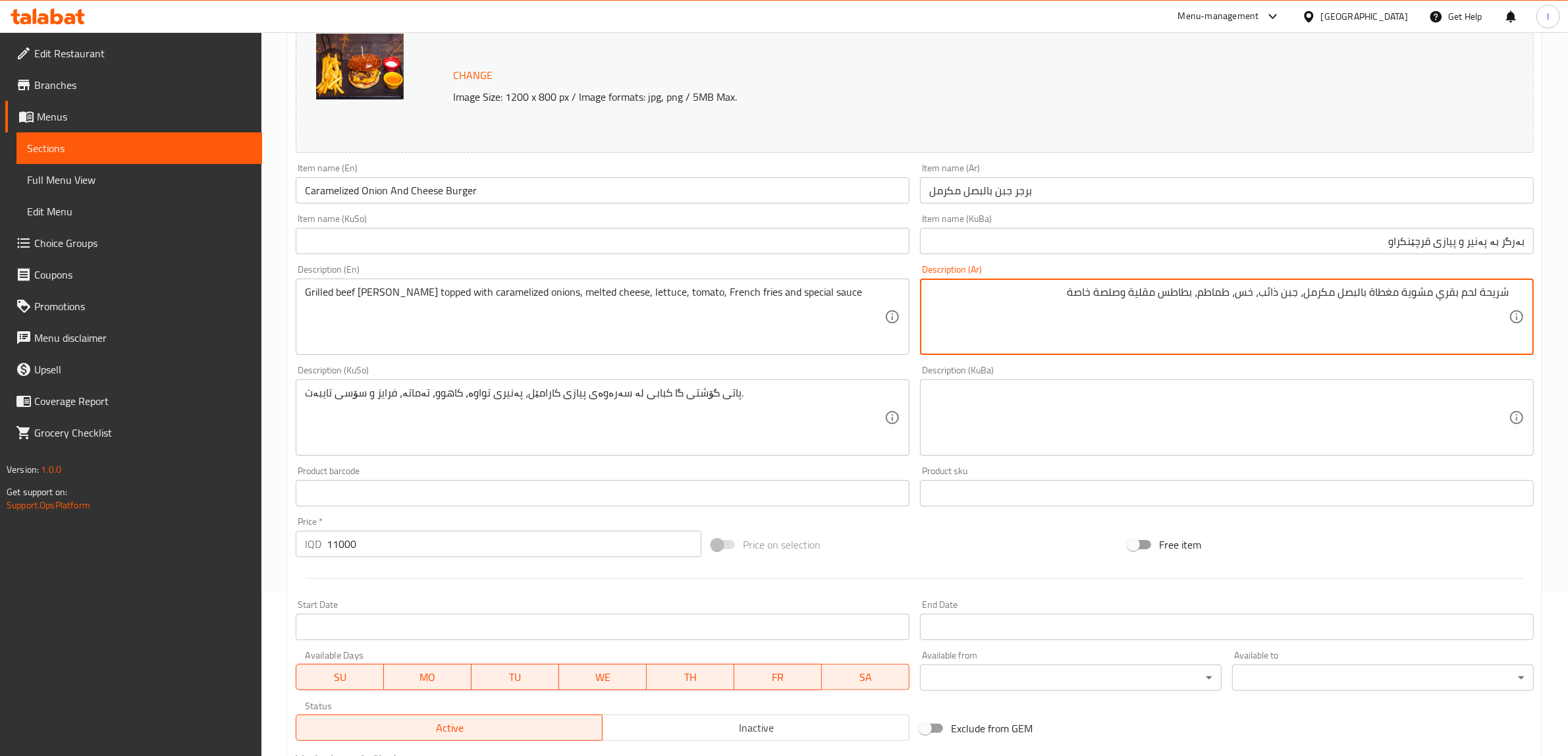
click at [1018, 308] on textarea "شريحة لحم بقري مشوية مغطاة بالبصل مكرمل، جبن ذائب، خس، طماطم، بطاطس مقلية وصلصة…" at bounding box center [1219, 316] width 580 height 62
type textarea "شريحة لحم بقري مشوية مغطاة بالبصل مكرمل، جبن ذائب، خس، طماطم، بطاطس مقلية وصلصة…"
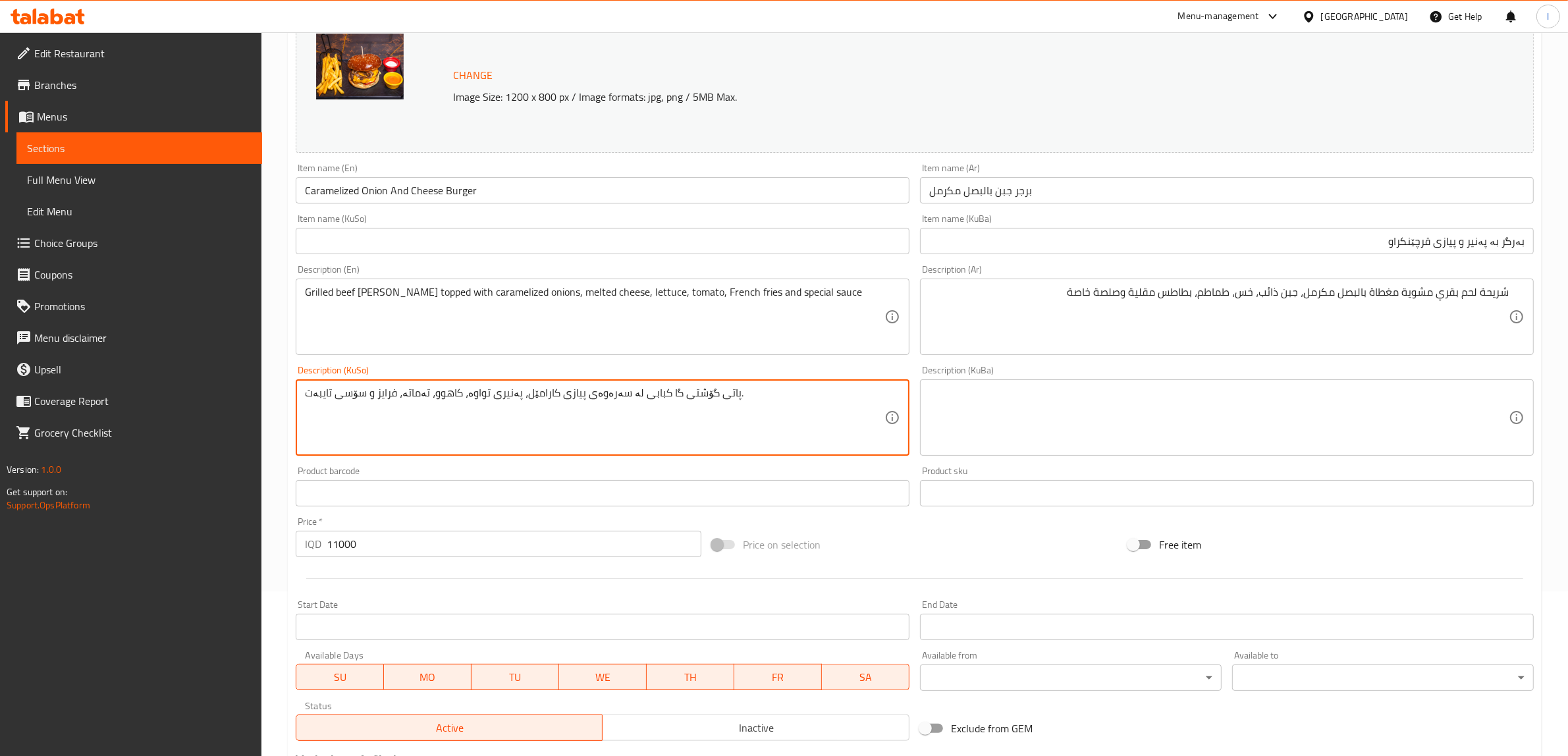
drag, startPoint x: 756, startPoint y: 409, endPoint x: 0, endPoint y: 348, distance: 758.5
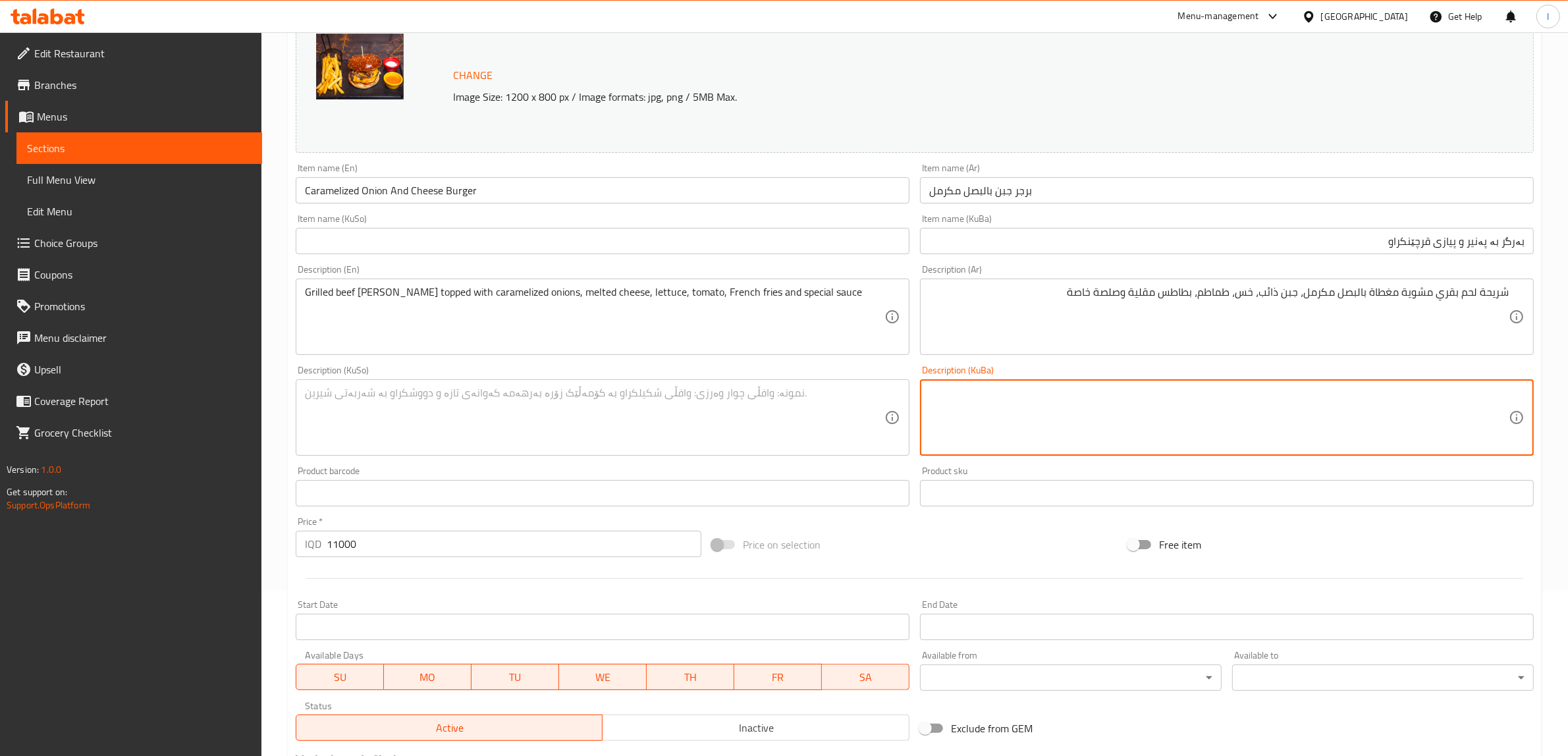
click at [1163, 413] on textarea at bounding box center [1219, 417] width 580 height 62
paste textarea "پاتی گۆشتی گا کبابی لە سەرەوەی پیازی کارامێل، پەنیری تواوە، کاهوو، تەماتە، فرای…"
drag, startPoint x: 1457, startPoint y: 397, endPoint x: 1547, endPoint y: 392, distance: 90.1
click at [1547, 392] on div "Home / Restaurants management / Menus / Sections / item / update Burger section…" at bounding box center [915, 401] width 1306 height 1068
paste textarea "چەیەک"
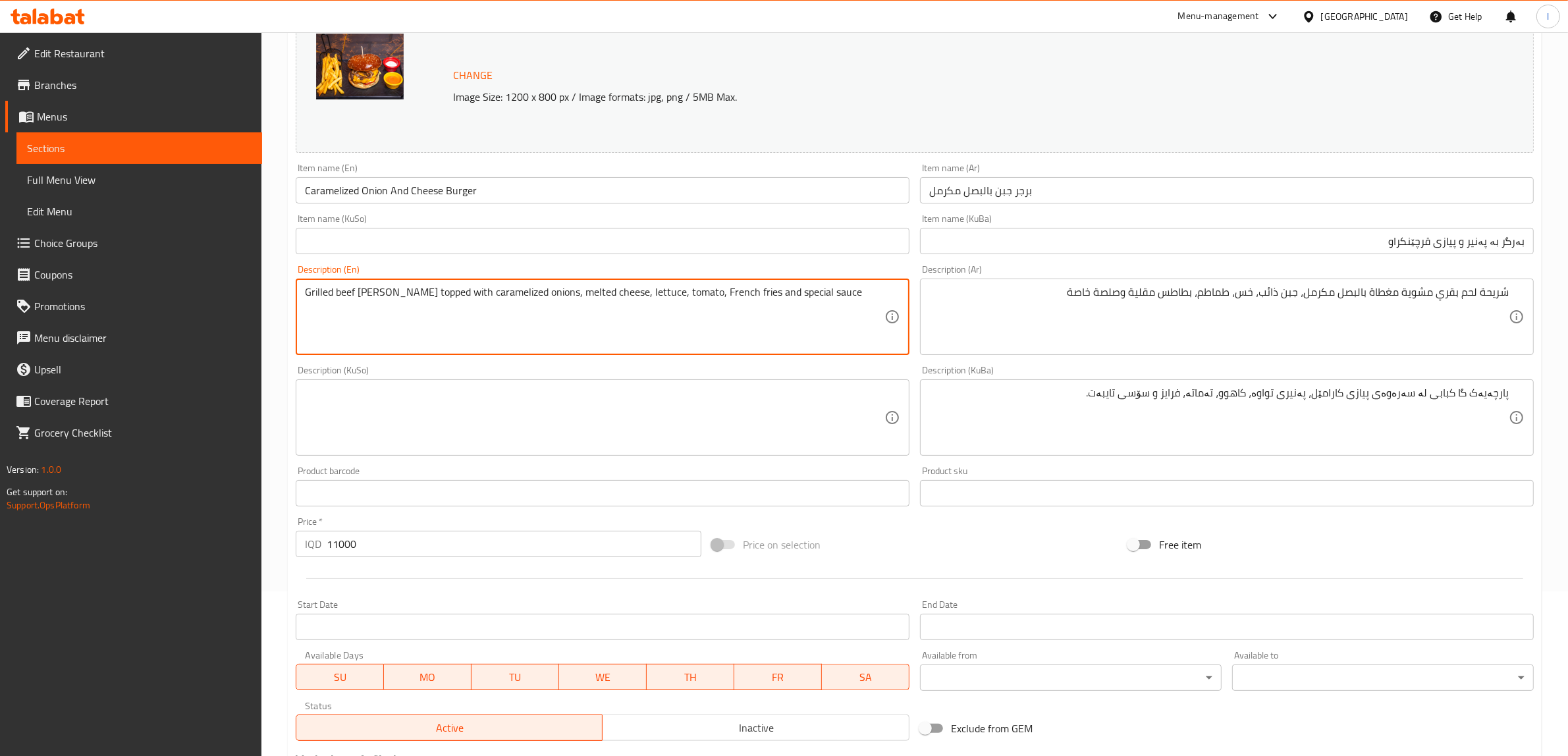
click at [341, 294] on textarea "Grilled beef [PERSON_NAME] topped with caramelized onions, melted cheese, lettu…" at bounding box center [595, 316] width 580 height 62
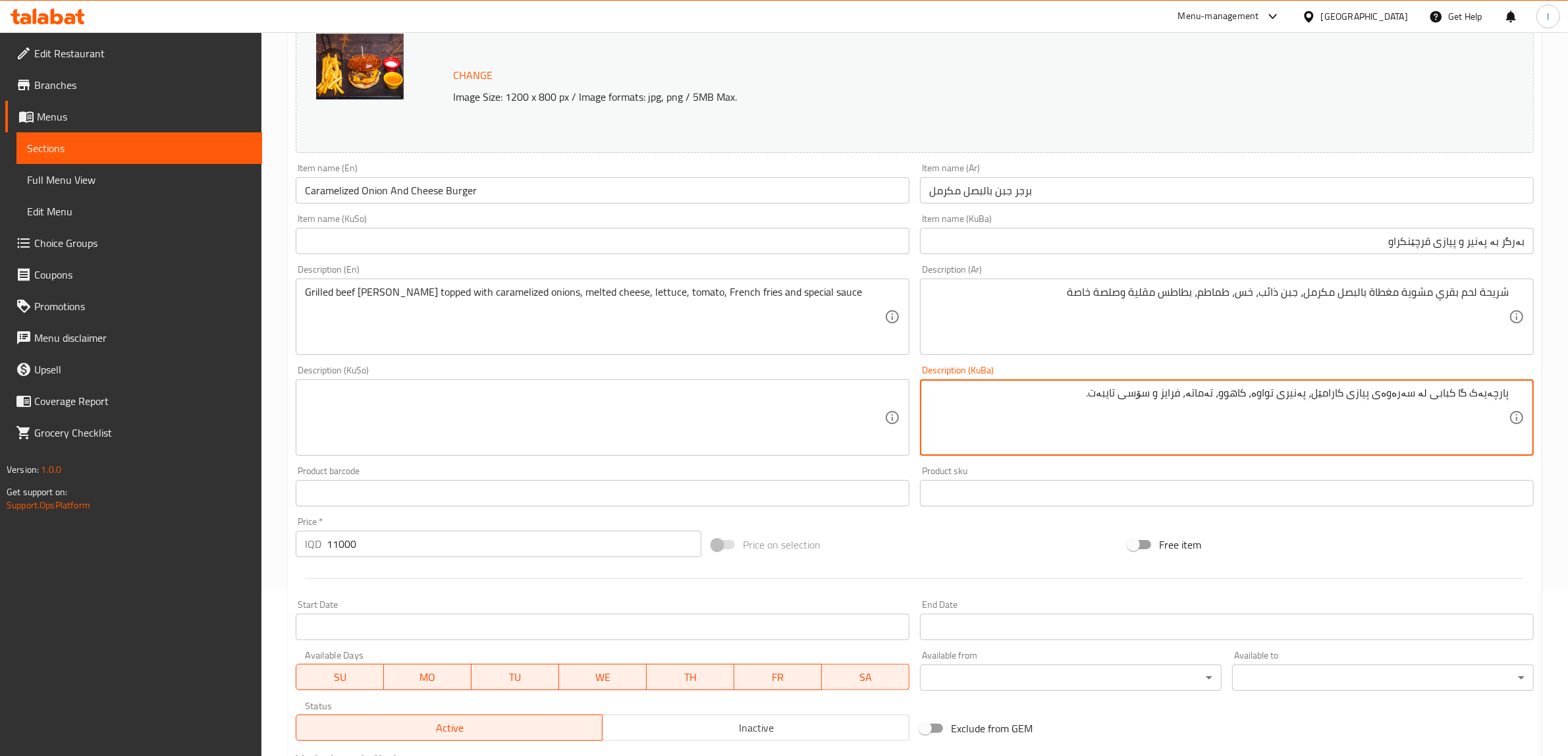
drag, startPoint x: 1433, startPoint y: 399, endPoint x: 1452, endPoint y: 400, distance: 19.0
click at [1448, 399] on textarea "پارچەیەک گا کبابی لە سەرەوەی پیازی کارامێل، پەنیری تواوە، کاهوو، تەماتە، فرایز …" at bounding box center [1219, 417] width 580 height 62
click at [1433, 398] on textarea "پارچەیەک گا کبابی لە سەرەوەی پیازی کارامێل، پەنیری تواوە، کاهوو، تەماتە، فرایز …" at bounding box center [1219, 417] width 580 height 62
drag, startPoint x: 1433, startPoint y: 398, endPoint x: 1472, endPoint y: 398, distance: 39.0
click at [1472, 398] on textarea "پارچەیەک گا کبابی لە سەرەوەی پیازی کارامێل، پەنیری تواوە، کاهوو، تەماتە، فرایز …" at bounding box center [1219, 417] width 580 height 62
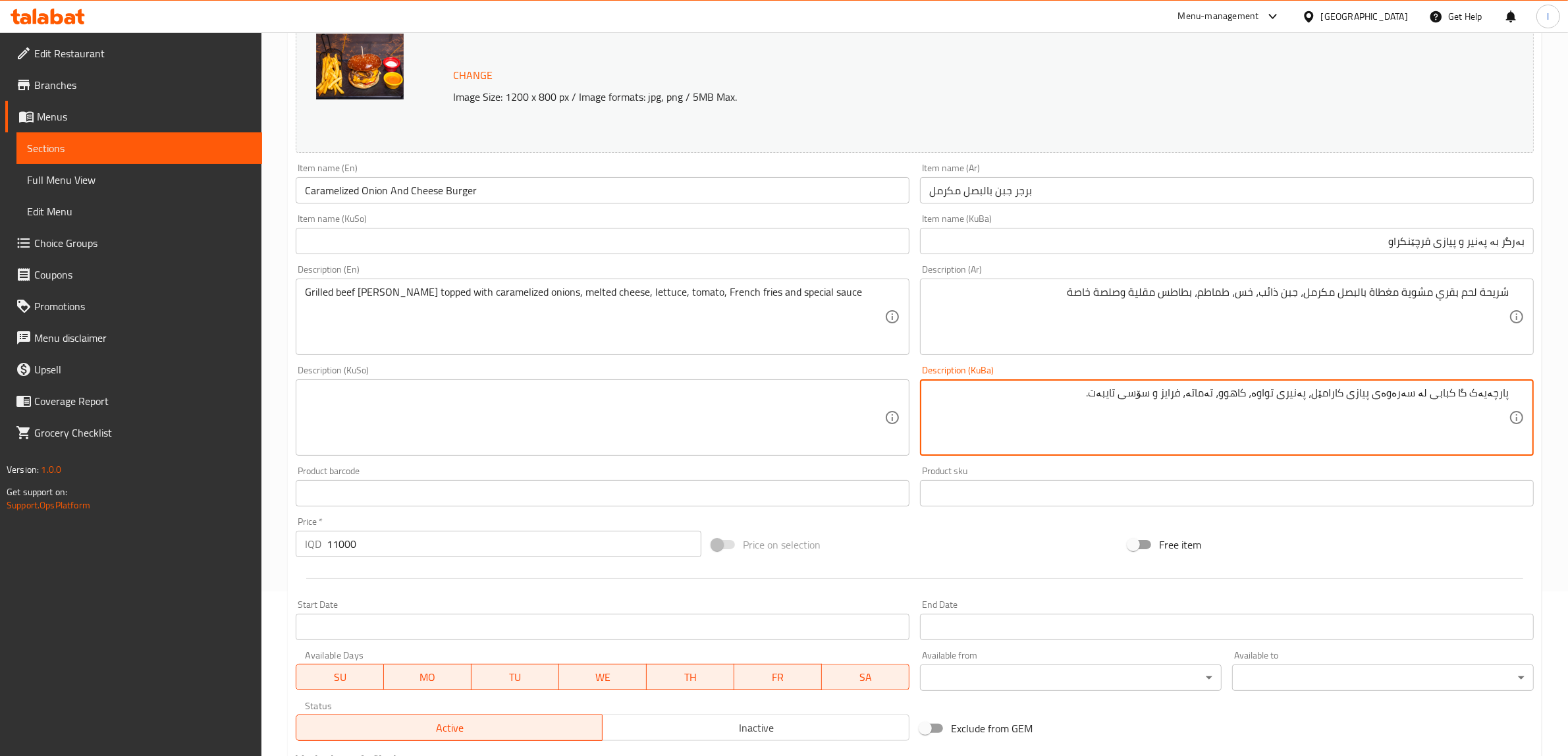
paste textarea "[DEMOGRAPHIC_DATA] مانگا"
drag, startPoint x: 1338, startPoint y: 399, endPoint x: 1381, endPoint y: 413, distance: 45.2
click at [1381, 413] on textarea "پارچەیەک گۆشتی مانگای برژاو لە سەرەوەی پیازی کارامێل، پەنیری تواوە، کاهوو، تەما…" at bounding box center [1219, 417] width 580 height 62
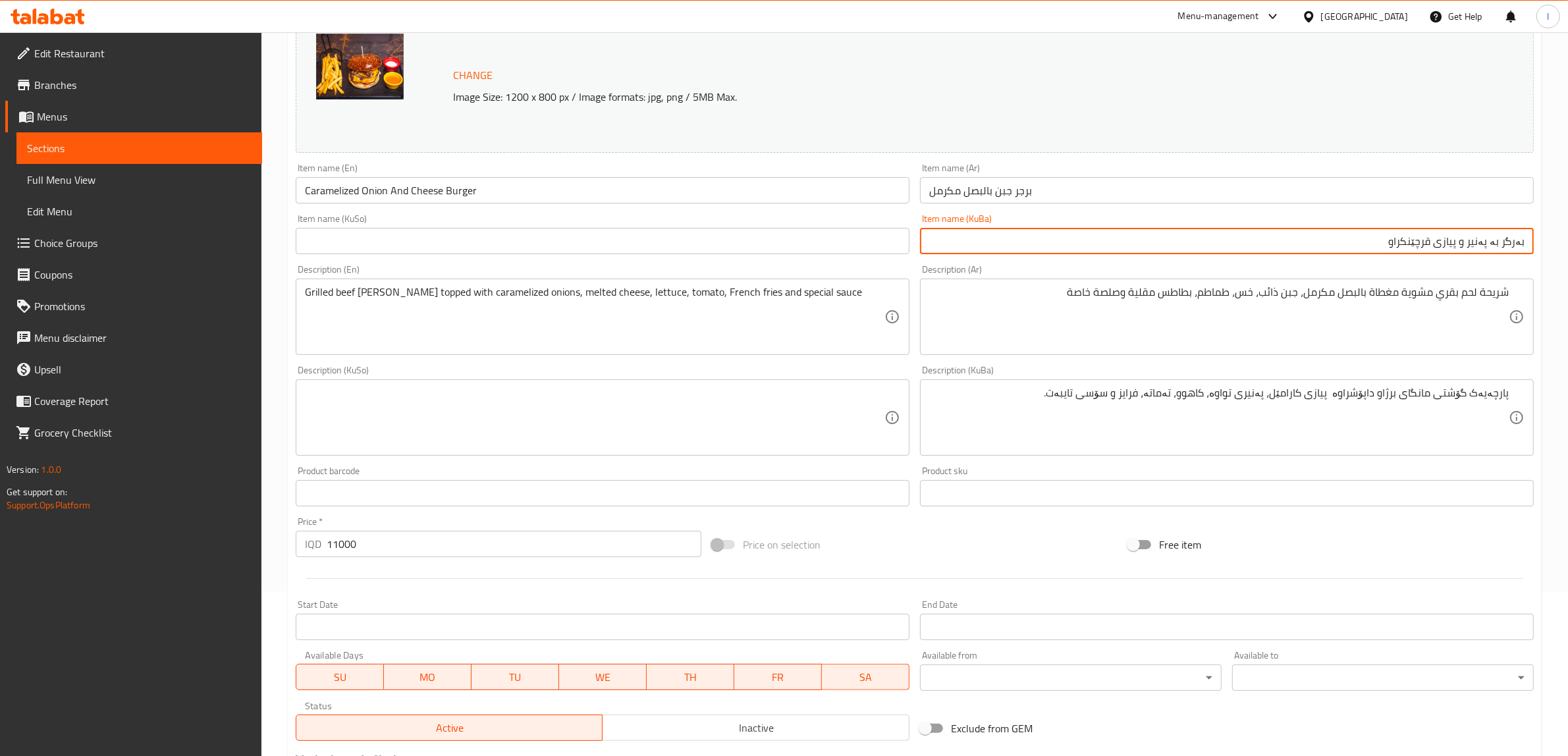
drag, startPoint x: 1375, startPoint y: 244, endPoint x: 1464, endPoint y: 256, distance: 89.8
click at [1464, 256] on div "Item name (KuBa) بەرگر بە پەنیر و پیازی قرچێنکراو Item name (KuBa)" at bounding box center [1227, 234] width 624 height 51
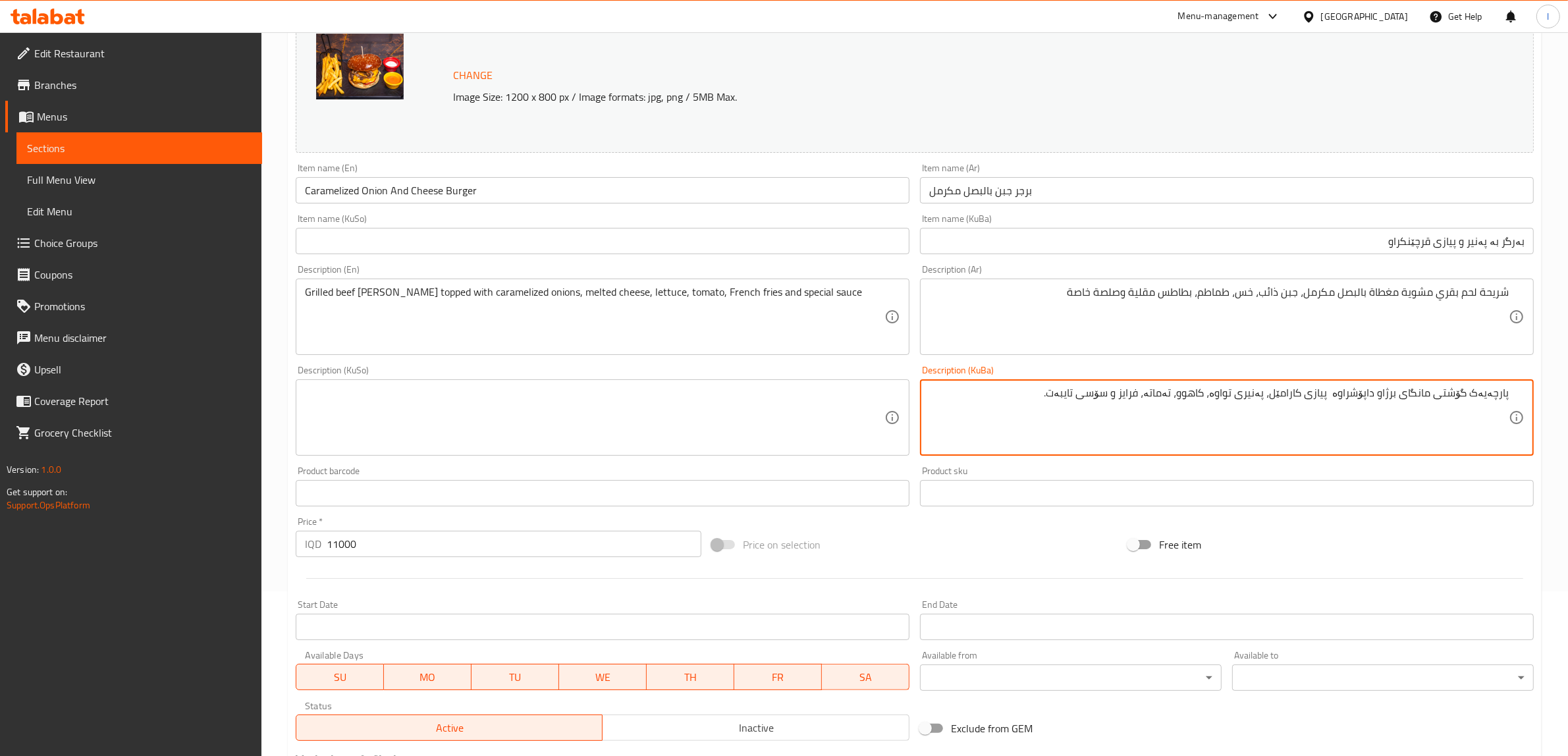
click at [1261, 402] on textarea "پارچەیەک گۆشتی مانگای برژاو داپۆشراوە پیازی کارامێل، پەنیری تواوە، کاهوو، تەمات…" at bounding box center [1219, 417] width 580 height 62
click at [1292, 396] on textarea "پارچەیەک گۆشتی مانگای برژاو داپۆشراوە پیازی کارامێل، پەنیری تواوە، کاهوو، تەمات…" at bounding box center [1219, 417] width 580 height 62
drag, startPoint x: 1282, startPoint y: 398, endPoint x: 1339, endPoint y: 396, distance: 57.0
click at [1339, 396] on textarea "پارچەیەک گۆشتی مانگای برژاو داپۆشراوە پیازی کارامێل، پەنیری تواوە، کاهوو، تەمات…" at bounding box center [1219, 417] width 580 height 62
paste textarea "پیازی قرچێنکراو"
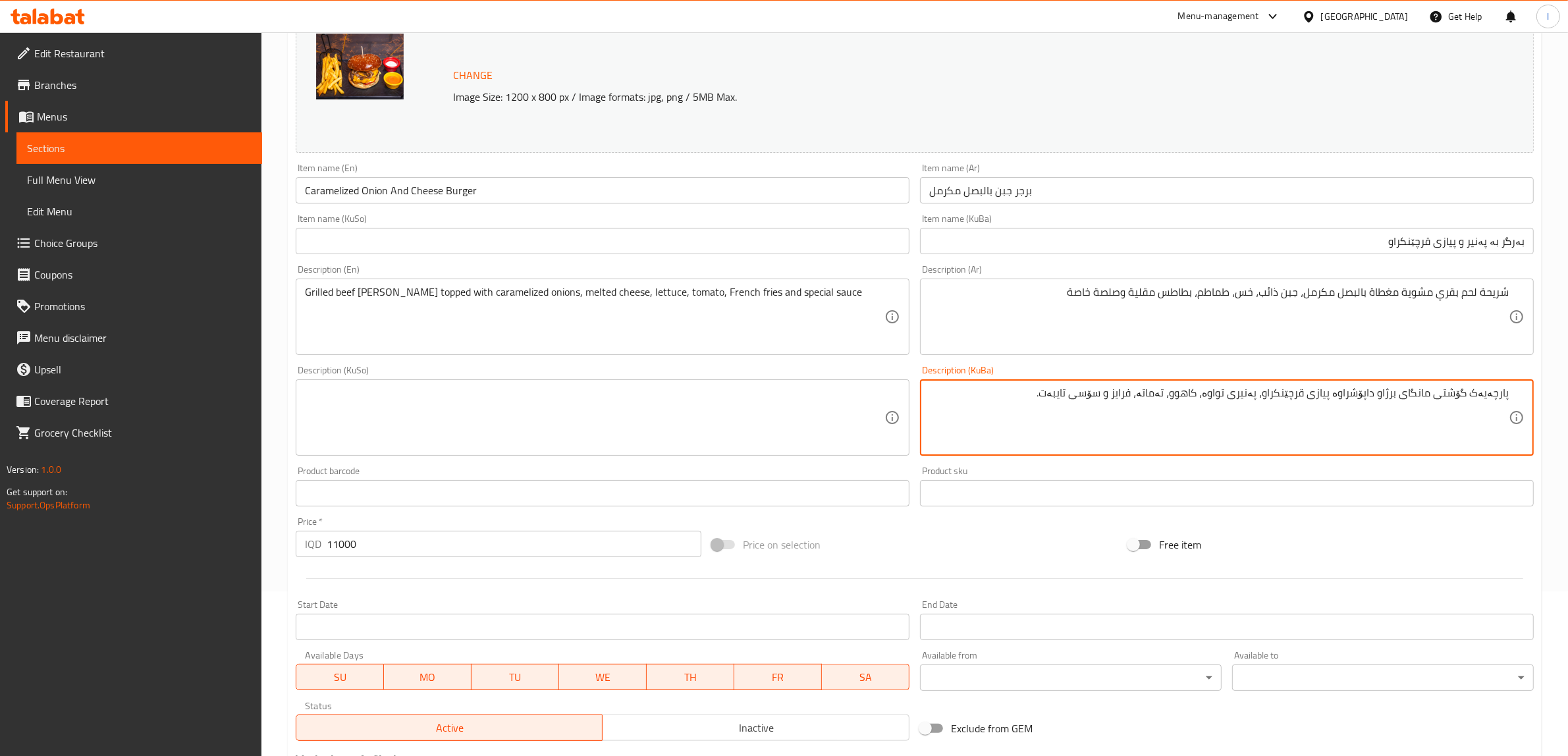
click at [1342, 393] on textarea "پارچەیەک گۆشتی مانگای برژاو داپۆشراوە پیازی قرچێنکراو، پەنیری تواوە، کاهوو، تەم…" at bounding box center [1219, 417] width 580 height 62
click at [1278, 405] on textarea "پارچەیەک گۆشتی مانگای برژاو داپۆشراوە بە پیازی قرچێنکراو، پەنیری تواوە، کاهوو، …" at bounding box center [1219, 417] width 580 height 62
click at [1246, 405] on textarea "پارچەیەک گۆشتی مانگای برژاو داپۆشراوە بە پیازی قرچێنکراو، پەنیری تواوە، کاهوو، …" at bounding box center [1219, 417] width 580 height 62
click at [1170, 409] on textarea "پارچەیەک گۆشتی مانگای برژاو داپۆشراوە بە پیازی قرچێنکراو، پەنیری تواوە، کاهوو، …" at bounding box center [1219, 417] width 580 height 62
click at [1154, 403] on textarea "پارچەیەک گۆشتی مانگای برژاو داپۆشراوە بە پیازی قرچێنکراو، پەنیری تواوە، کاهوو، …" at bounding box center [1219, 417] width 580 height 62
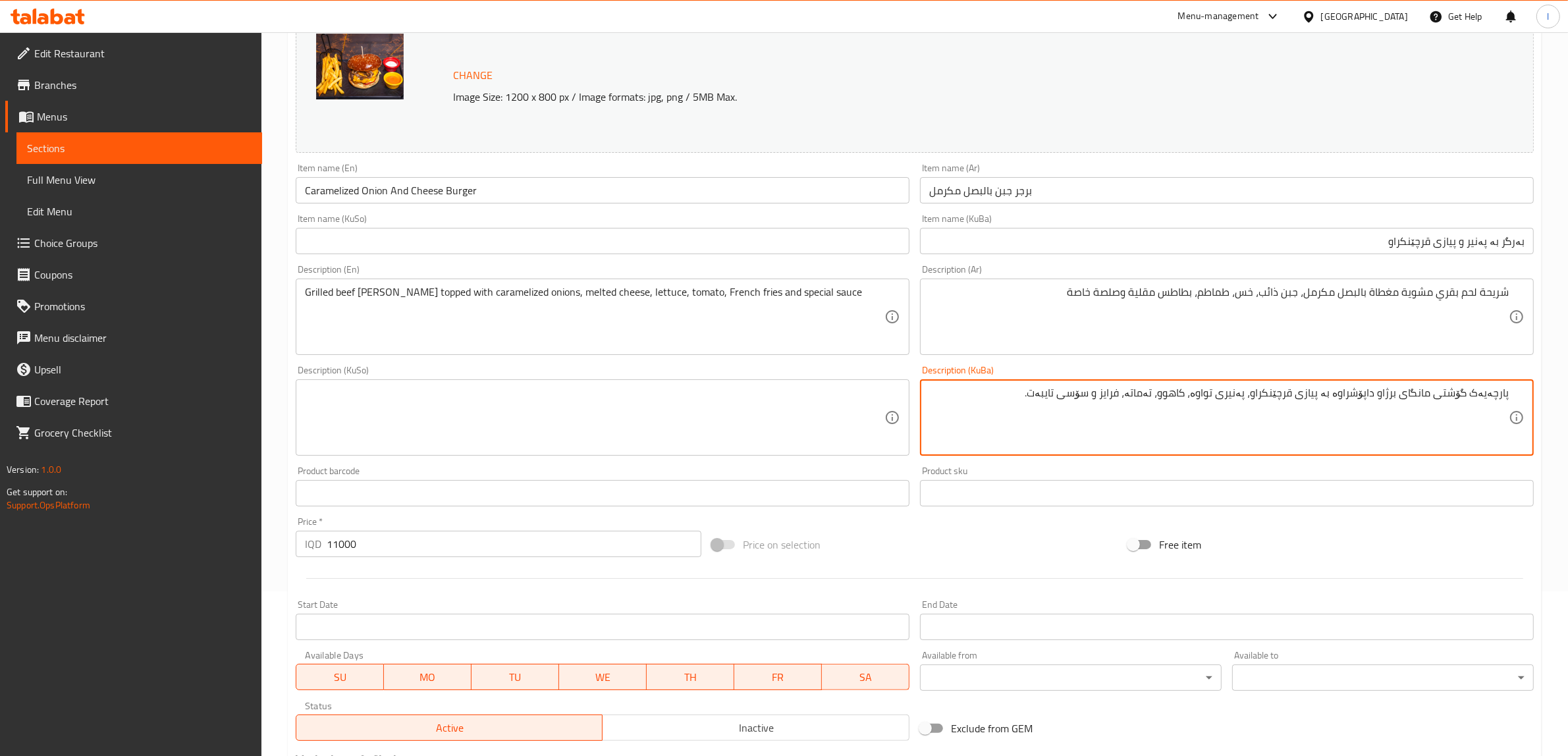
click at [1130, 396] on textarea "پارچەیەک گۆشتی مانگای برژاو داپۆشراوە بە پیازی قرچێنکراو، پەنیری تواوە، کاهوو، …" at bounding box center [1219, 417] width 580 height 62
click at [1001, 399] on textarea "پارچەیەک گۆشتی مانگای برژاو داپۆشراوە بە پیازی قرچێنکراو، پەنیری تواوە، کاهوو، …" at bounding box center [1219, 417] width 580 height 62
click at [1568, 383] on html "​ Menu-management [GEOGRAPHIC_DATA] Get Help l Edit Restaurant Branches Menus S…" at bounding box center [784, 213] width 1568 height 756
type textarea "پارچەیەک گۆشتی مانگای برژاو داپۆشراوە بە پیازی قرچێنکراو، پەنیری تواوە، کاهوو، …"
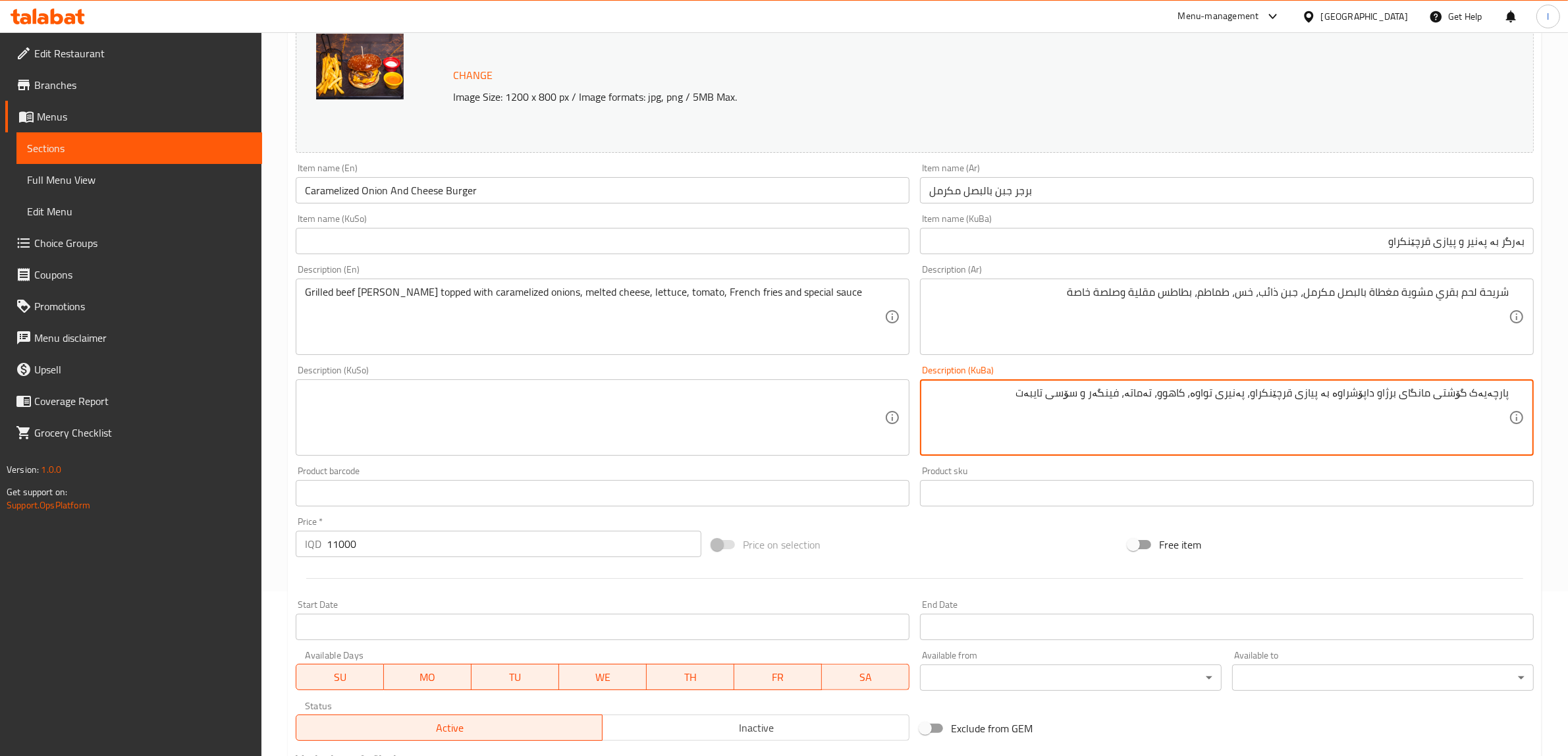
click at [496, 403] on textarea at bounding box center [595, 417] width 580 height 62
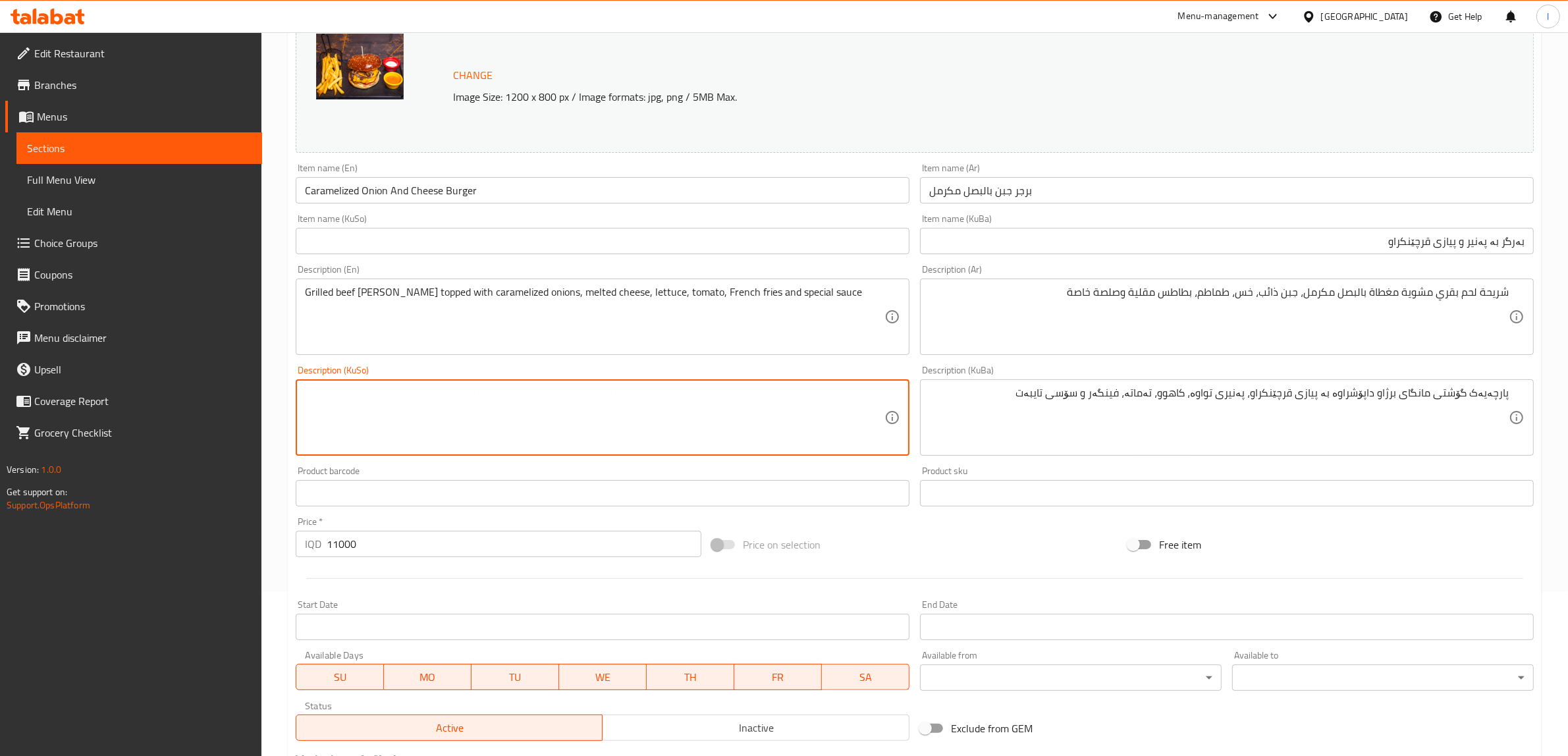
paste textarea "پارچەیەک گۆشتی مانگای برژاو داپۆشراوە بە پیازی قرچێنکراو، پەنیری تواوە، کاهوو، …"
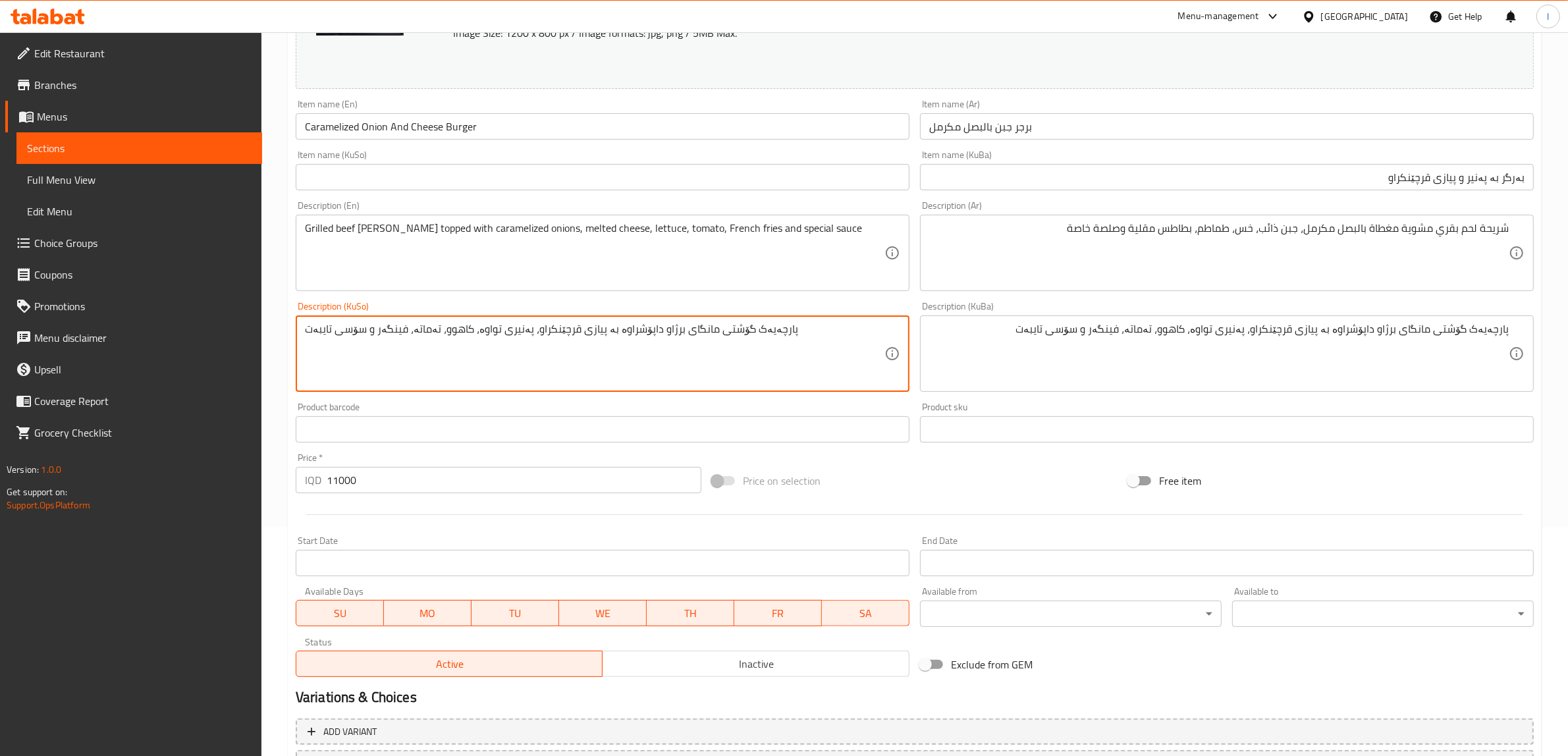
scroll to position [343, 0]
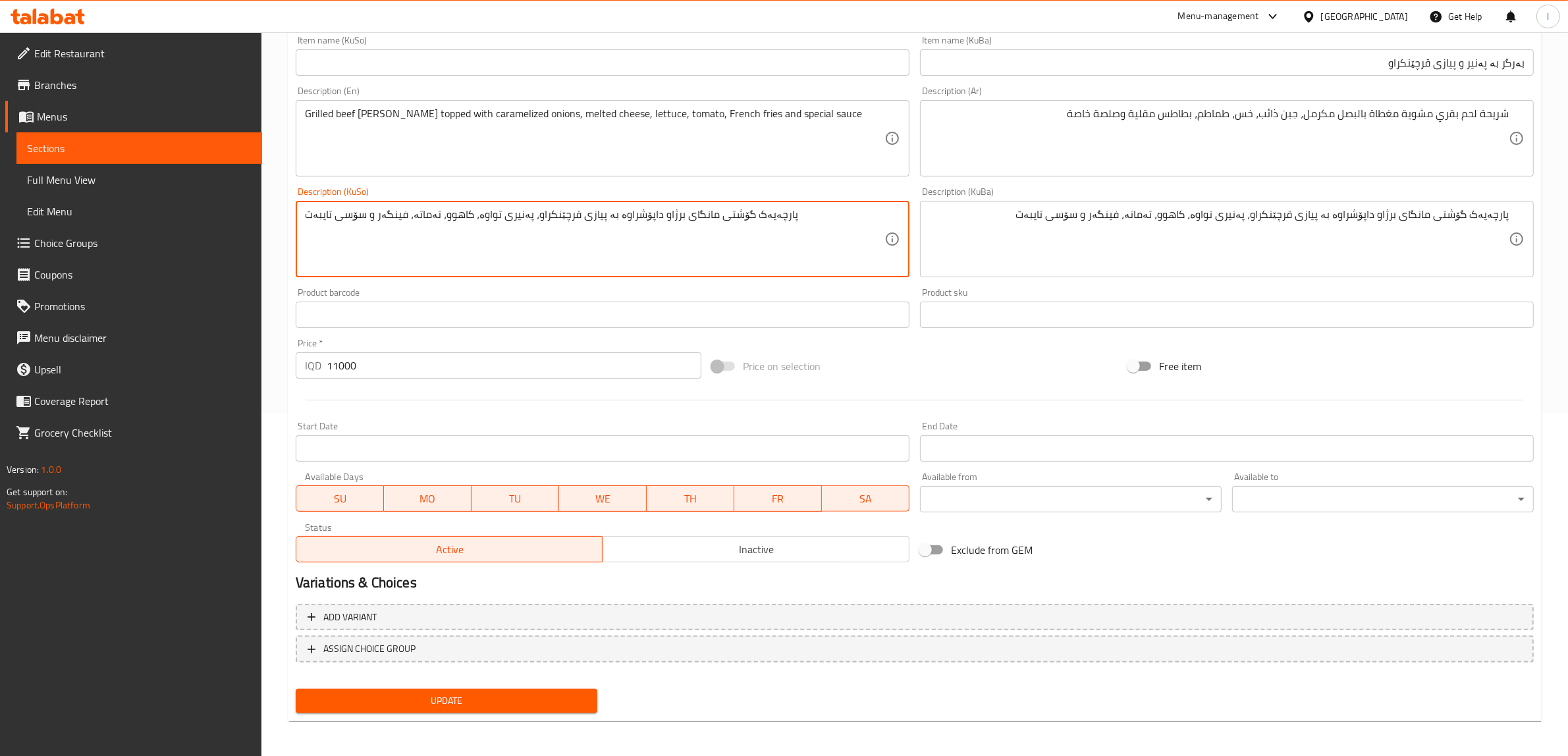
type textarea "پارچەیەک گۆشتی مانگای برژاو داپۆشراوە بە پیازی قرچێنکراو، پەنیری تواوە، کاهوو، …"
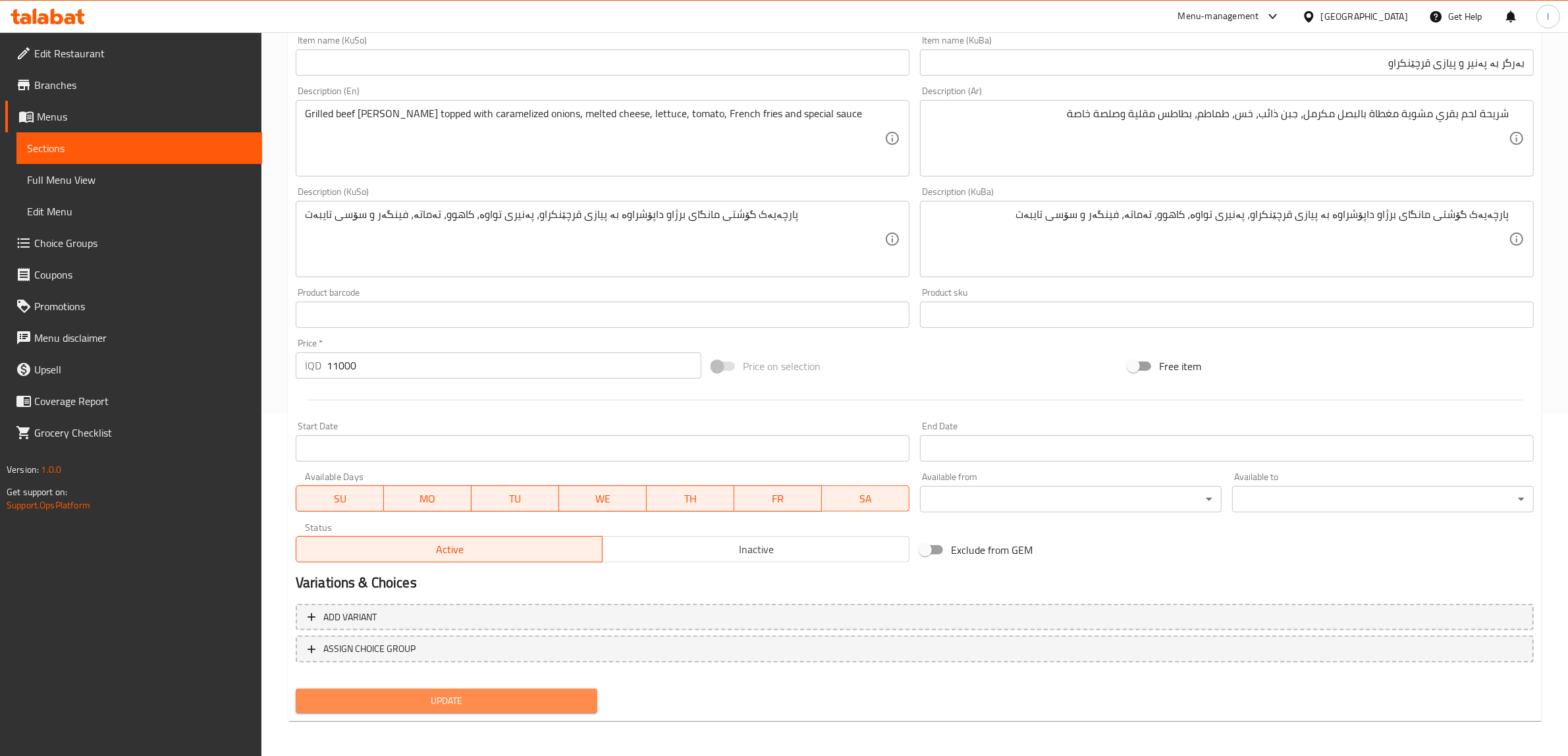
click at [532, 701] on span "Update" at bounding box center [446, 700] width 280 height 17
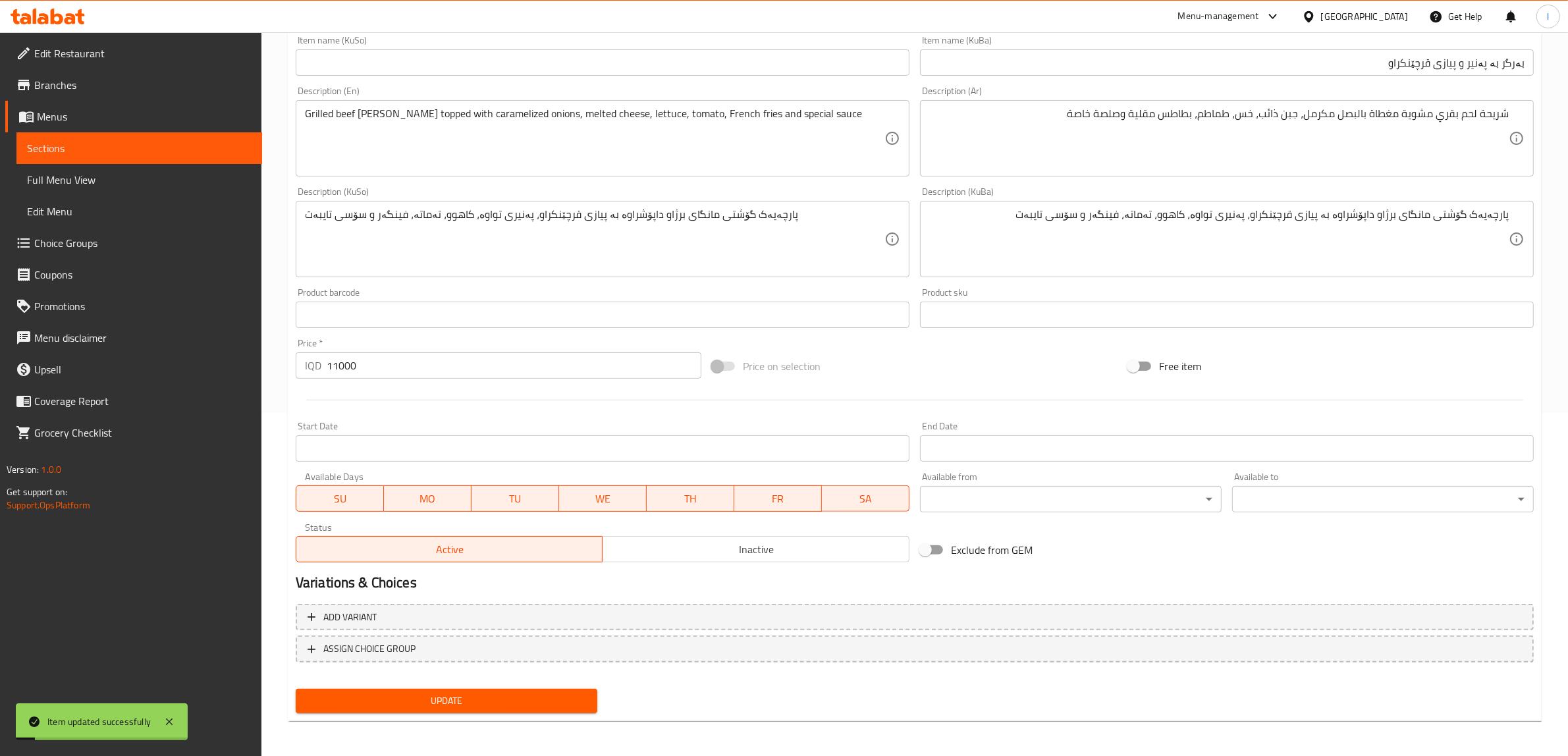
click at [185, 144] on span "Sections" at bounding box center [139, 149] width 225 height 16
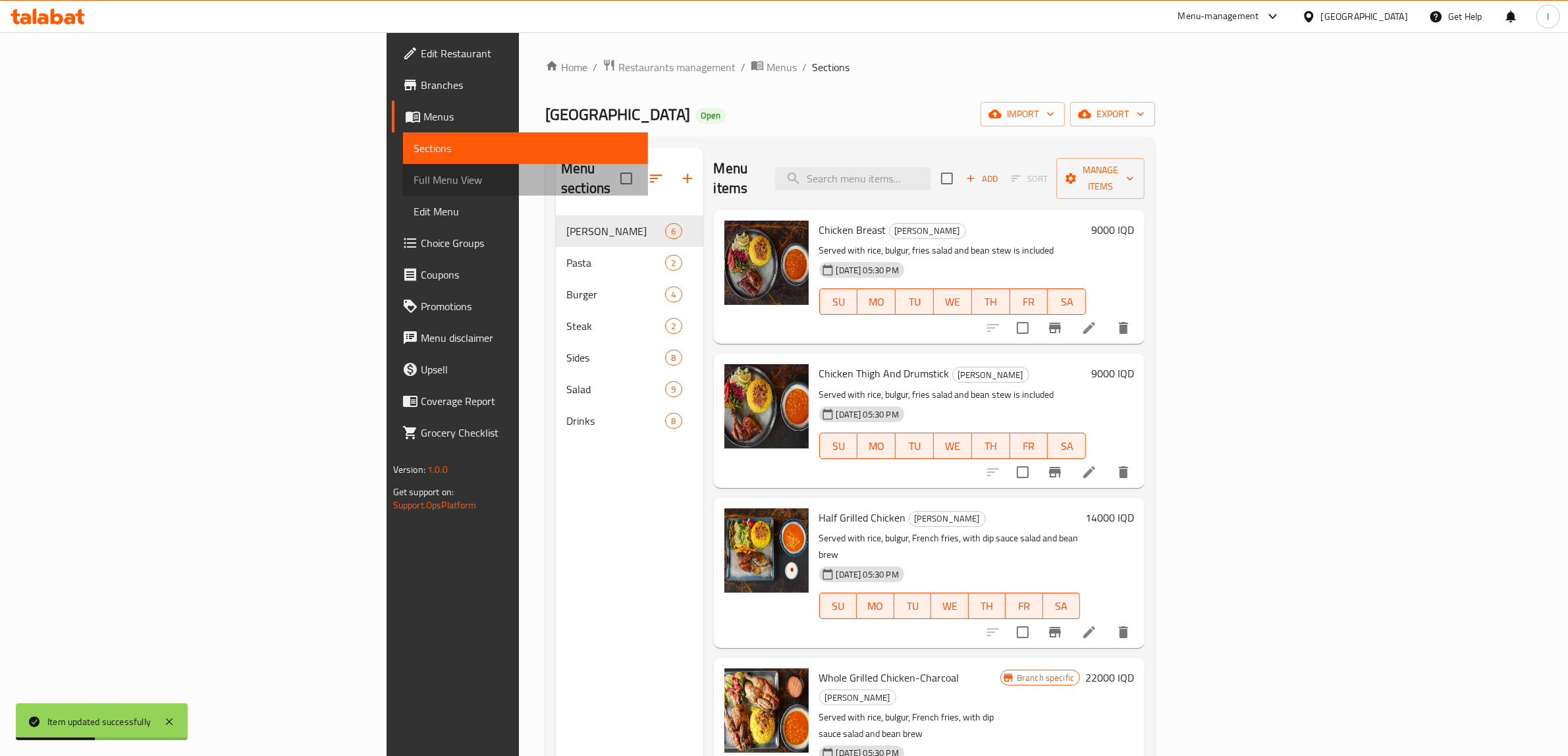
click at [414, 181] on span "Full Menu View" at bounding box center [526, 180] width 225 height 16
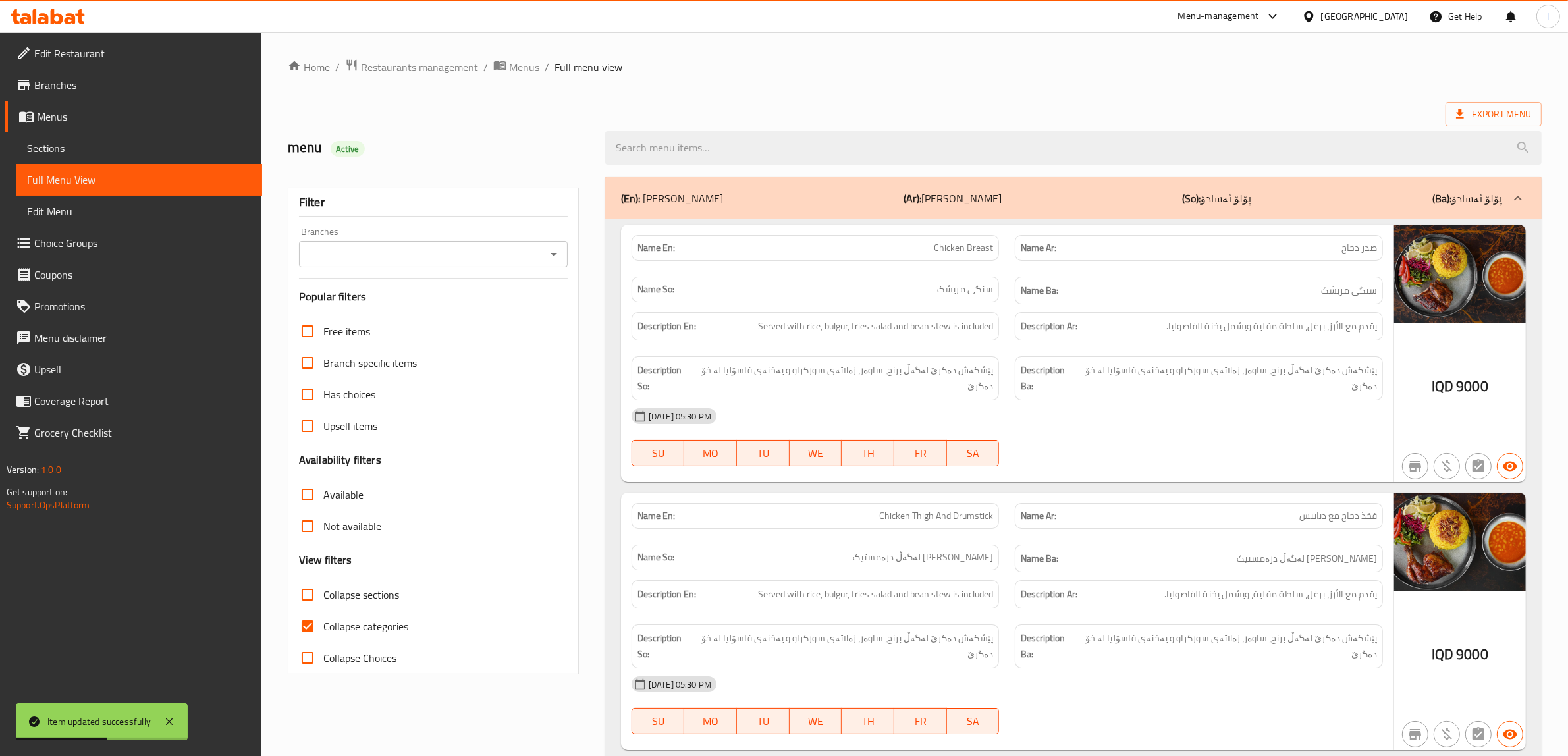
click at [444, 248] on input "Branches" at bounding box center [422, 254] width 239 height 19
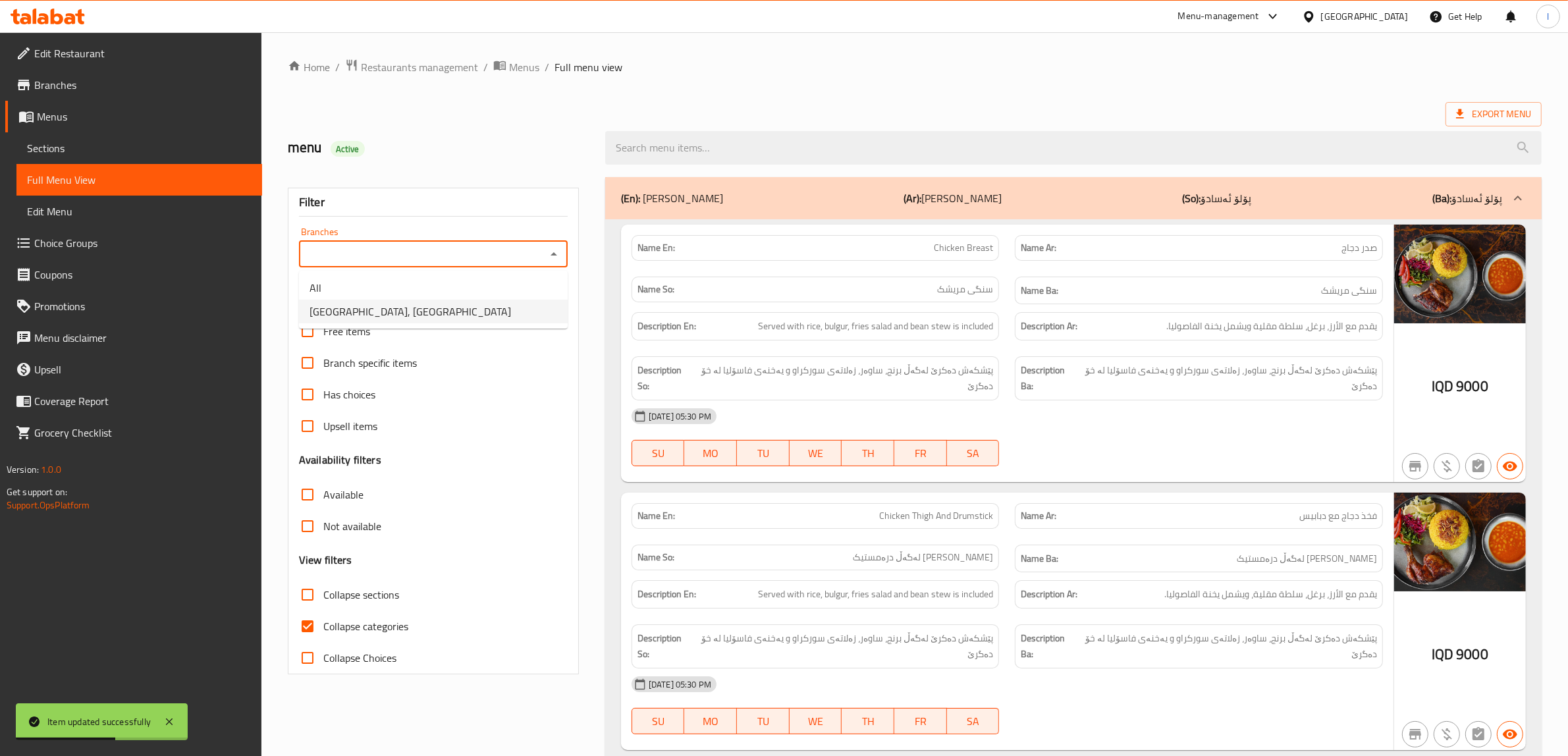
click at [399, 308] on span "[GEOGRAPHIC_DATA], [GEOGRAPHIC_DATA]" at bounding box center [410, 312] width 201 height 16
type input "[GEOGRAPHIC_DATA], [GEOGRAPHIC_DATA]"
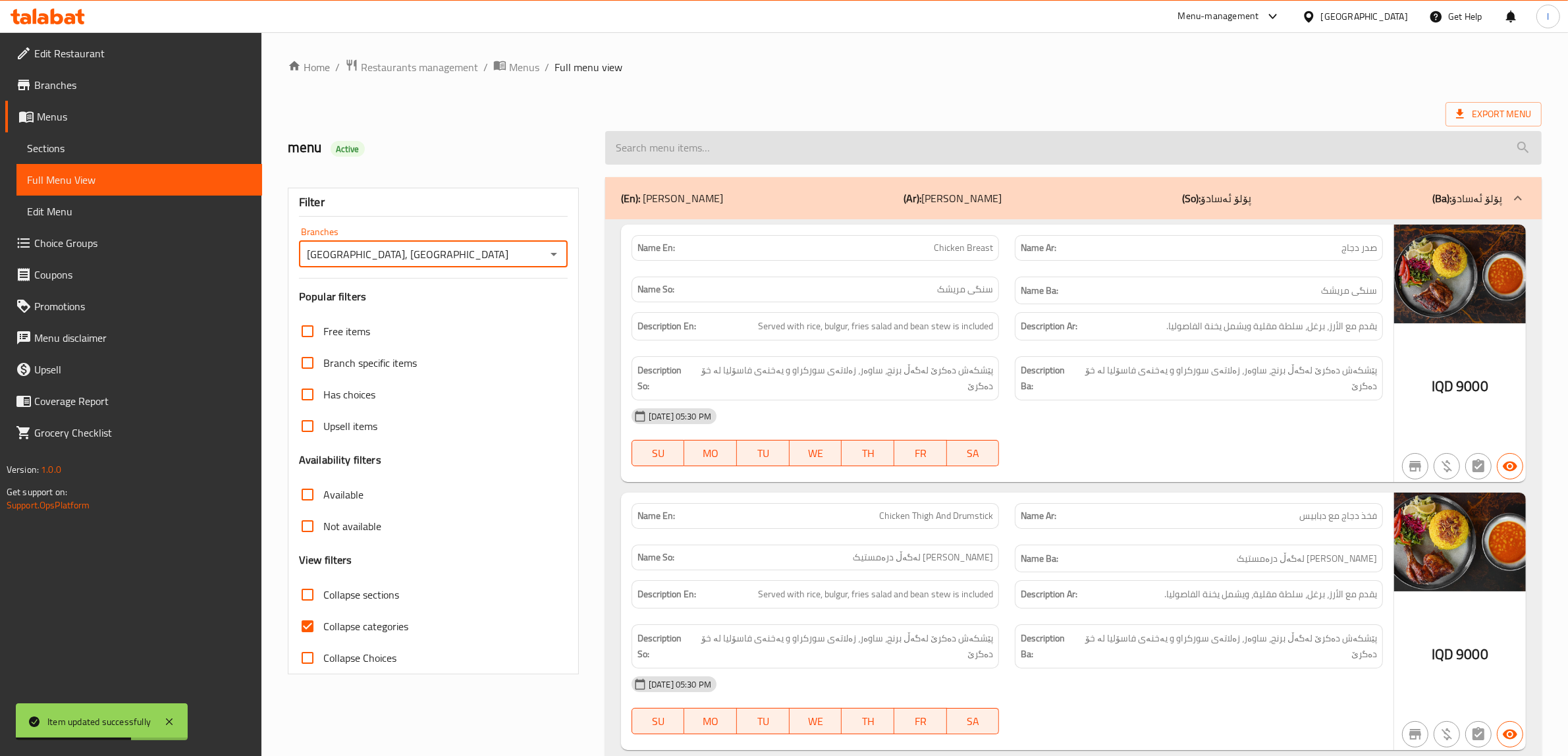
click at [791, 135] on input "search" at bounding box center [1073, 148] width 936 height 33
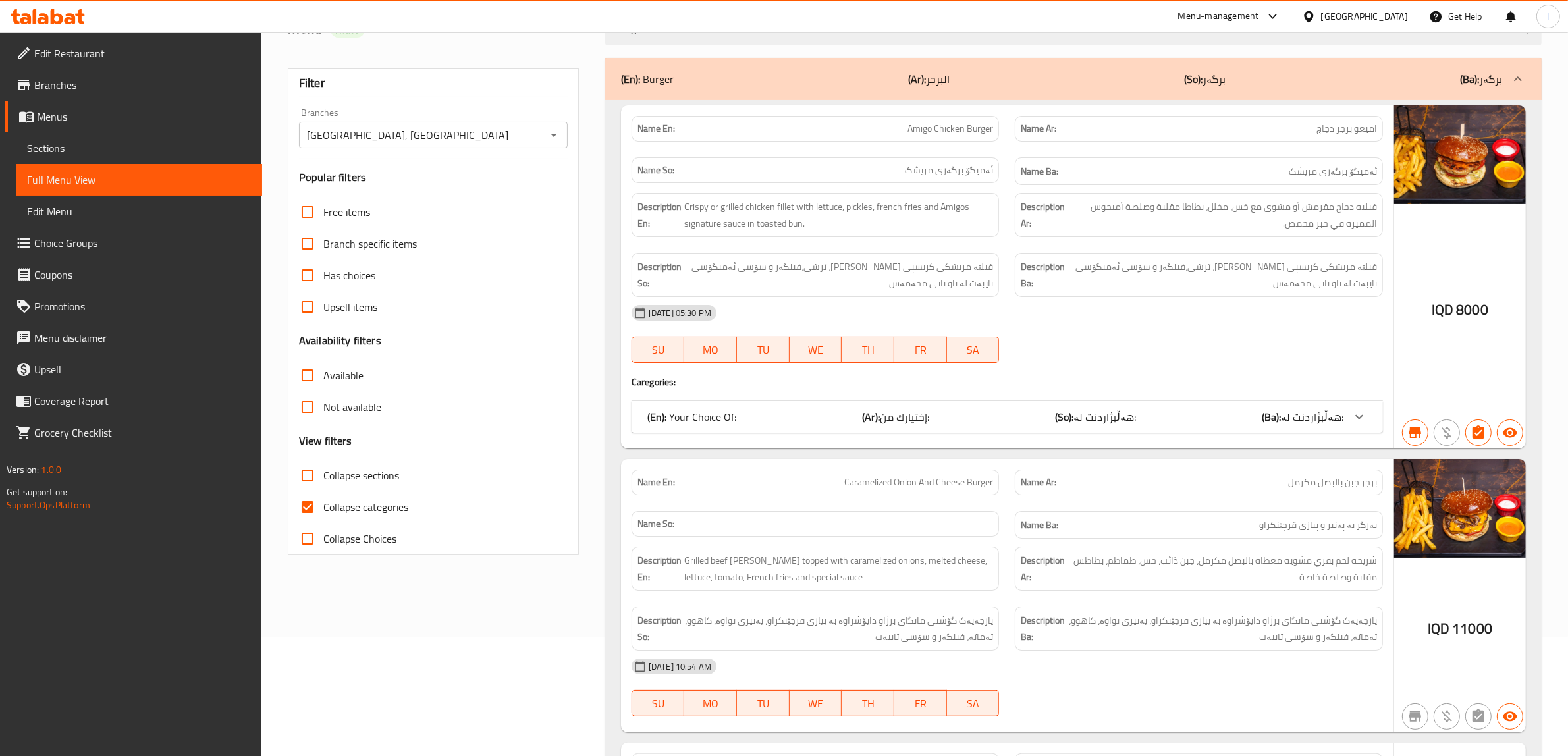
scroll to position [247, 0]
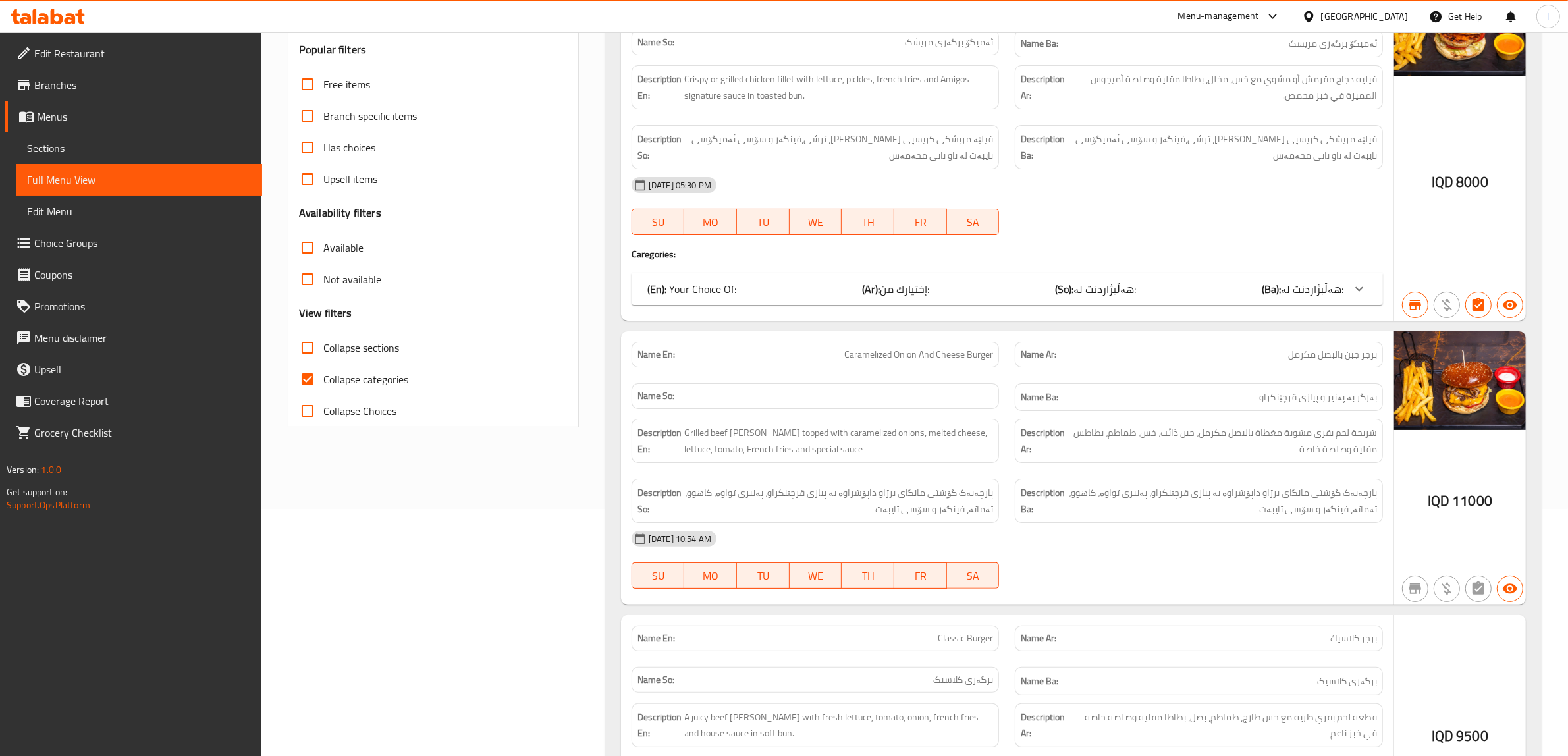
type input "burger"
drag, startPoint x: 932, startPoint y: 359, endPoint x: 1006, endPoint y: 366, distance: 74.3
click at [1006, 366] on div "Name En: Caramelized Onion And Cheese Burger" at bounding box center [816, 355] width 384 height 41
copy span "Caramelized Onion And Cheese Burger"
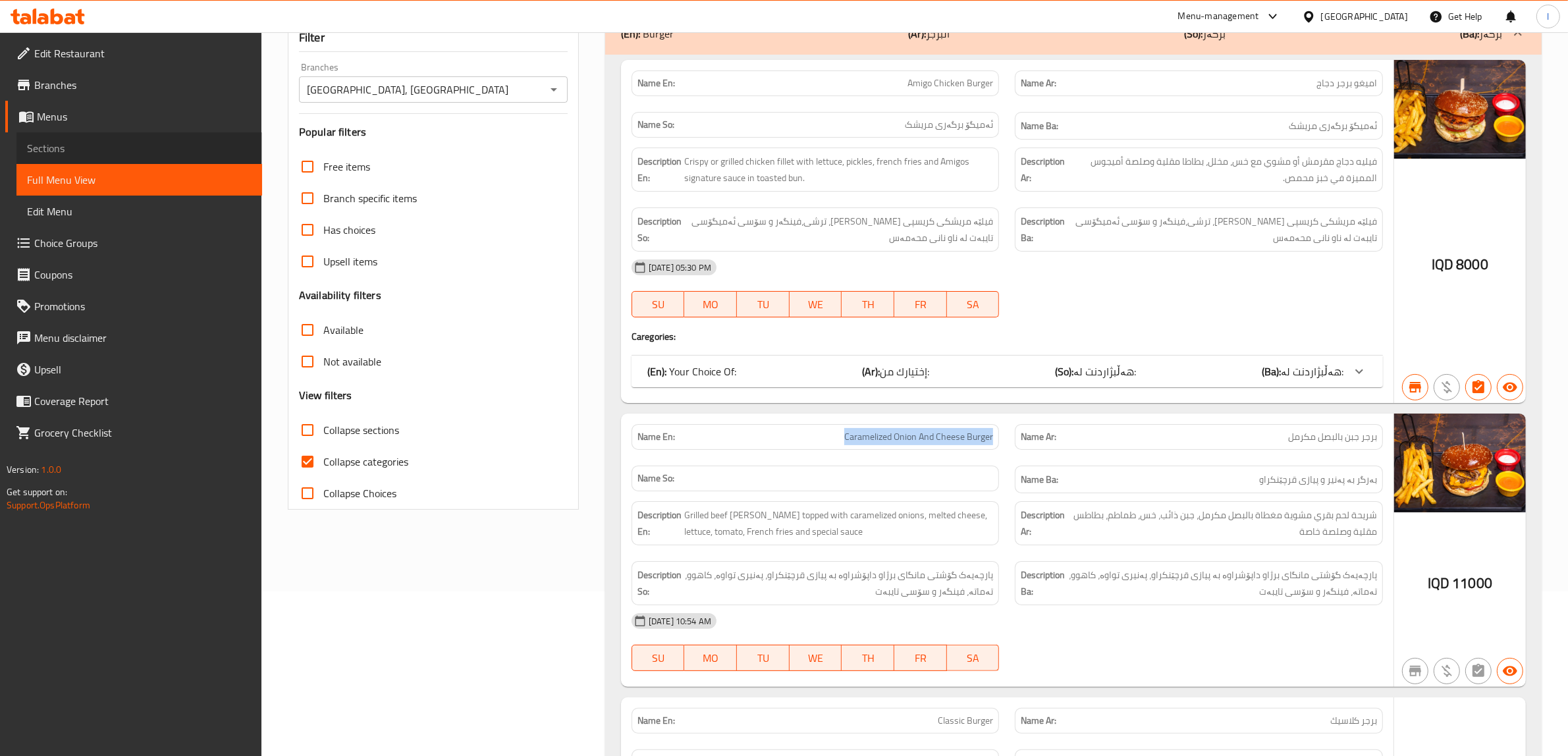
click at [57, 144] on span "Sections" at bounding box center [139, 149] width 225 height 16
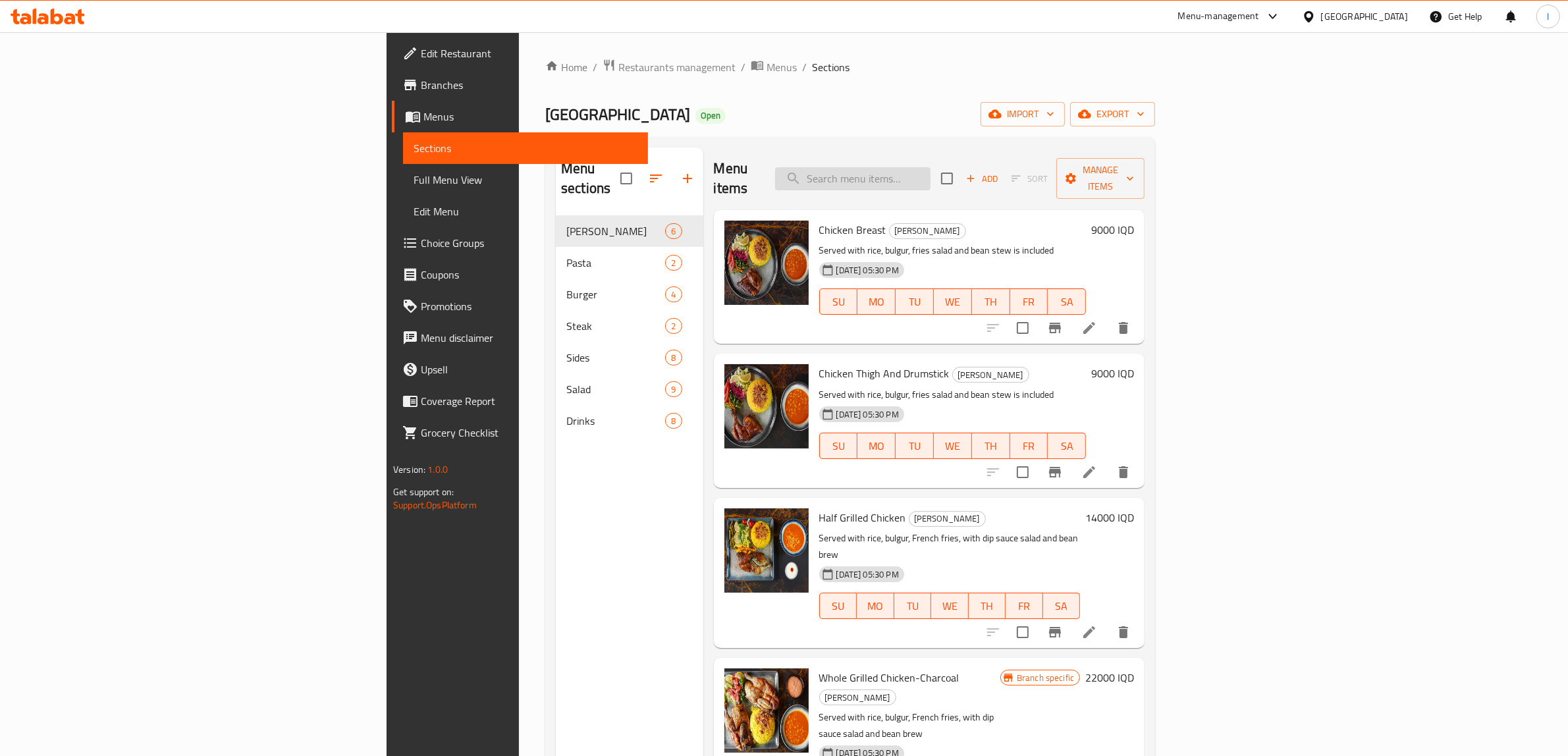
drag, startPoint x: 1007, startPoint y: 171, endPoint x: 992, endPoint y: 177, distance: 16.2
click at [931, 171] on input "search" at bounding box center [853, 179] width 155 height 23
paste input "Caramelized Onion And Cheese Burger"
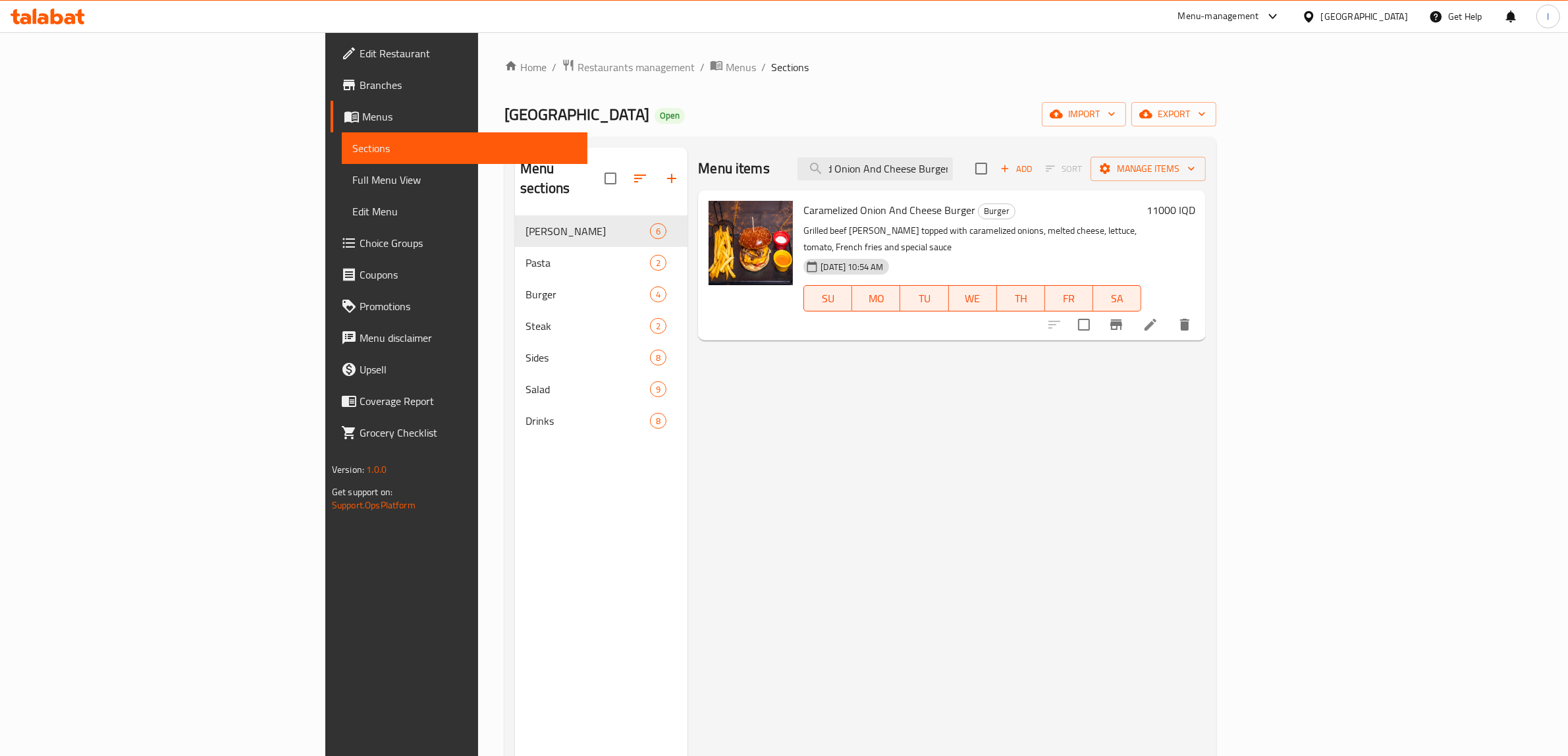
type input "Caramelized Onion And Cheese Burger"
click at [1158, 316] on icon at bounding box center [1150, 324] width 16 height 16
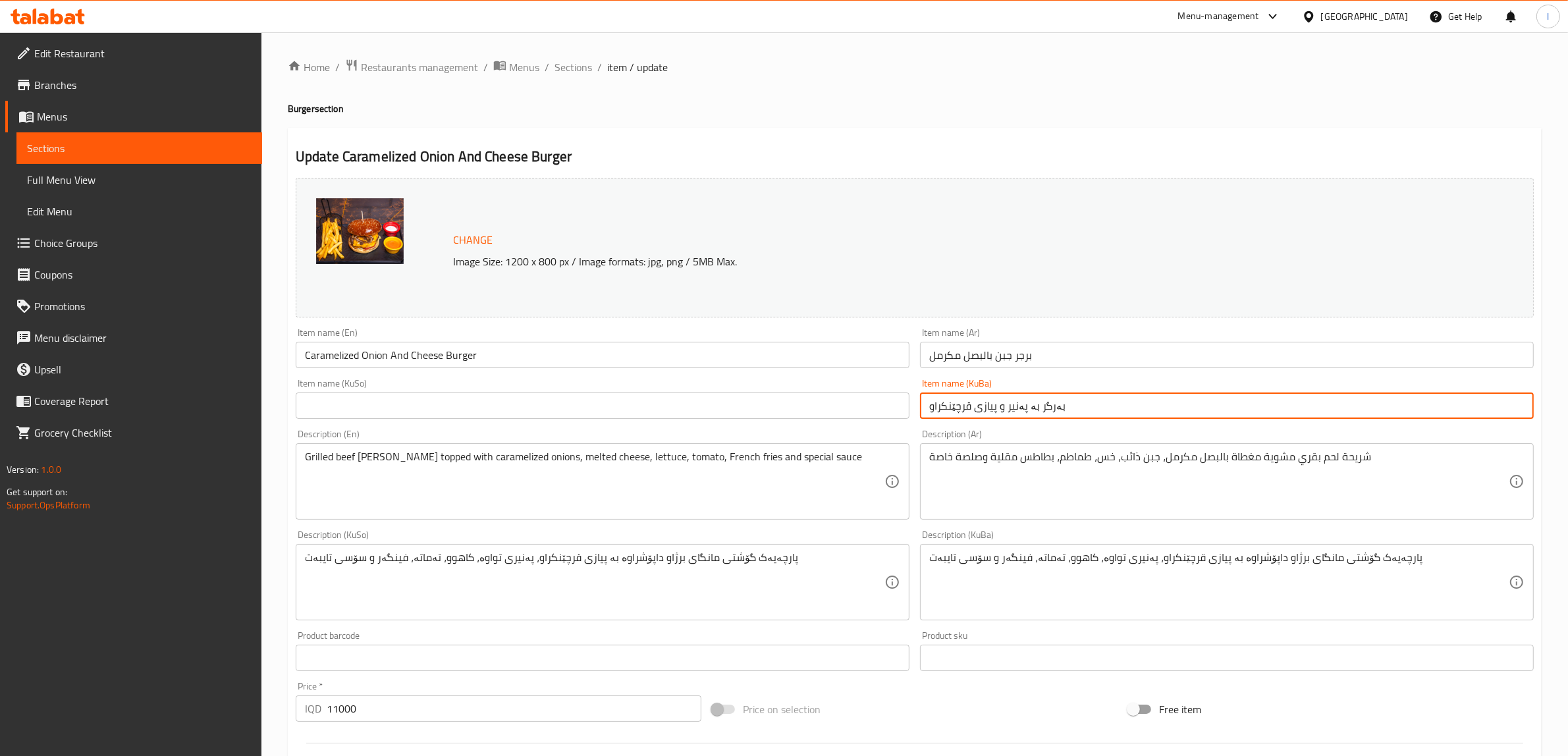
drag, startPoint x: 1094, startPoint y: 393, endPoint x: 717, endPoint y: 379, distance: 377.3
click at [716, 379] on div "Change Image Size: 1200 x 800 px / Image formats: jpg, png / 5MB Max. Item name…" at bounding box center [915, 541] width 1249 height 738
click at [366, 409] on input "text" at bounding box center [602, 405] width 614 height 26
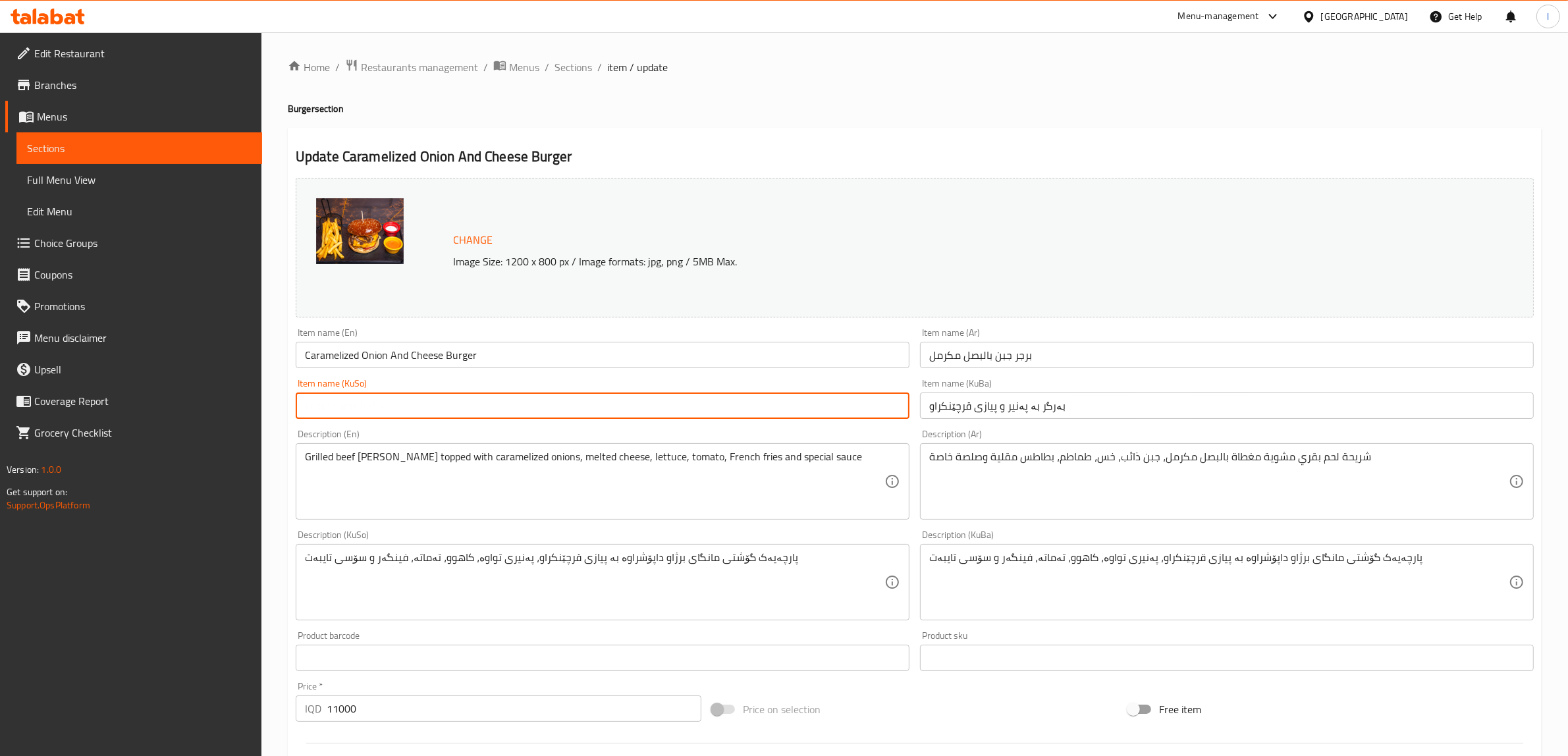
paste input "بەرگر بە پەنیر و پیازی قرچێنکراو"
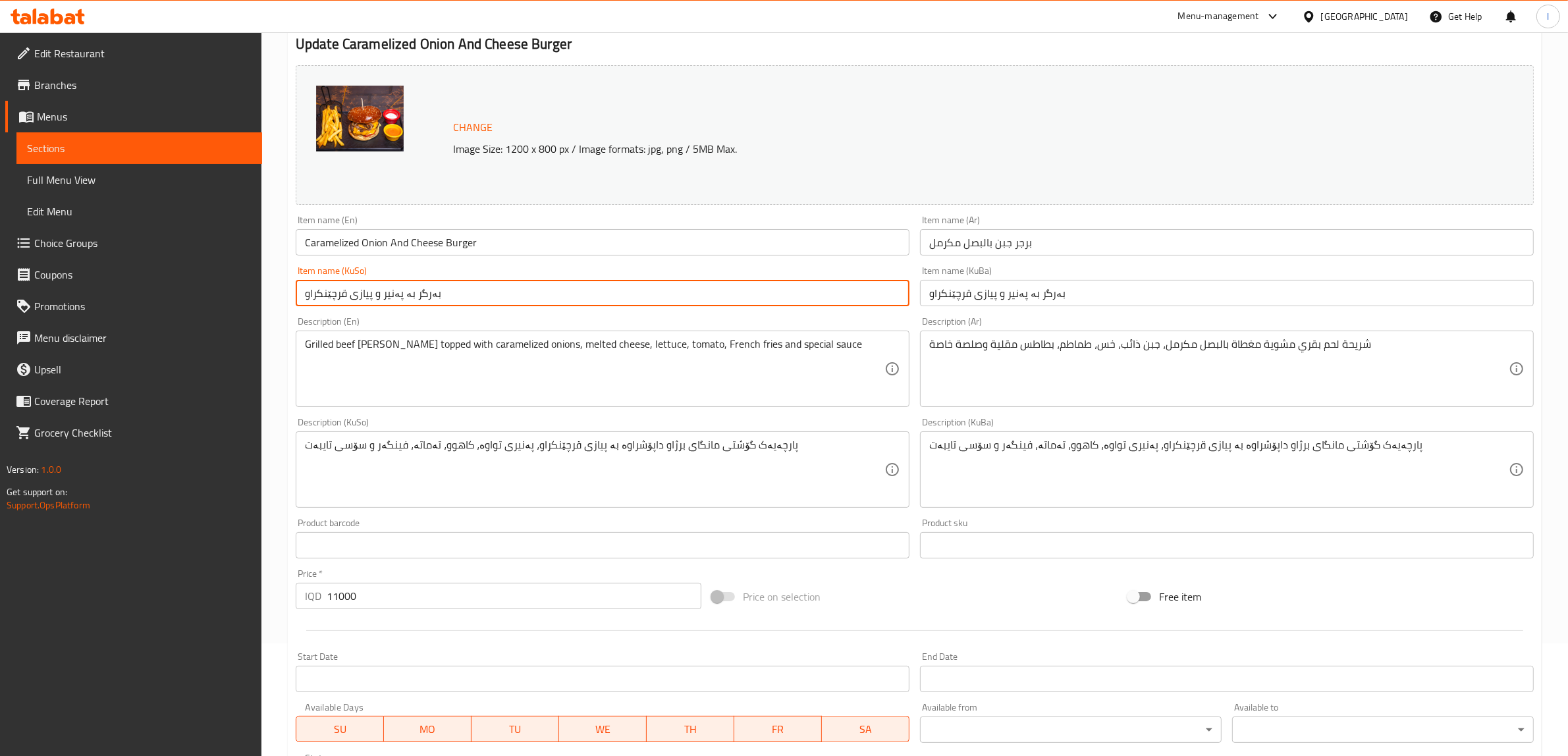
scroll to position [343, 0]
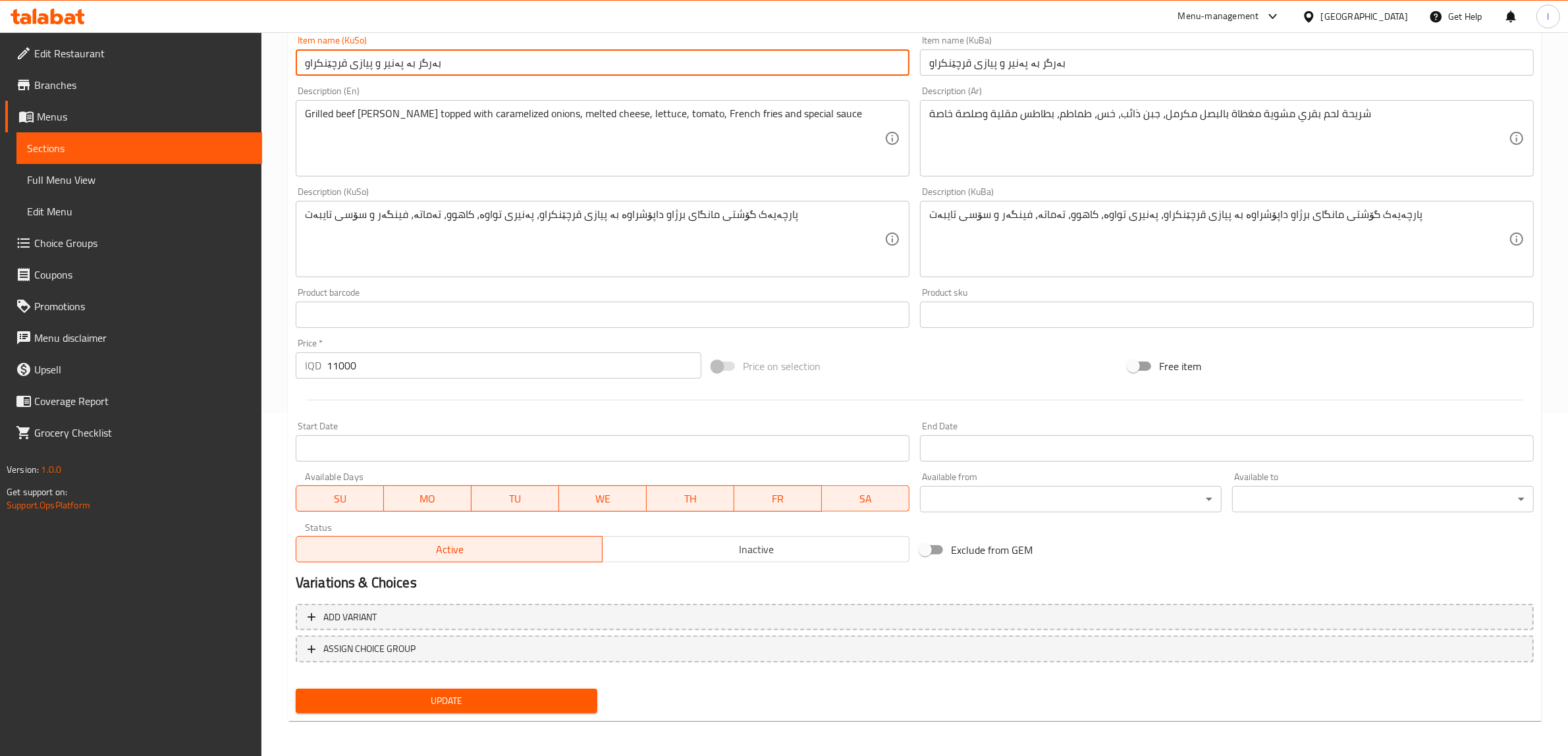
type input "بەرگر بە پەنیر و پیازی قرچێنکراو"
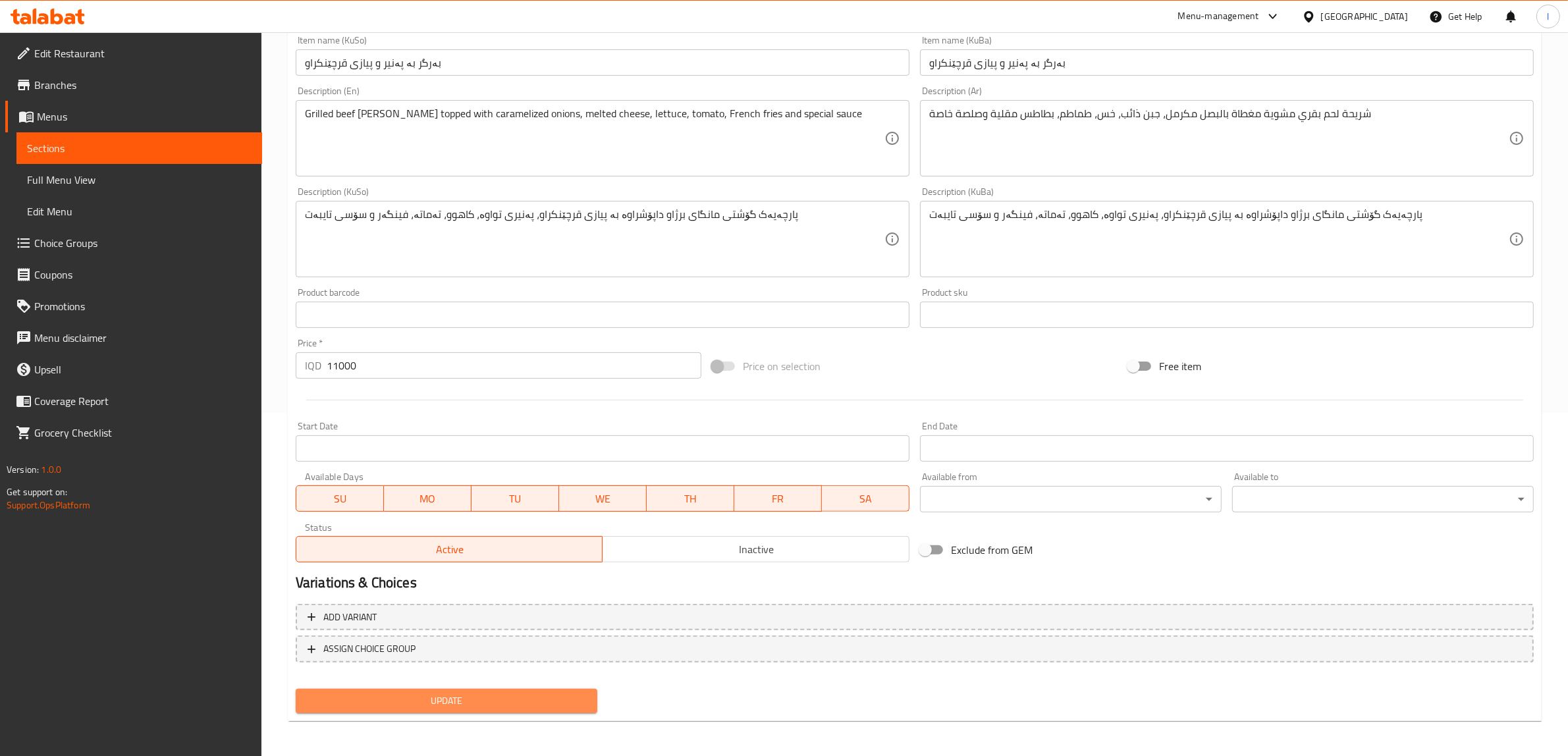
click at [442, 708] on button "Update" at bounding box center [446, 700] width 302 height 24
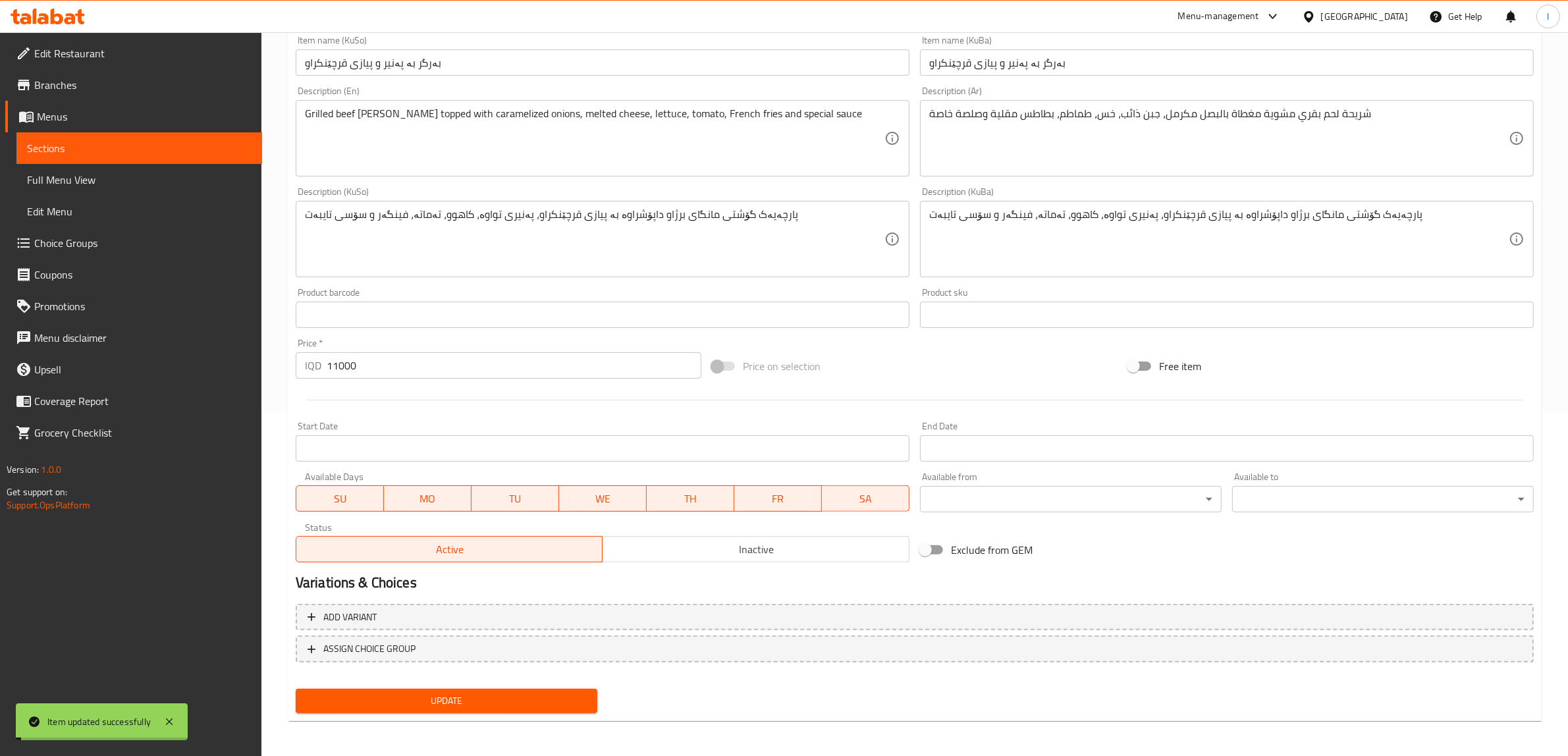
click at [84, 181] on span "Full Menu View" at bounding box center [139, 180] width 225 height 16
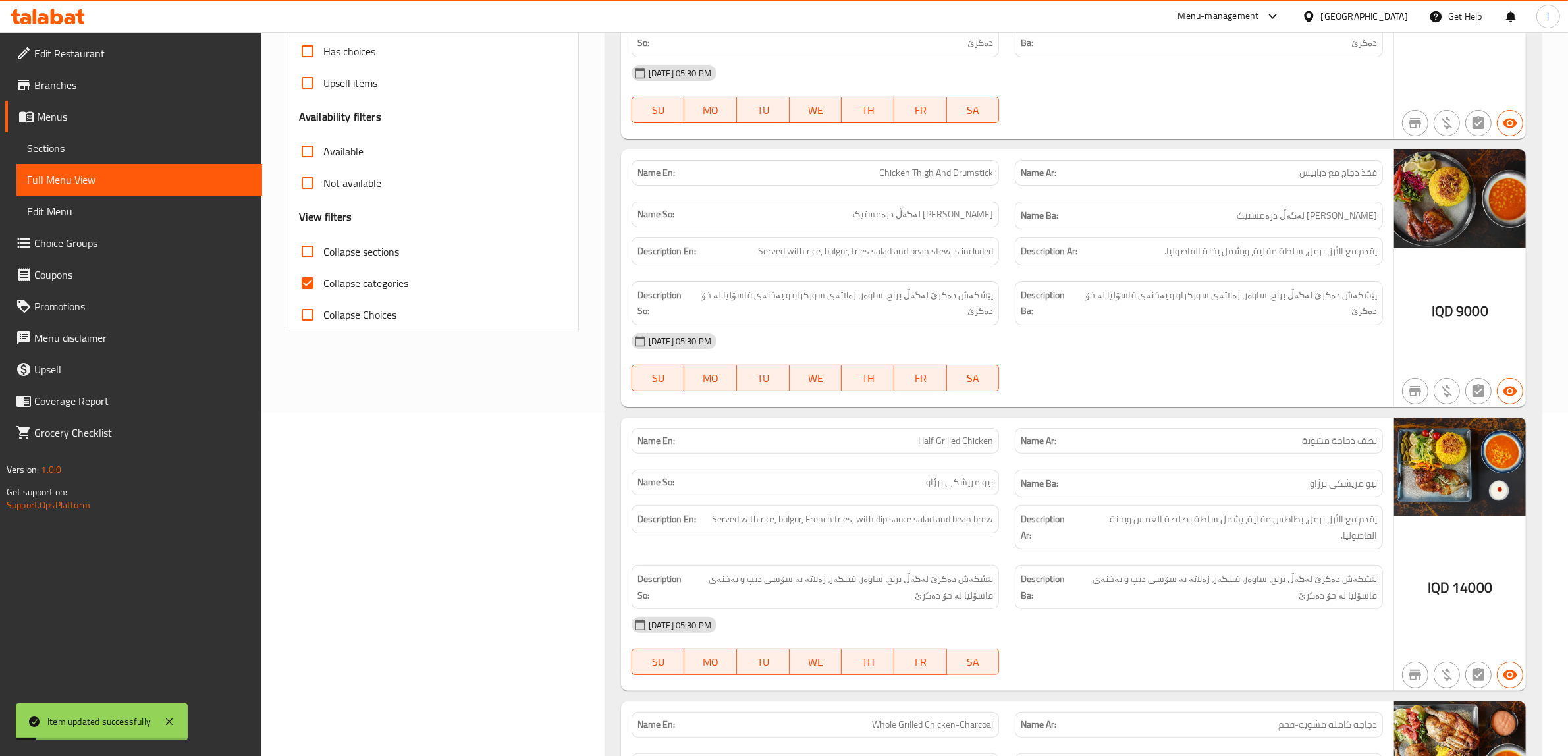
click at [380, 281] on span "Collapse categories" at bounding box center [365, 283] width 85 height 16
click at [323, 281] on input "Collapse categories" at bounding box center [307, 283] width 31 height 31
checkbox input "false"
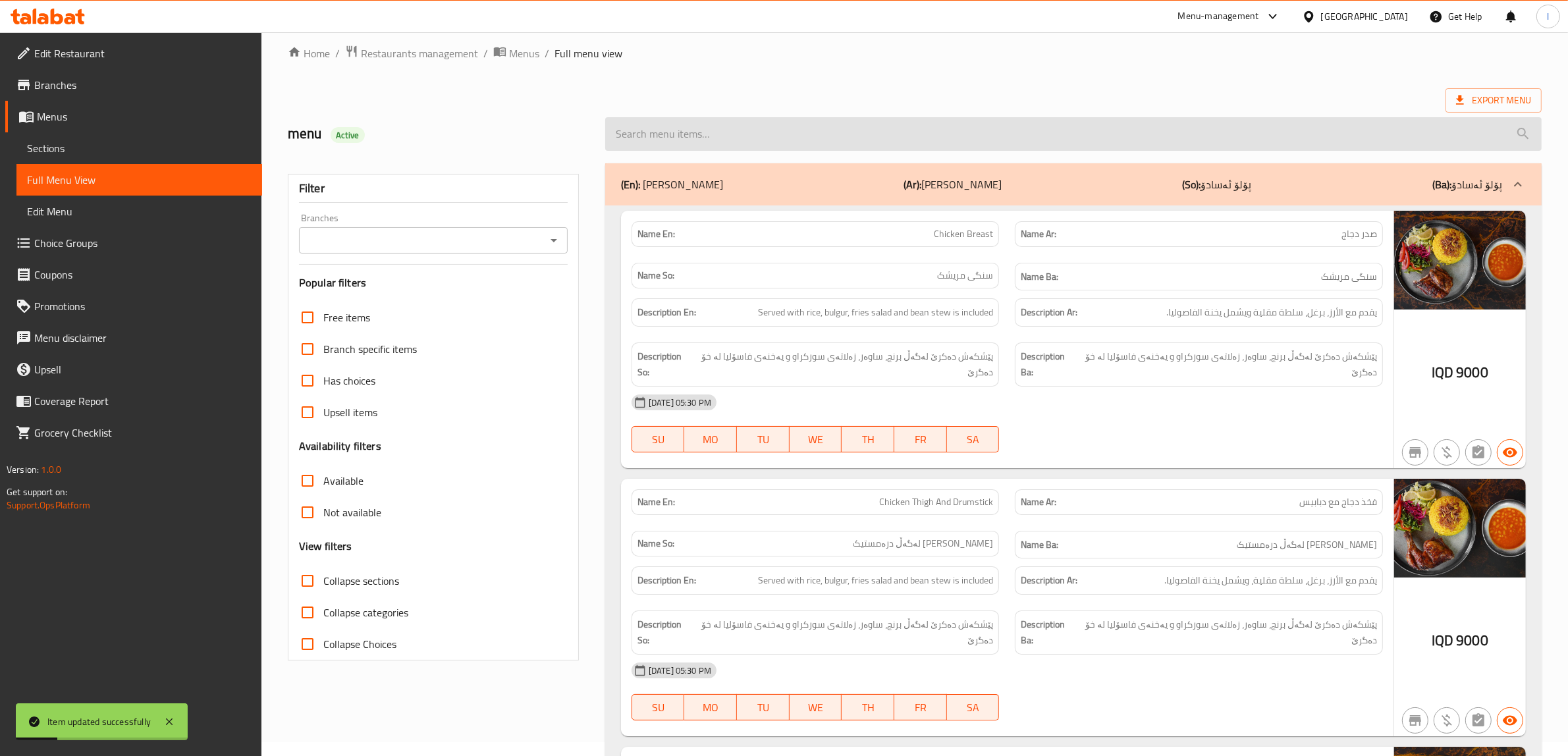
click at [781, 130] on input "search" at bounding box center [1073, 134] width 936 height 33
paste input "بەرگر بە پەنیر و پیازی قرچێنکراو"
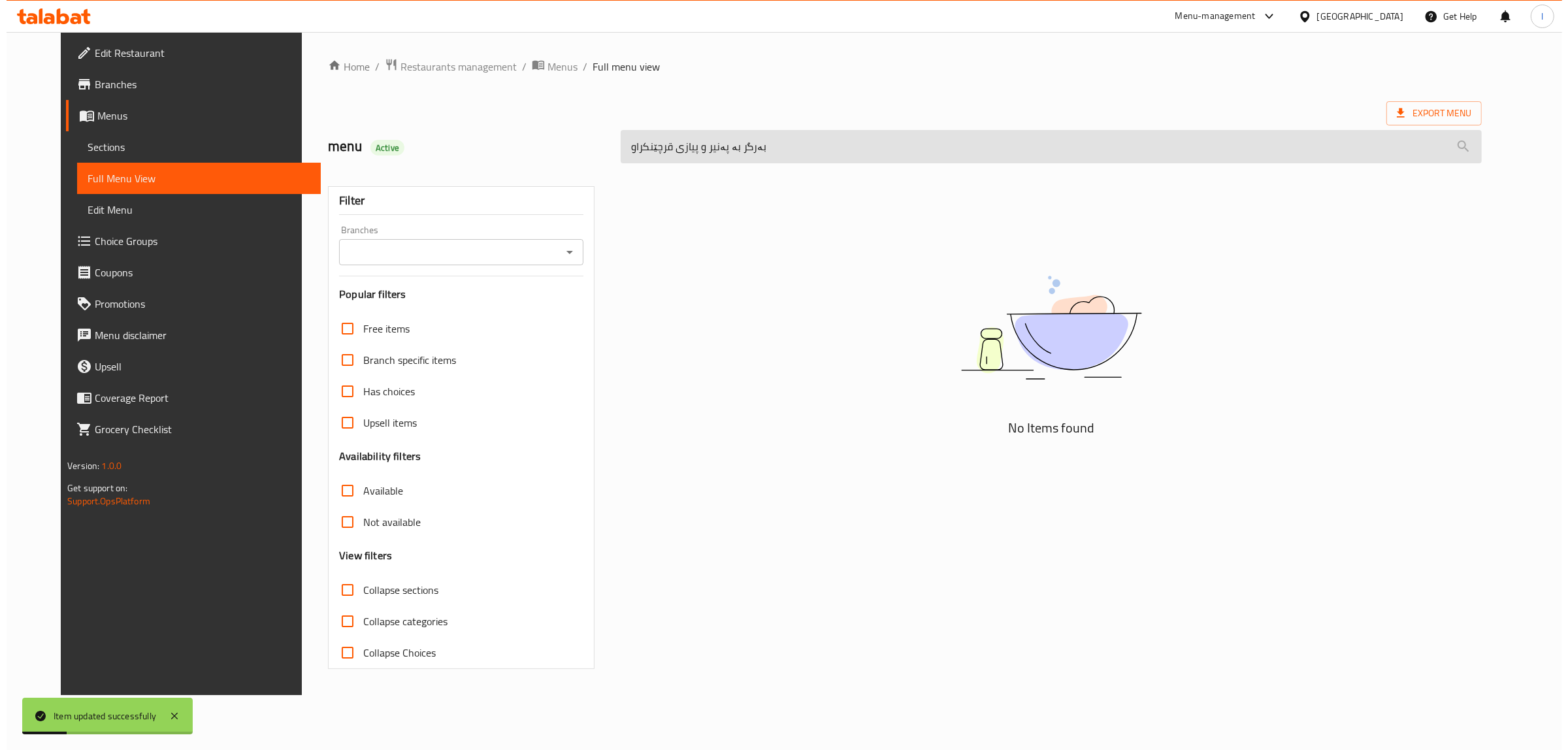
scroll to position [0, 0]
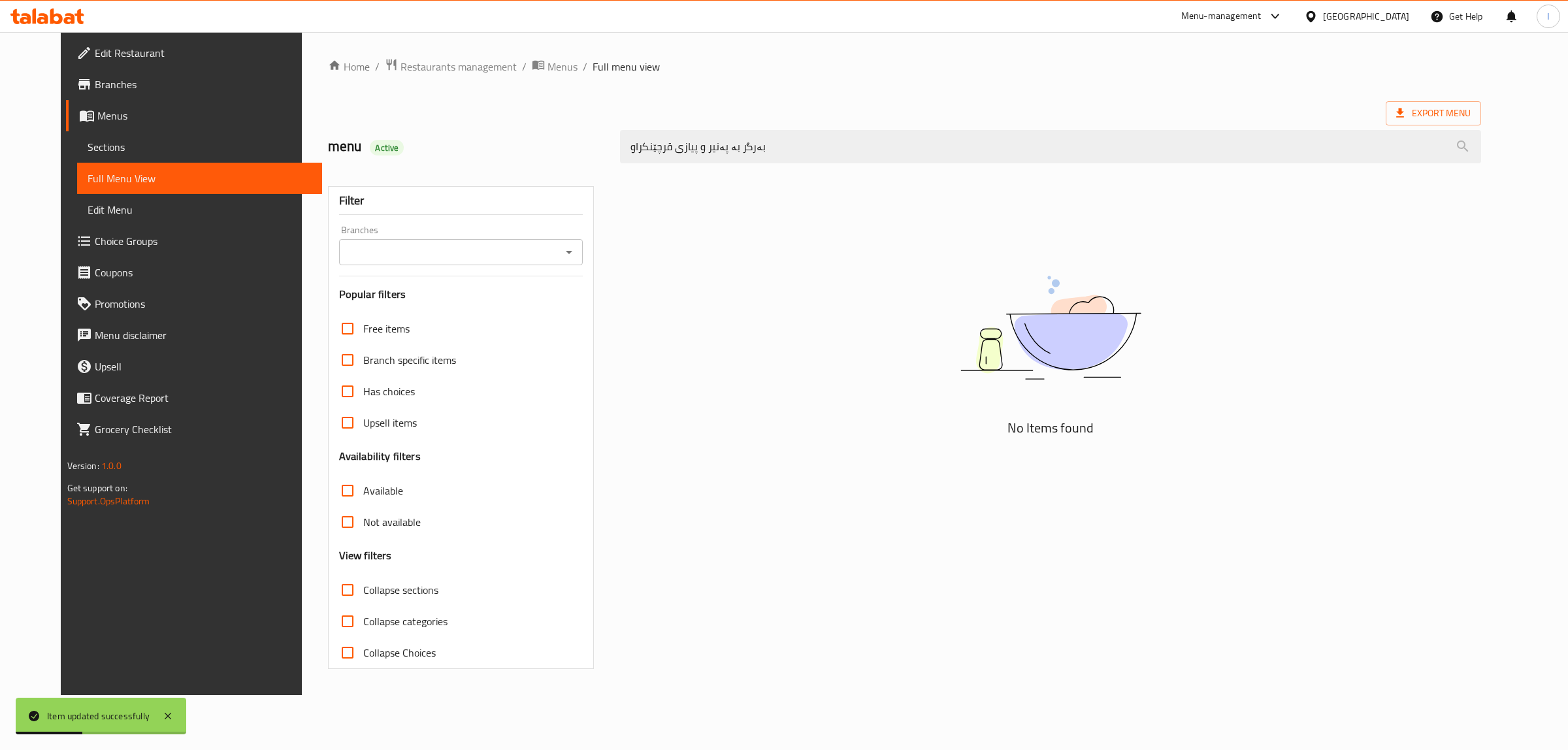
drag, startPoint x: 815, startPoint y: 147, endPoint x: 82, endPoint y: 127, distance: 733.3
click at [82, 127] on div "Edit Restaurant Branches Menus Sections Full Menu View Edit Menu Choice Groups …" at bounding box center [785, 363] width 1447 height 663
paste input "Caramelized Onion And Cheese Burger"
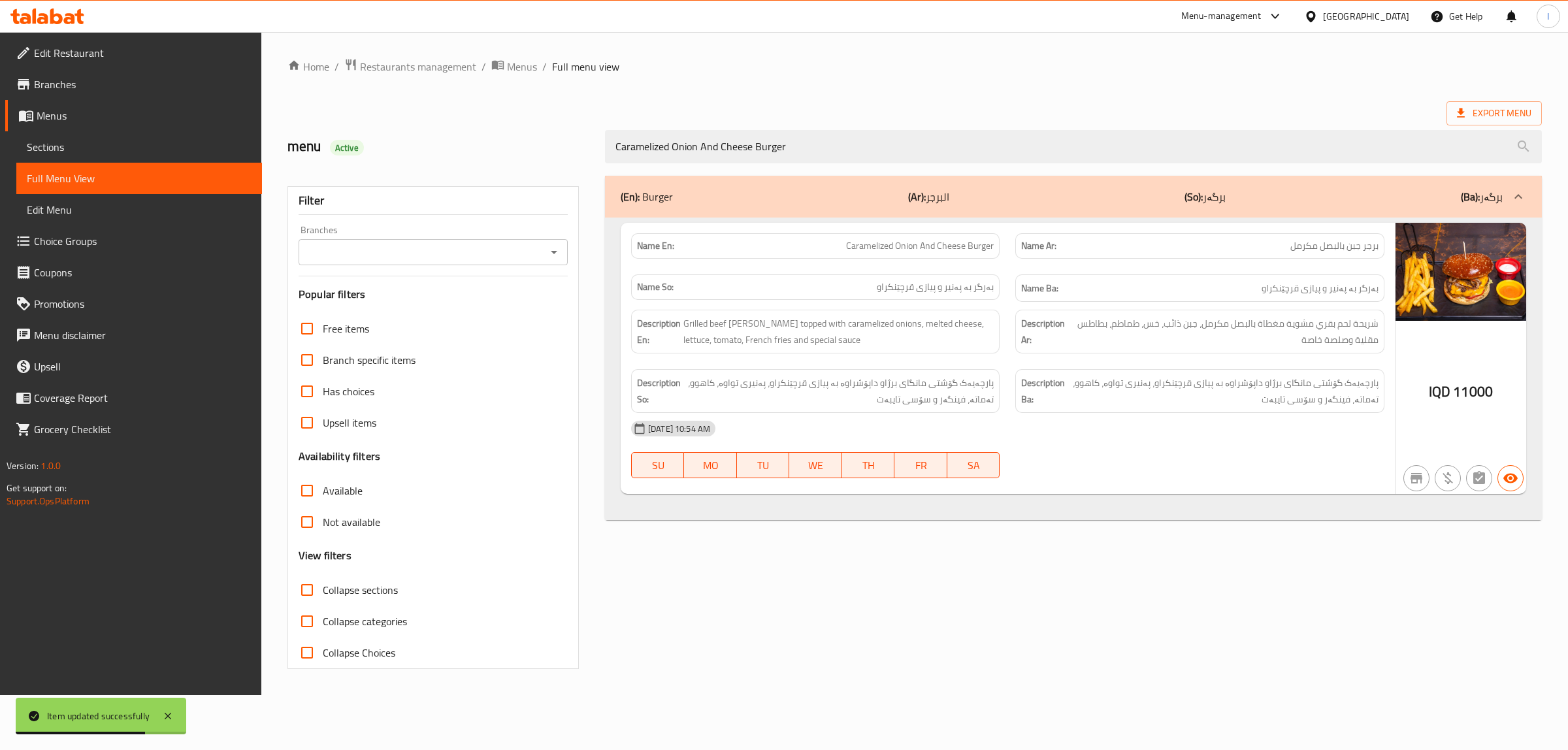
type input "Caramelized Onion And Cheese Burger"
